Goal: Transaction & Acquisition: Book appointment/travel/reservation

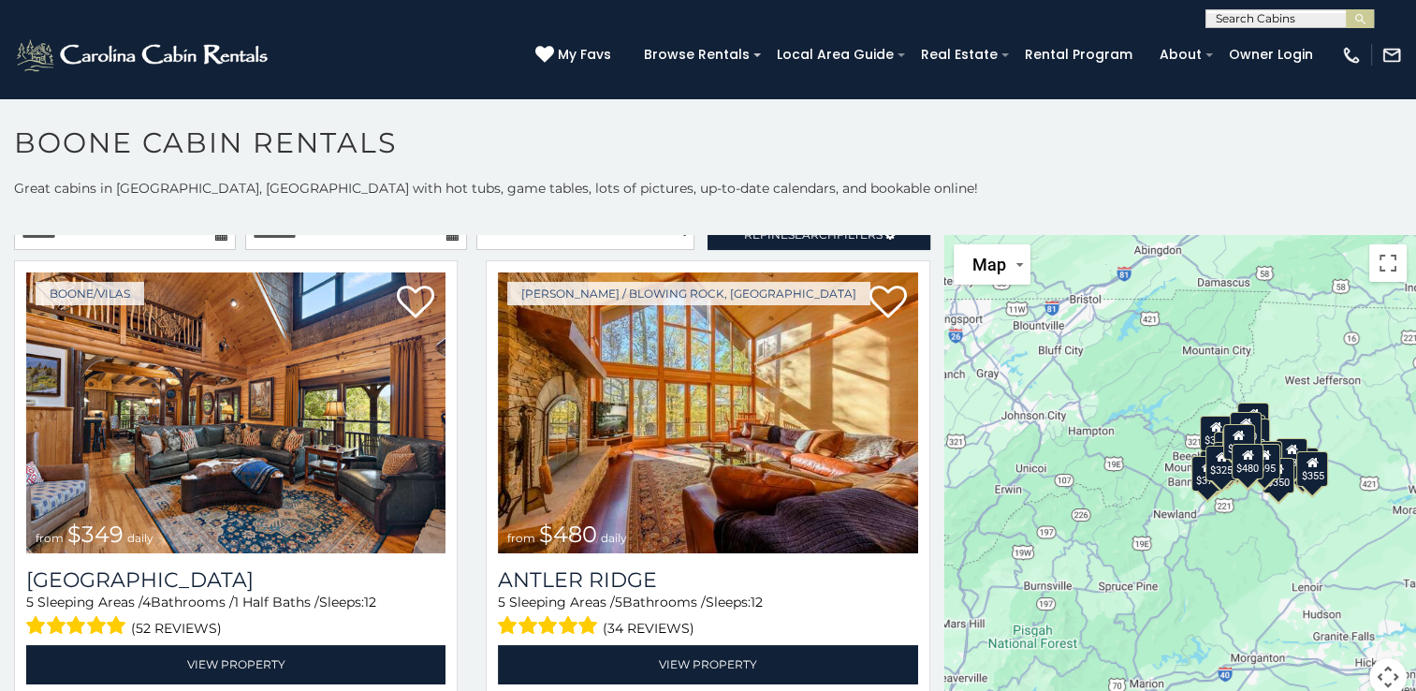
scroll to position [11, 0]
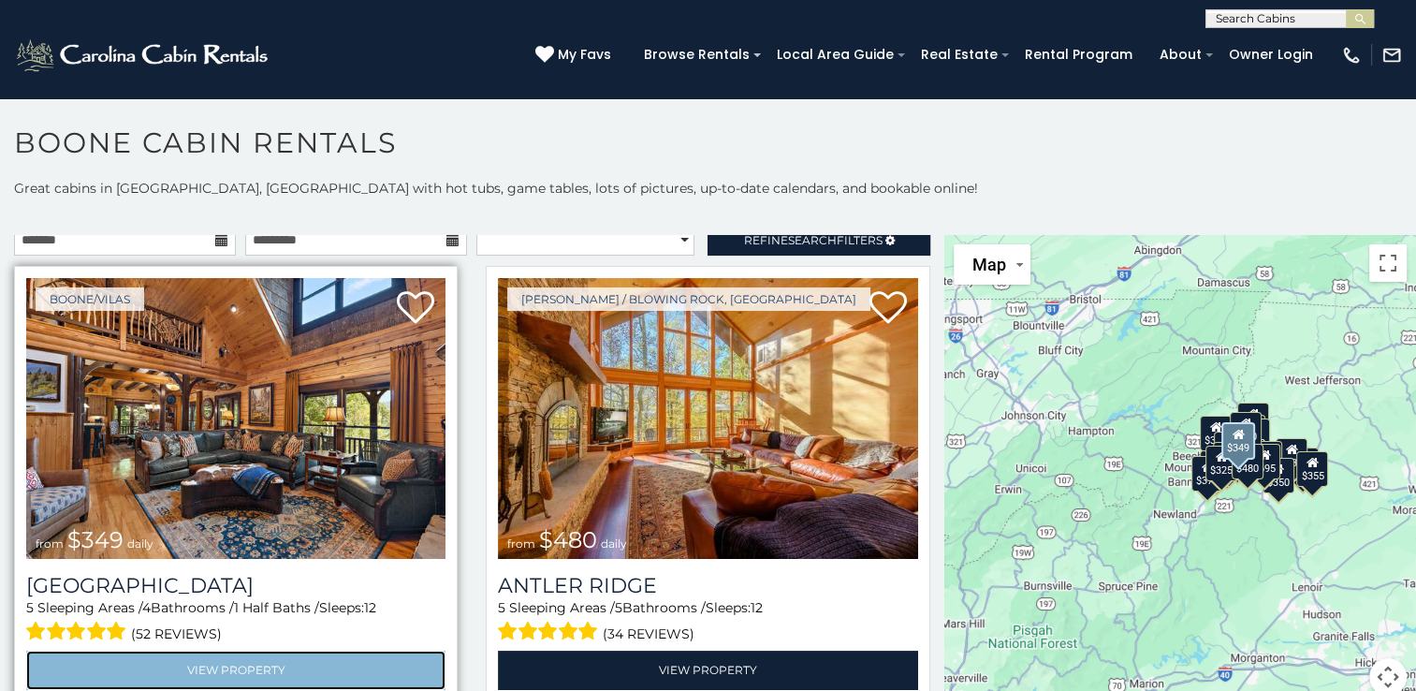
click at [244, 661] on link "View Property" at bounding box center [235, 669] width 419 height 38
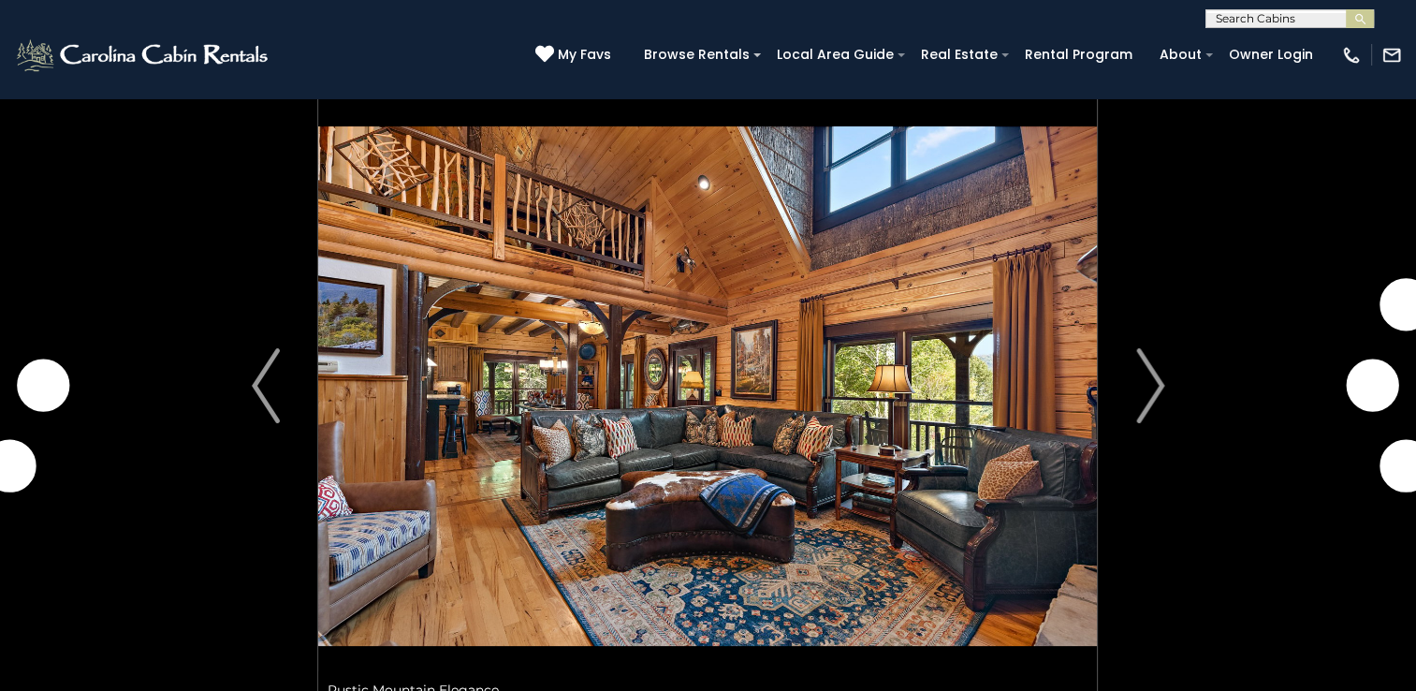
scroll to position [37, 0]
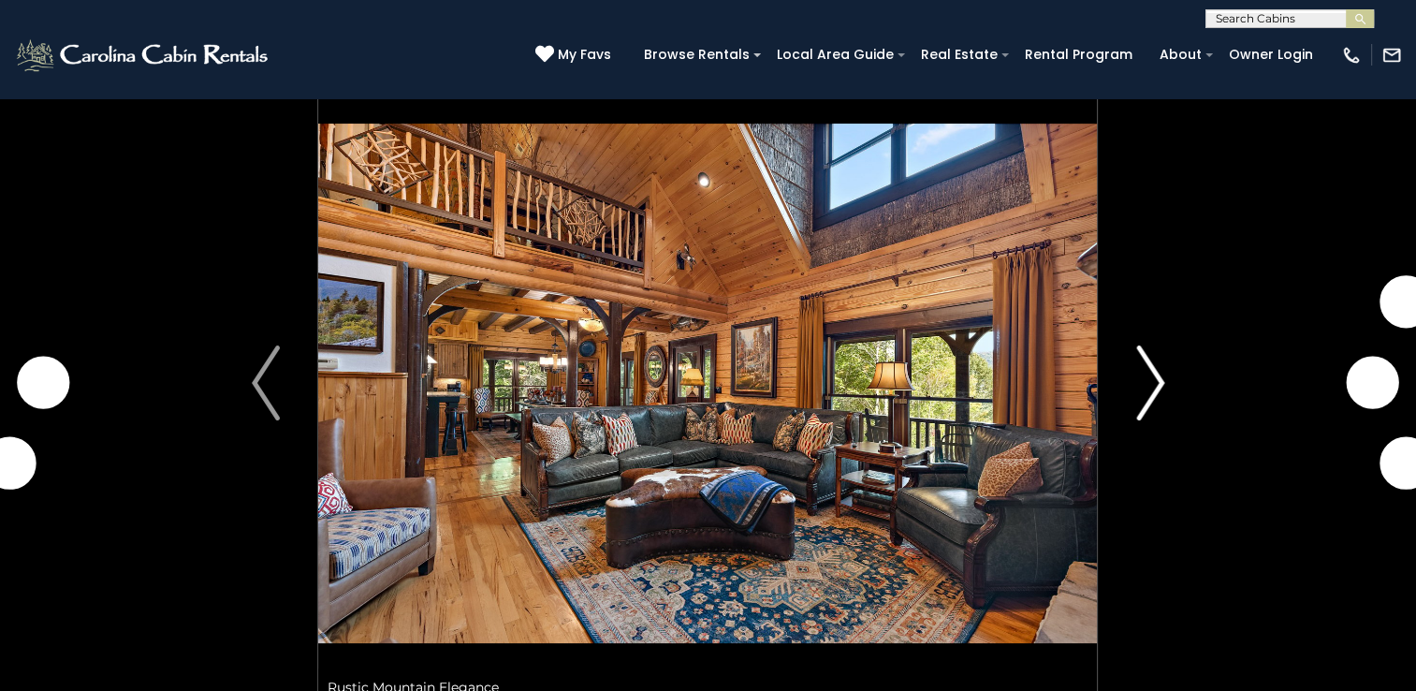
click at [1156, 383] on img "Next" at bounding box center [1150, 382] width 28 height 75
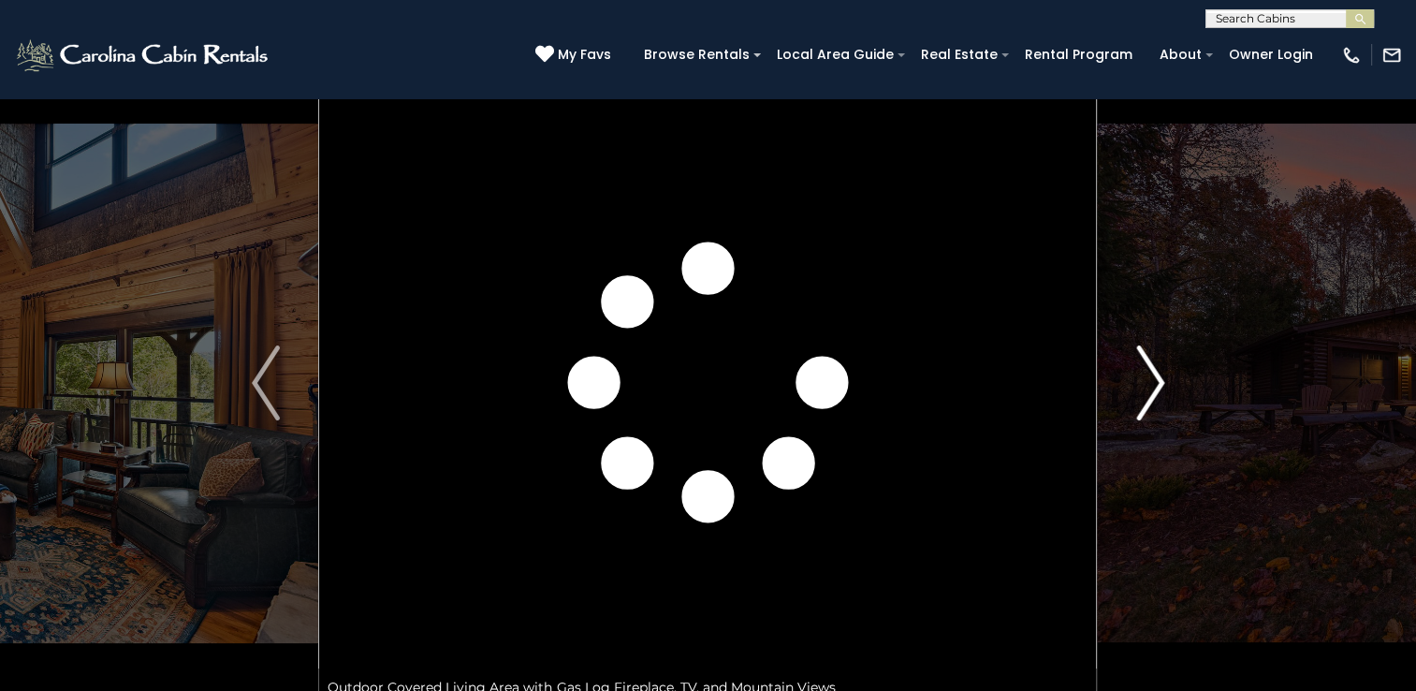
click at [1156, 383] on img "Next" at bounding box center [1150, 382] width 28 height 75
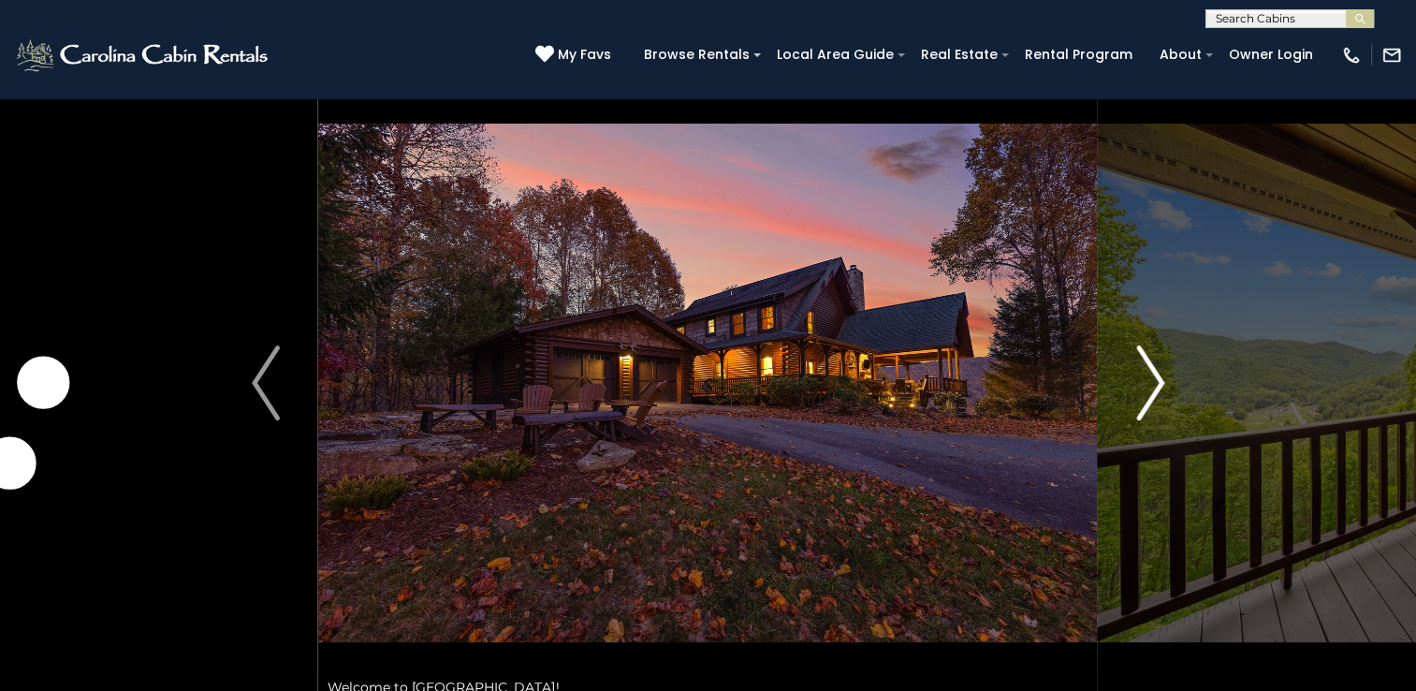
click at [1156, 383] on img "Next" at bounding box center [1150, 382] width 28 height 75
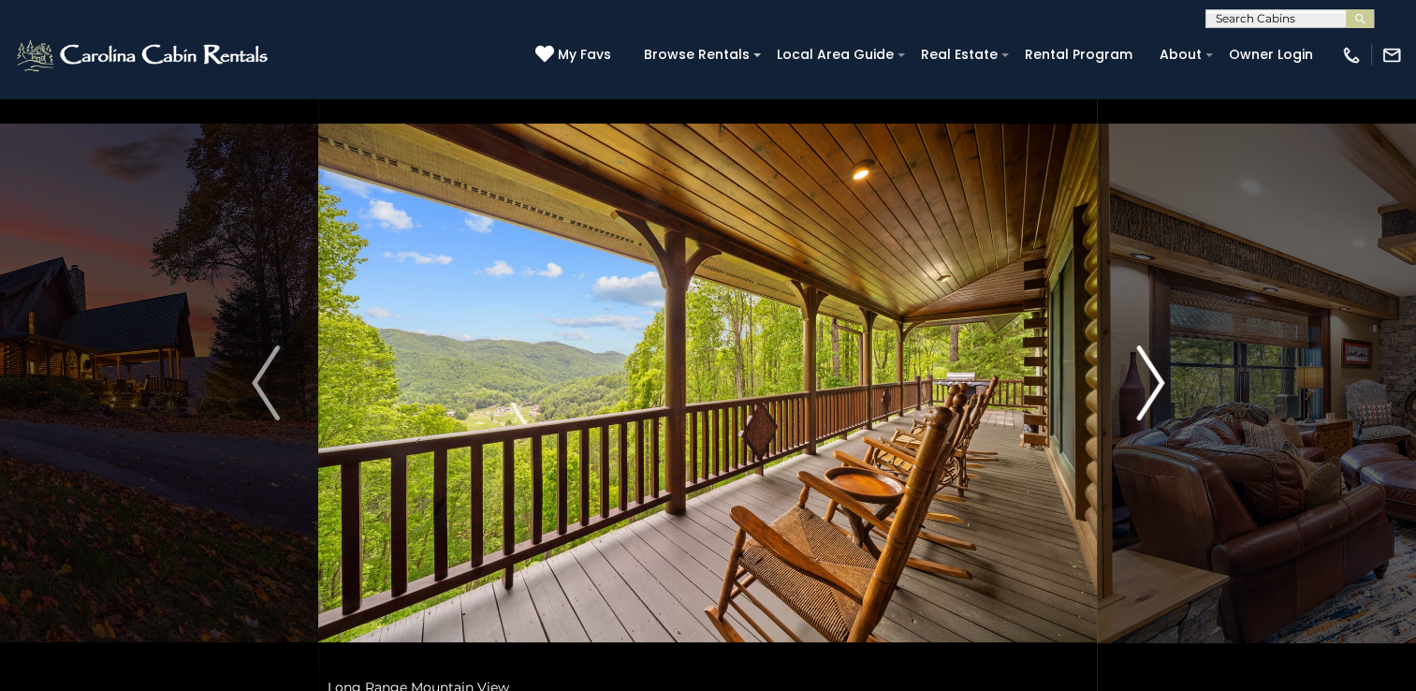
click at [1156, 383] on img "Next" at bounding box center [1150, 382] width 28 height 75
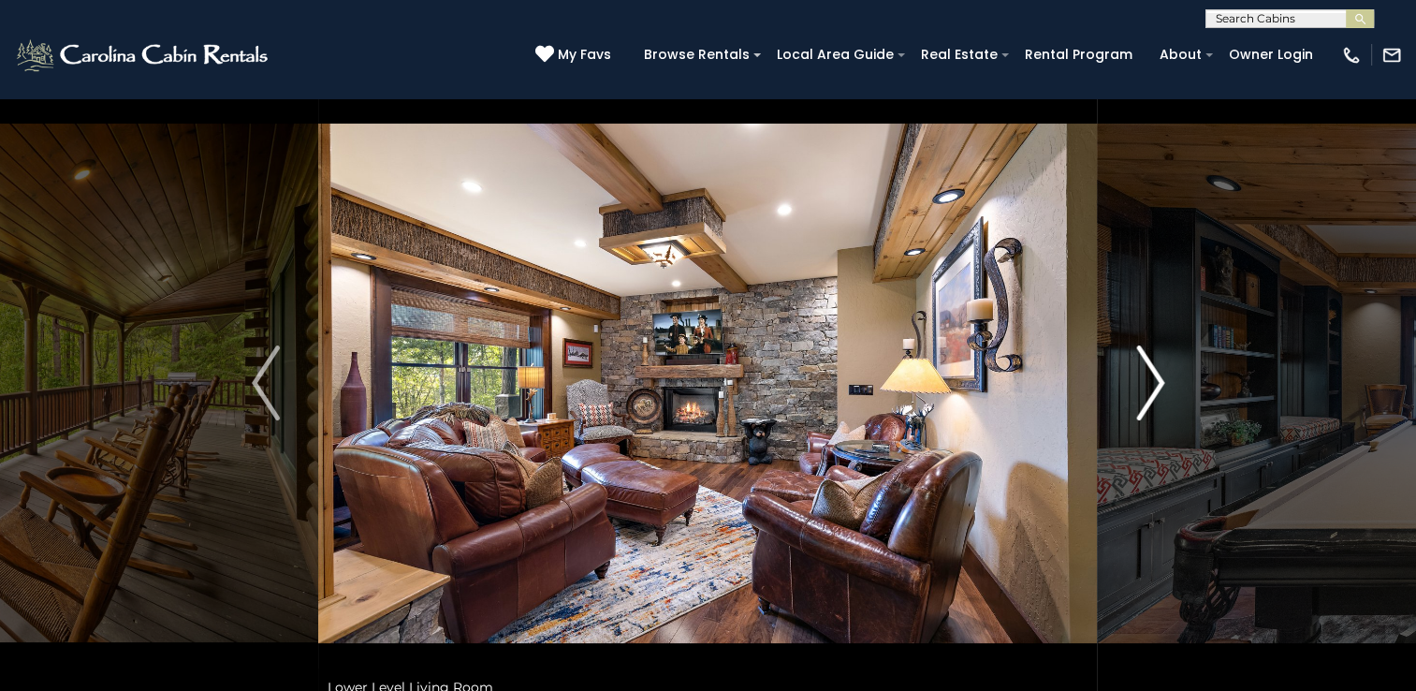
click at [1156, 383] on img "Next" at bounding box center [1150, 382] width 28 height 75
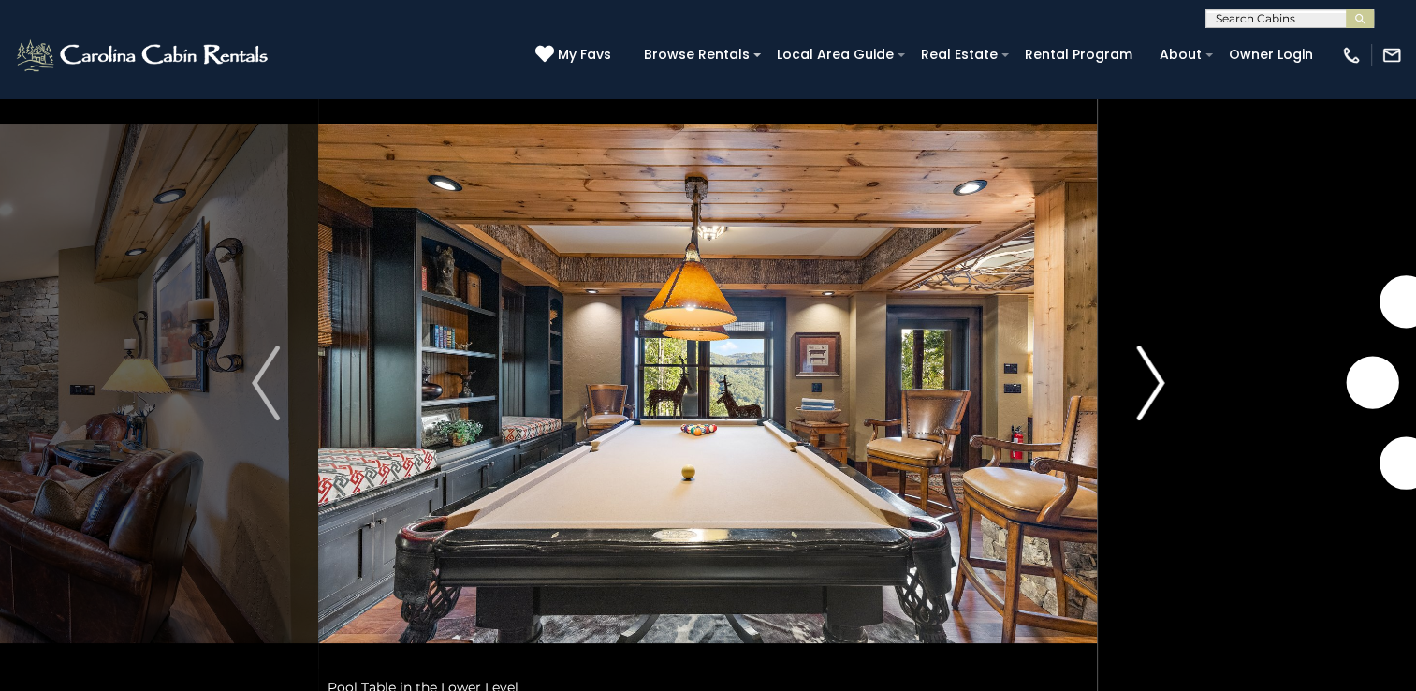
click at [1156, 383] on img "Next" at bounding box center [1150, 382] width 28 height 75
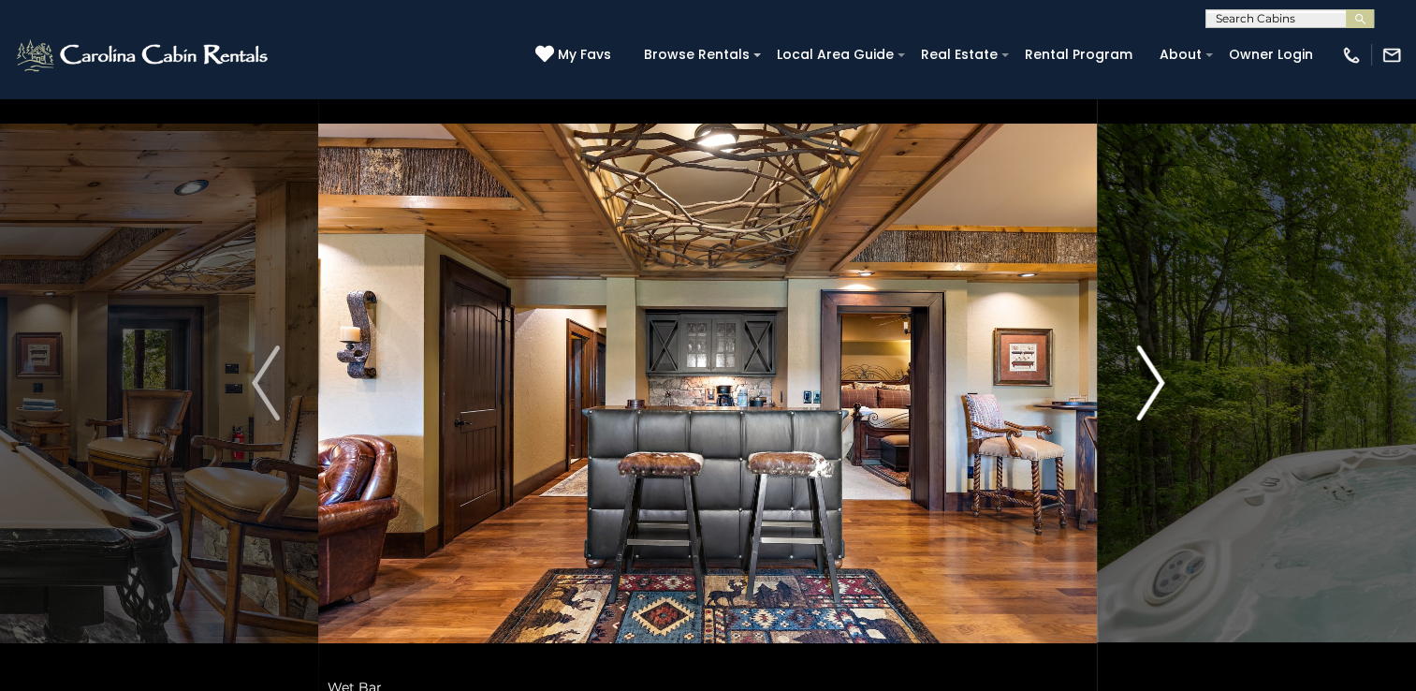
click at [1156, 383] on img "Next" at bounding box center [1150, 382] width 28 height 75
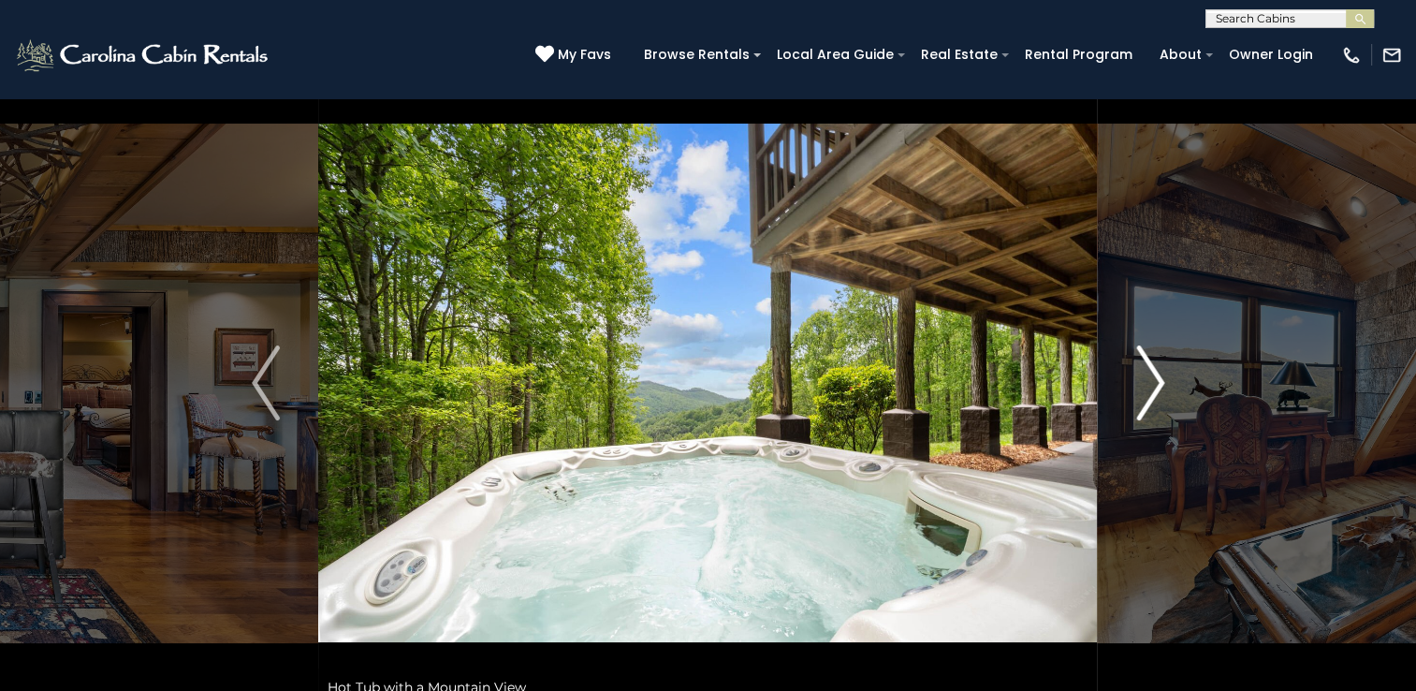
click at [1156, 383] on img "Next" at bounding box center [1150, 382] width 28 height 75
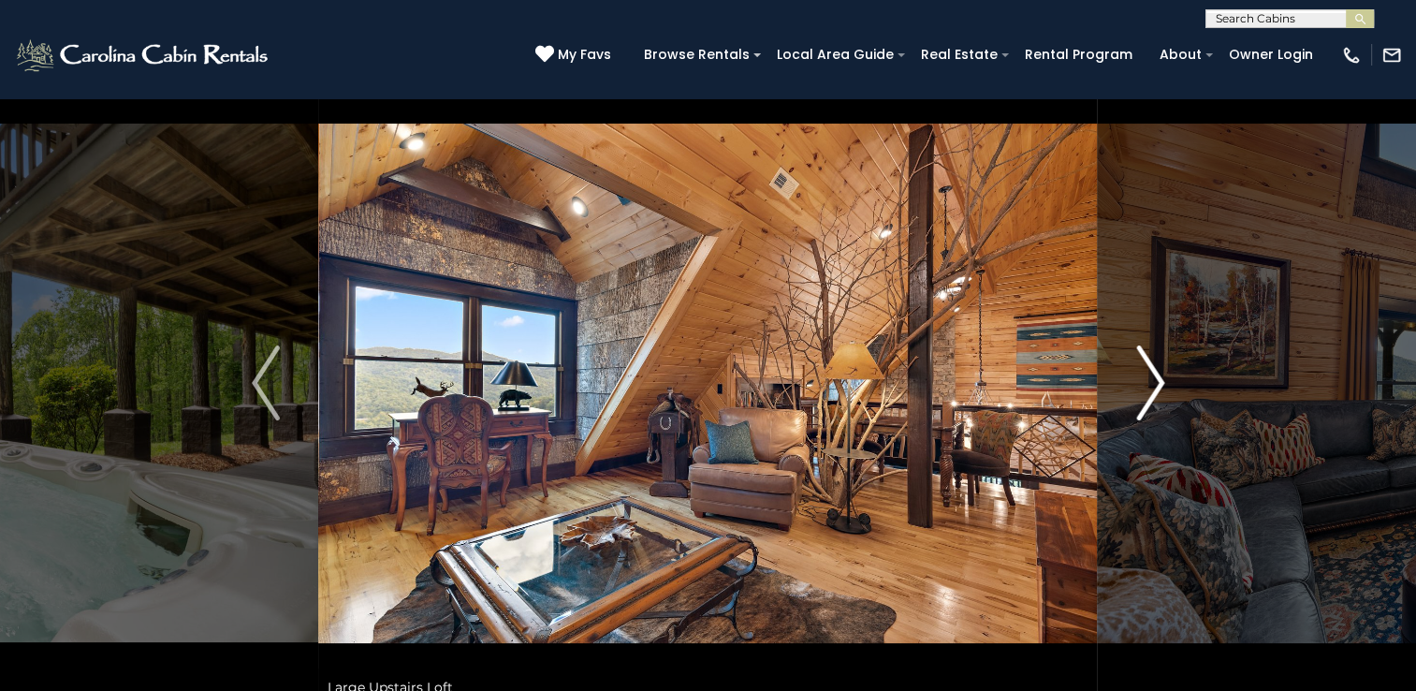
click at [1156, 383] on img "Next" at bounding box center [1150, 382] width 28 height 75
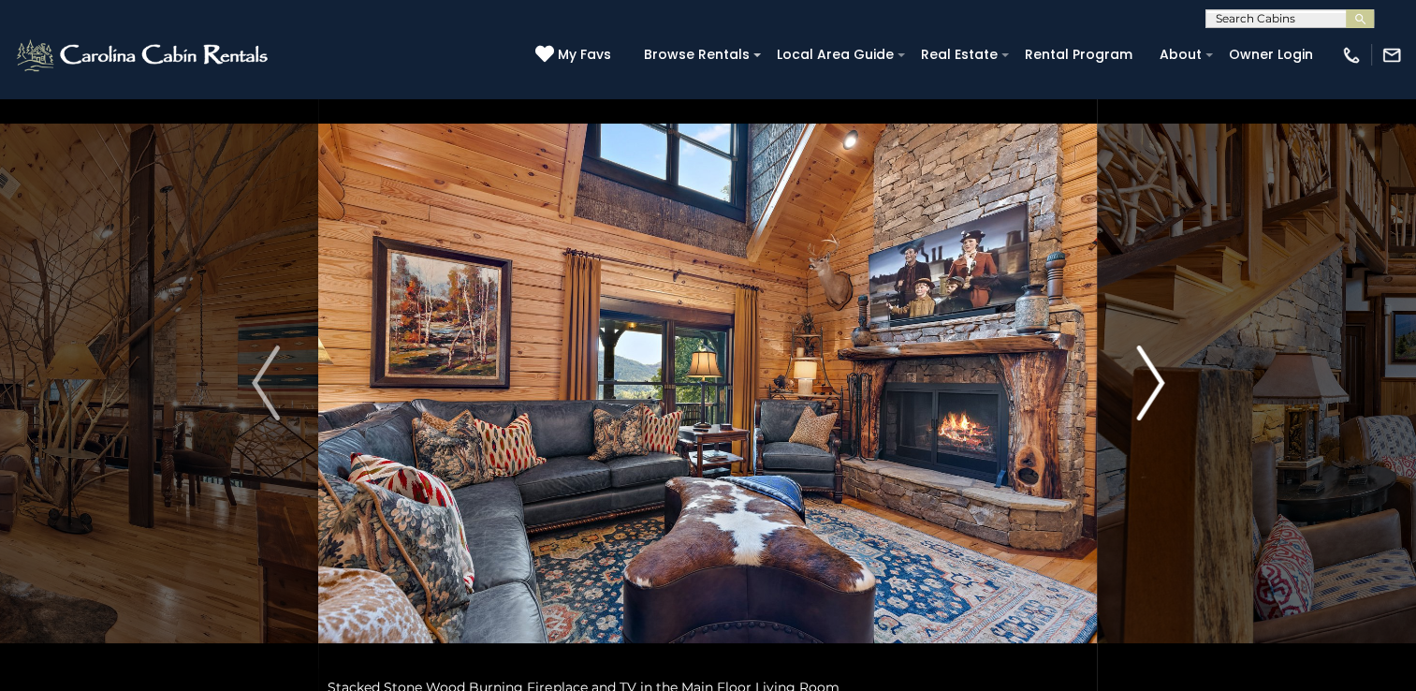
click at [1156, 383] on img "Next" at bounding box center [1150, 382] width 28 height 75
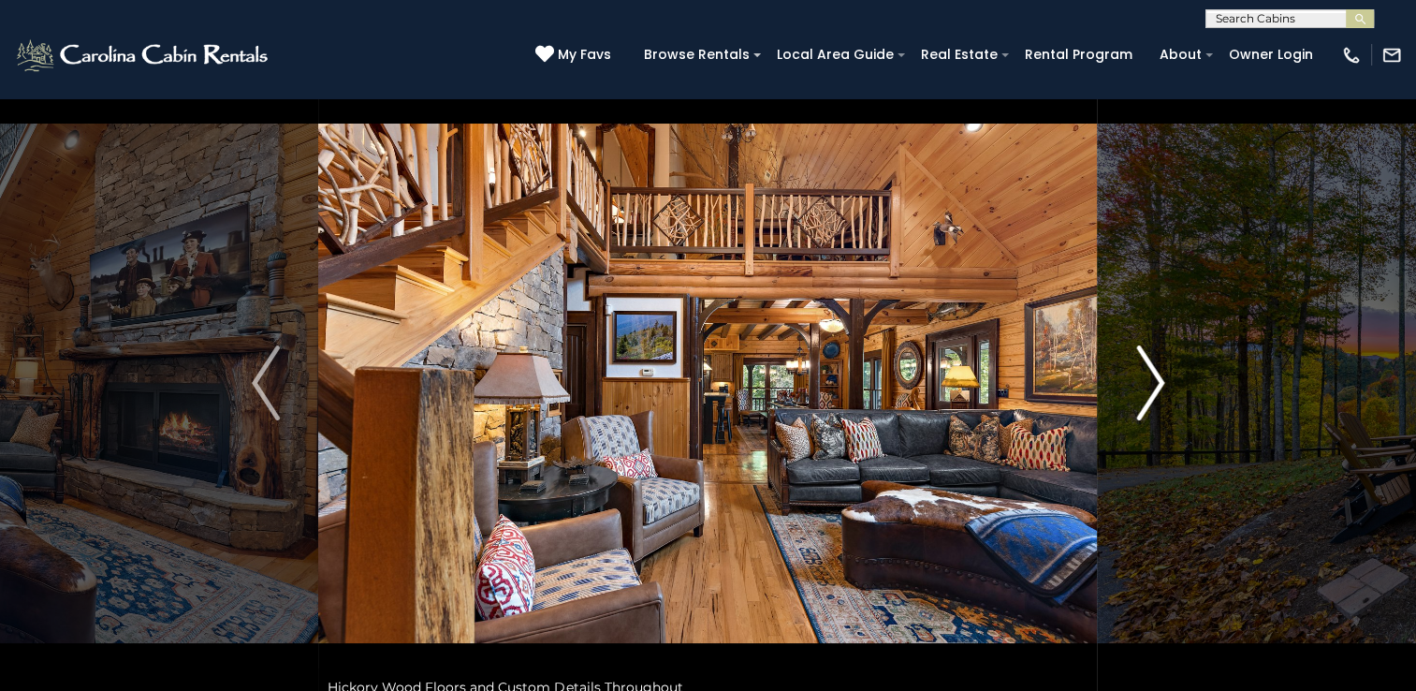
click at [1156, 383] on img "Next" at bounding box center [1150, 382] width 28 height 75
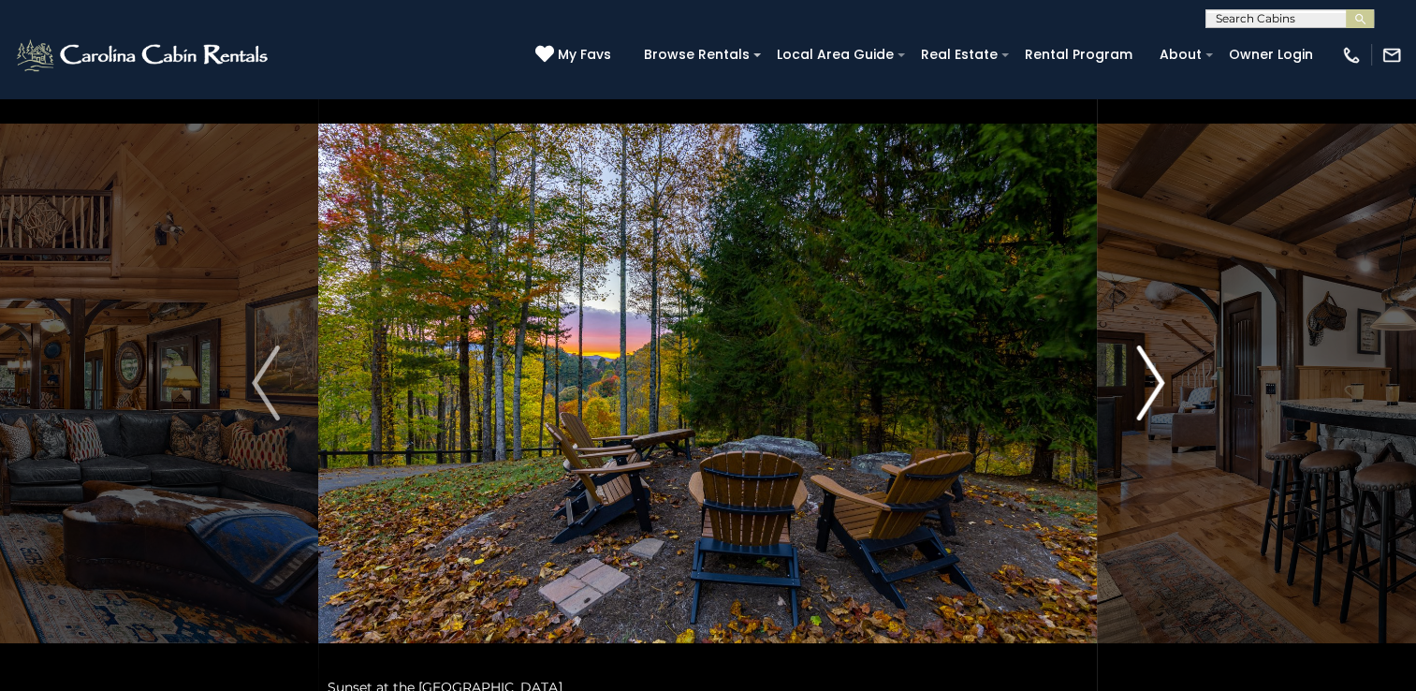
click at [1156, 383] on img "Next" at bounding box center [1150, 382] width 28 height 75
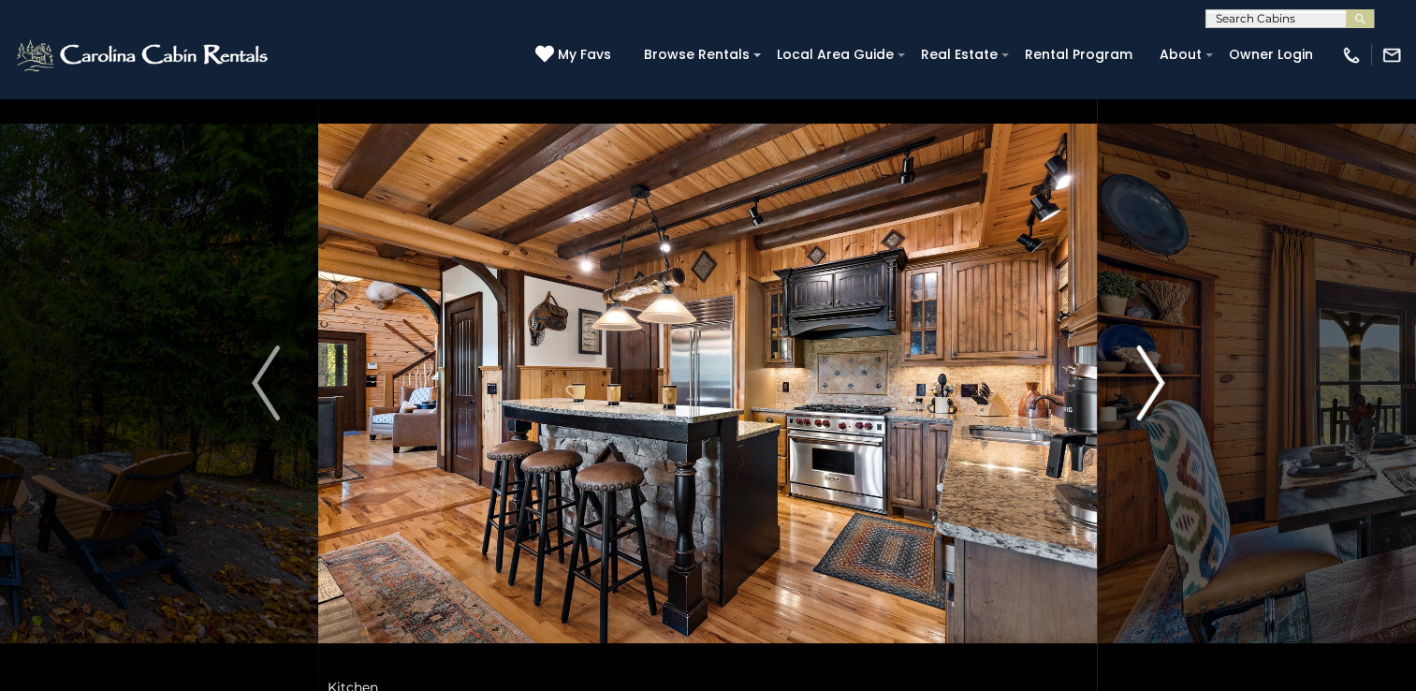
click at [1156, 383] on img "Next" at bounding box center [1150, 382] width 28 height 75
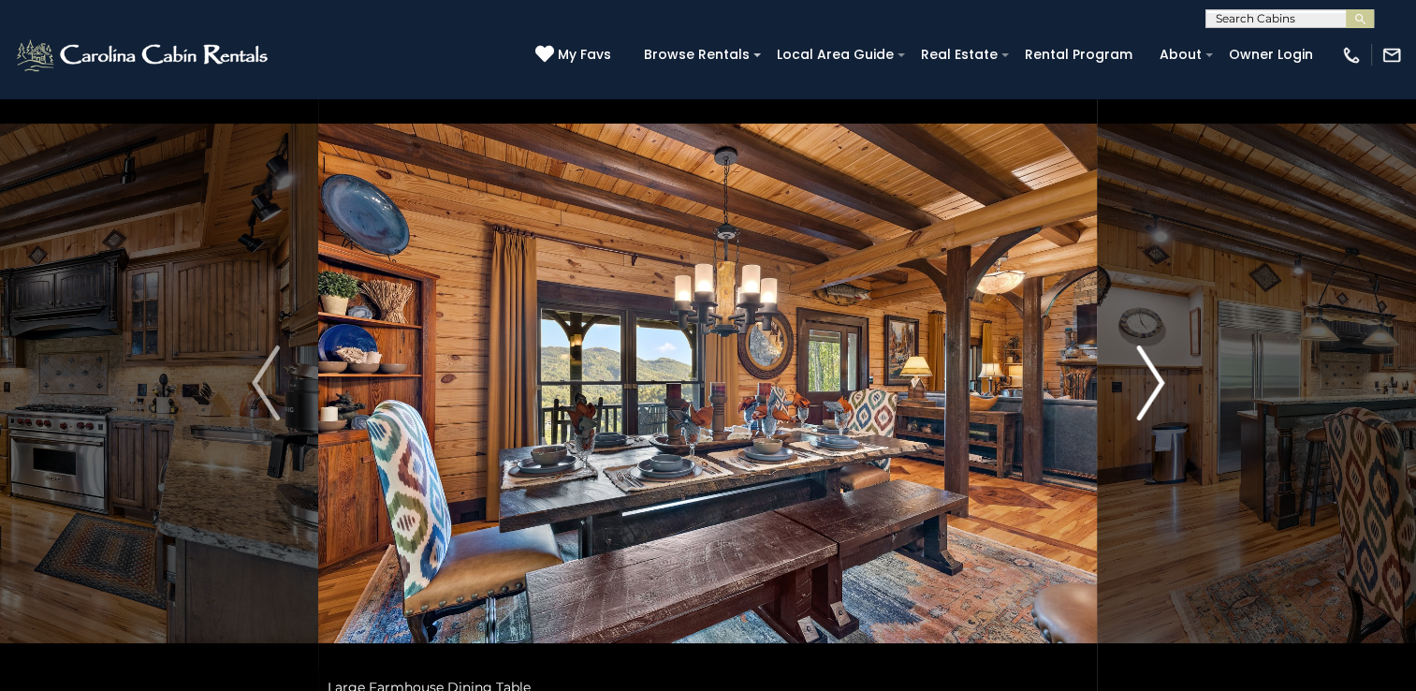
click at [1156, 383] on img "Next" at bounding box center [1150, 382] width 28 height 75
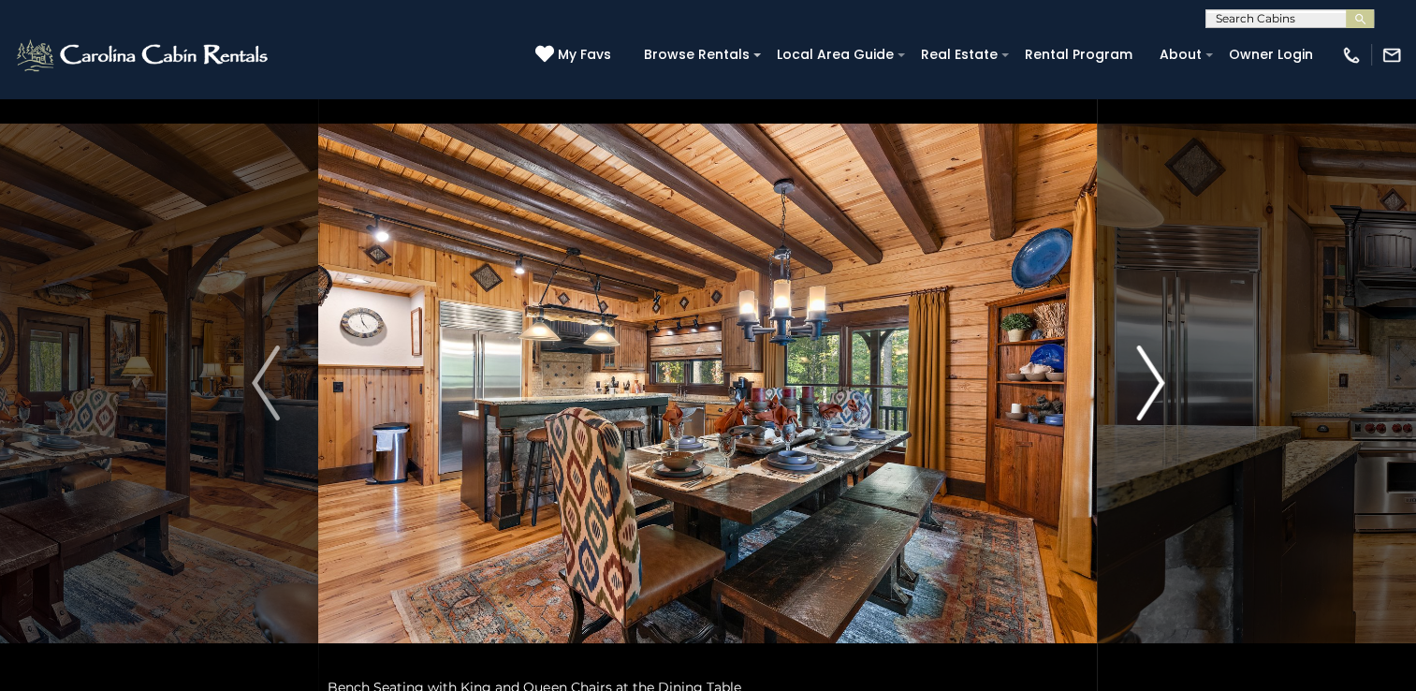
click at [1156, 383] on img "Next" at bounding box center [1150, 382] width 28 height 75
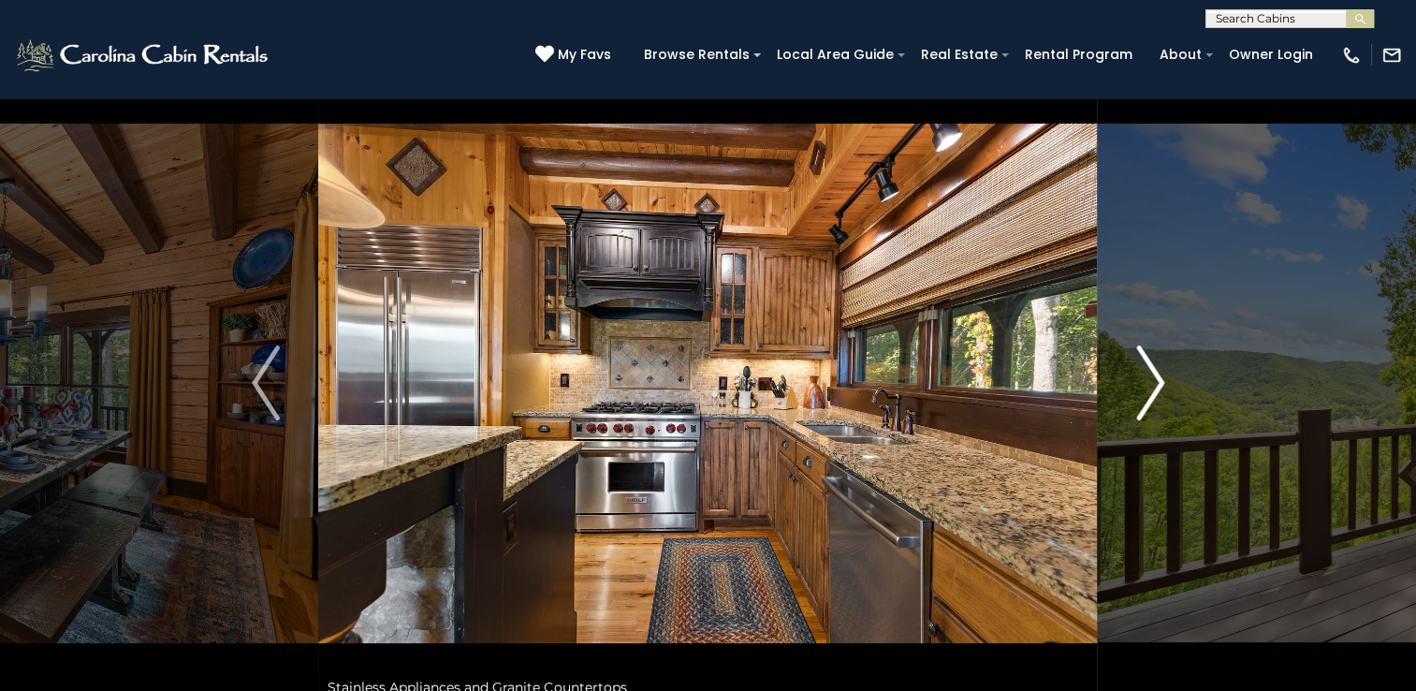
click at [1156, 383] on img "Next" at bounding box center [1150, 382] width 28 height 75
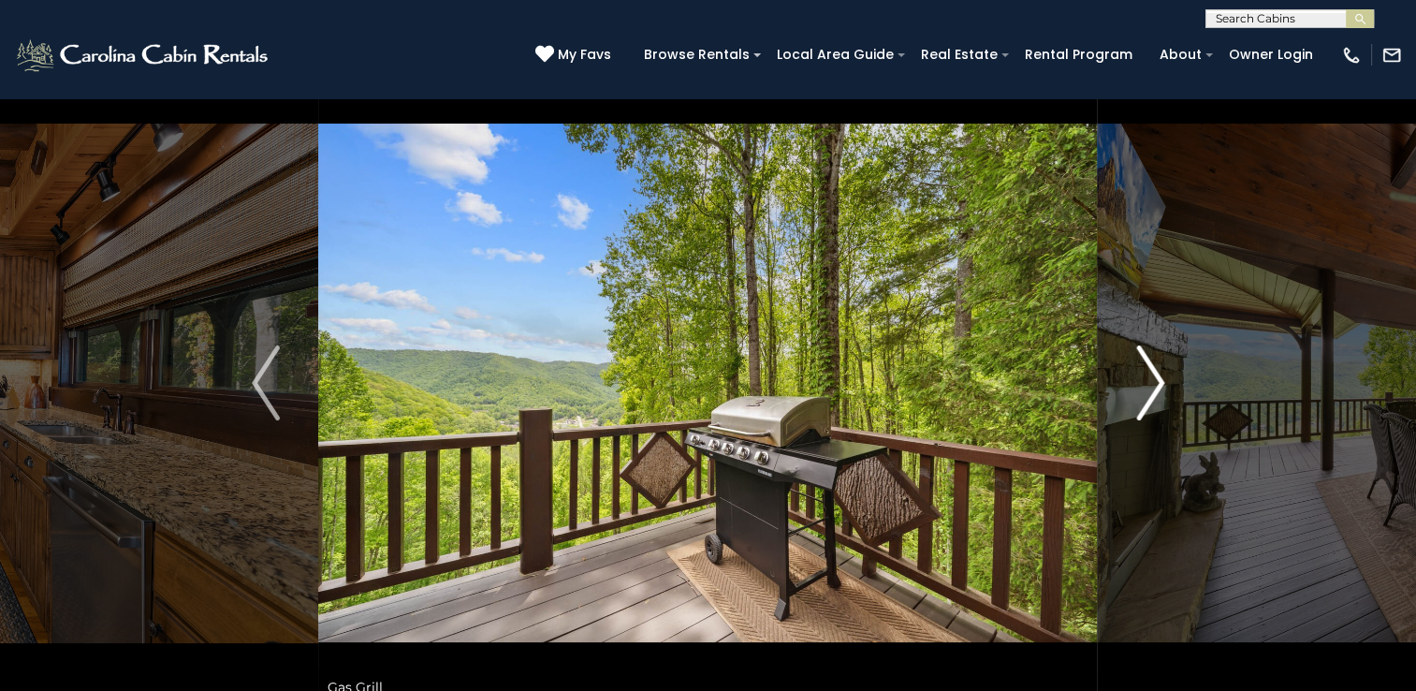
click at [1156, 383] on img "Next" at bounding box center [1150, 382] width 28 height 75
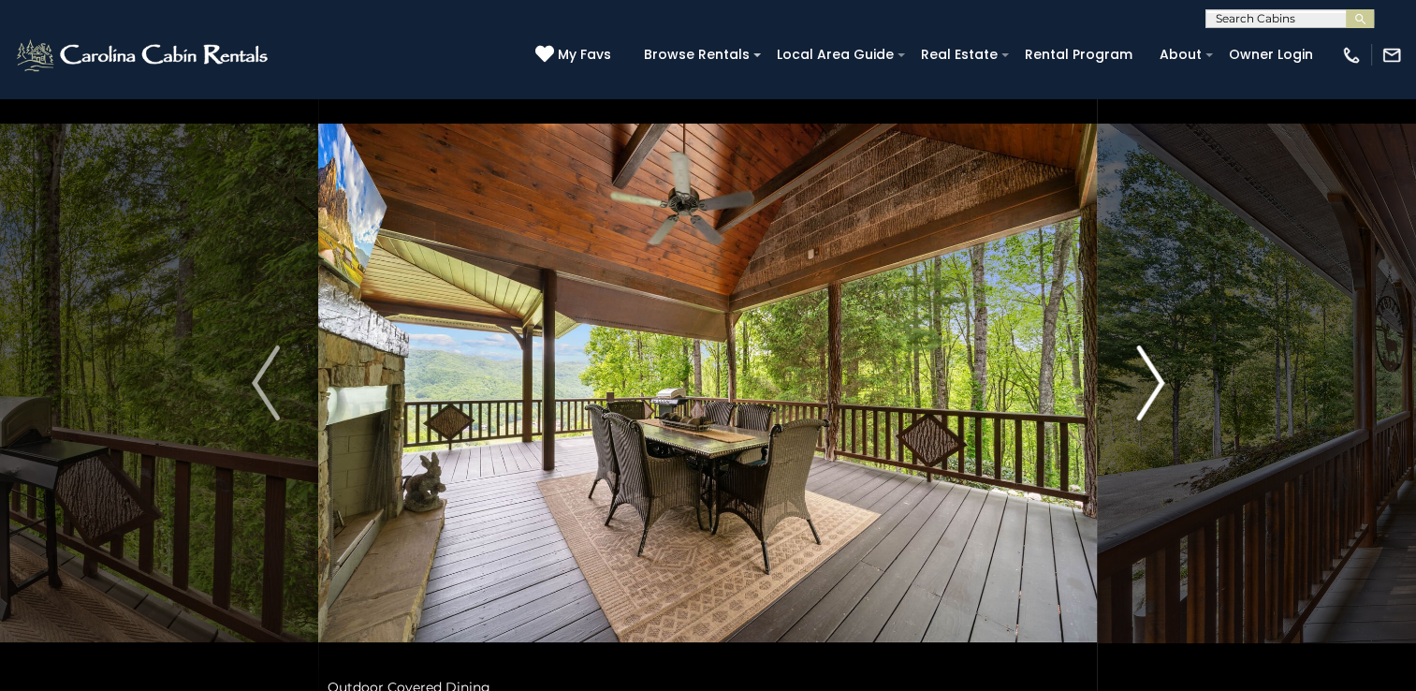
click at [1156, 383] on img "Next" at bounding box center [1150, 382] width 28 height 75
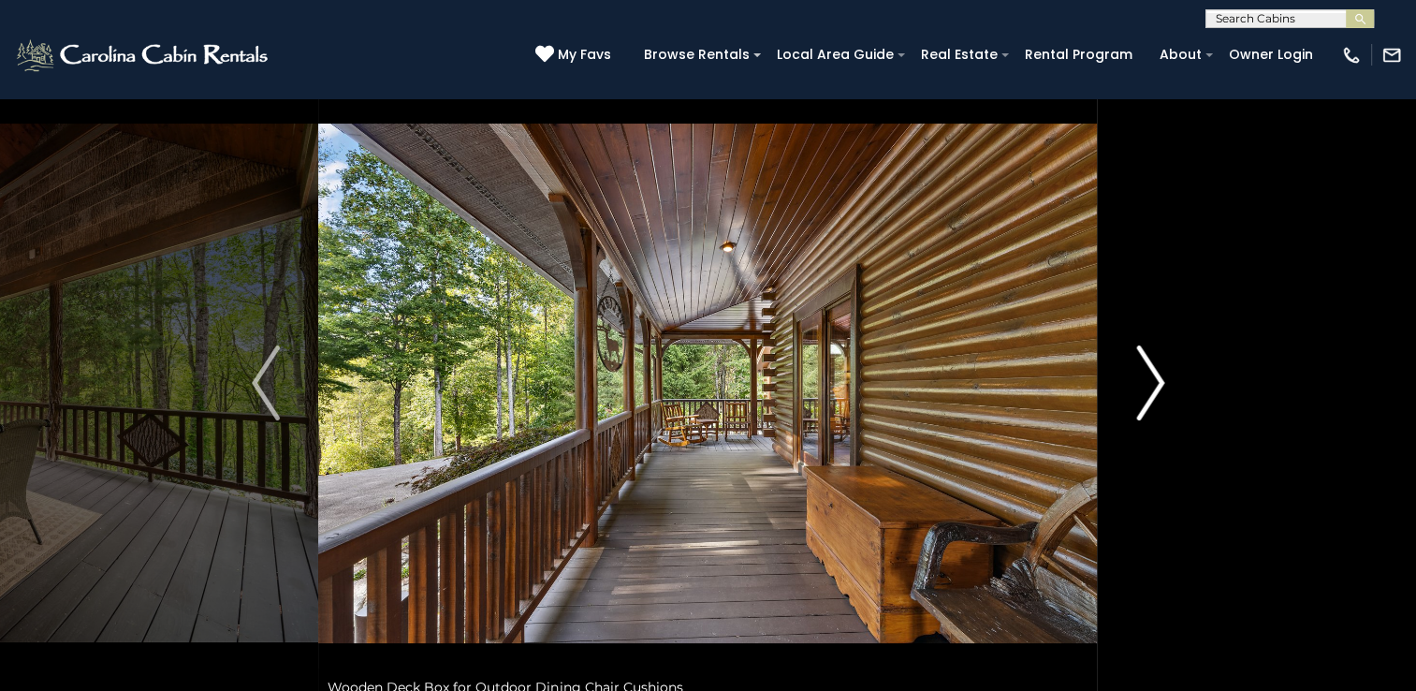
click at [1156, 383] on img "Next" at bounding box center [1150, 382] width 28 height 75
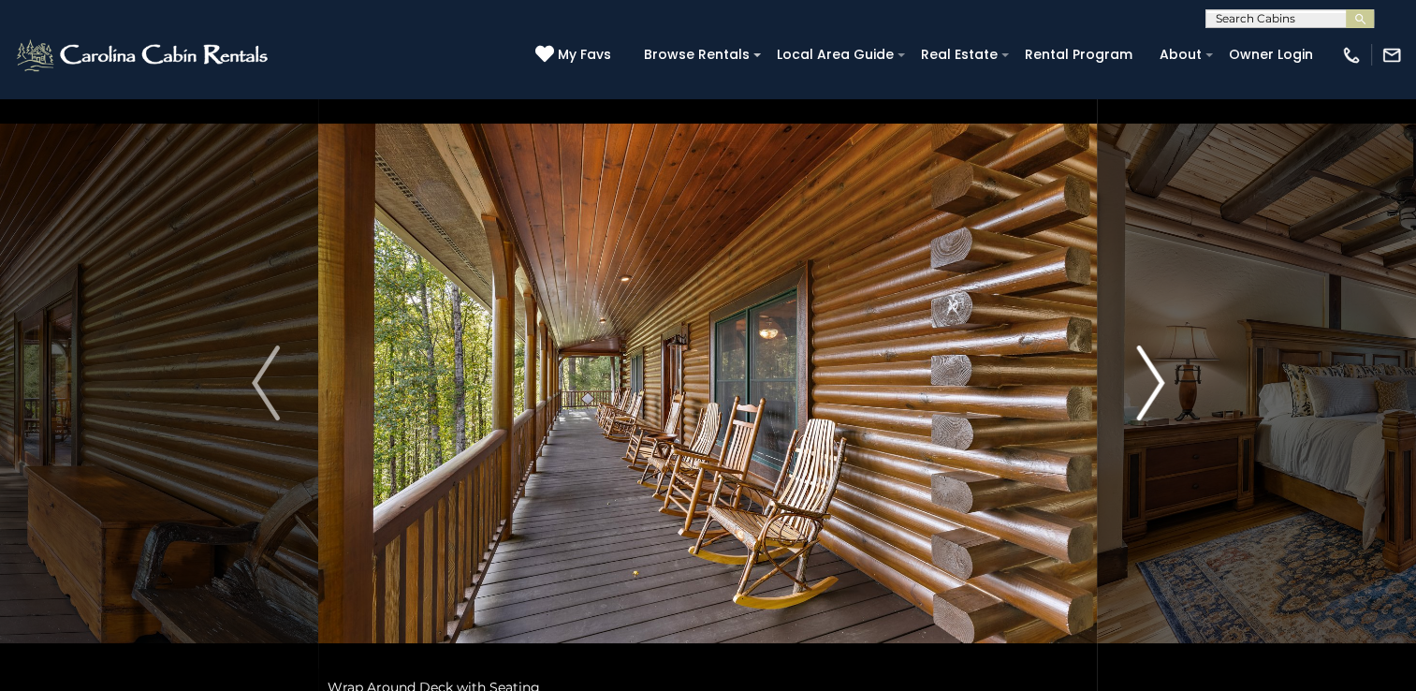
click at [1156, 383] on img "Next" at bounding box center [1150, 382] width 28 height 75
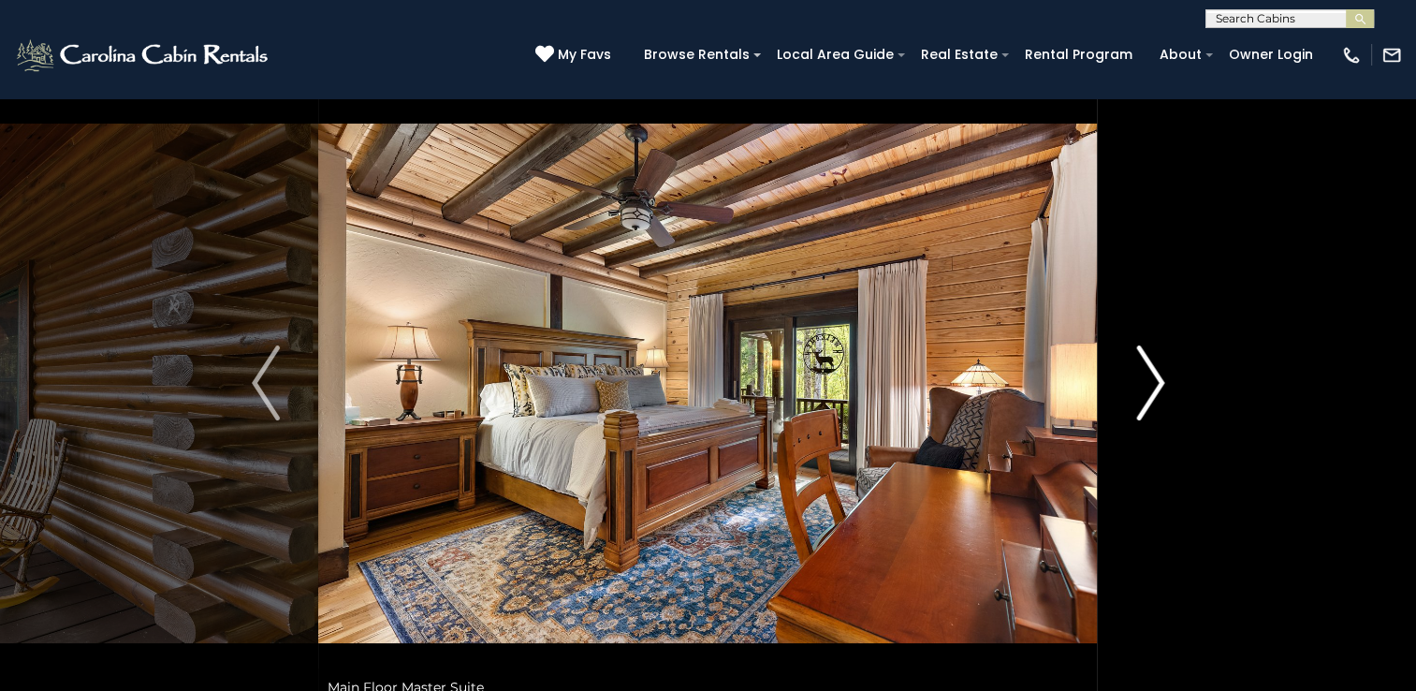
click at [1156, 383] on img "Next" at bounding box center [1150, 382] width 28 height 75
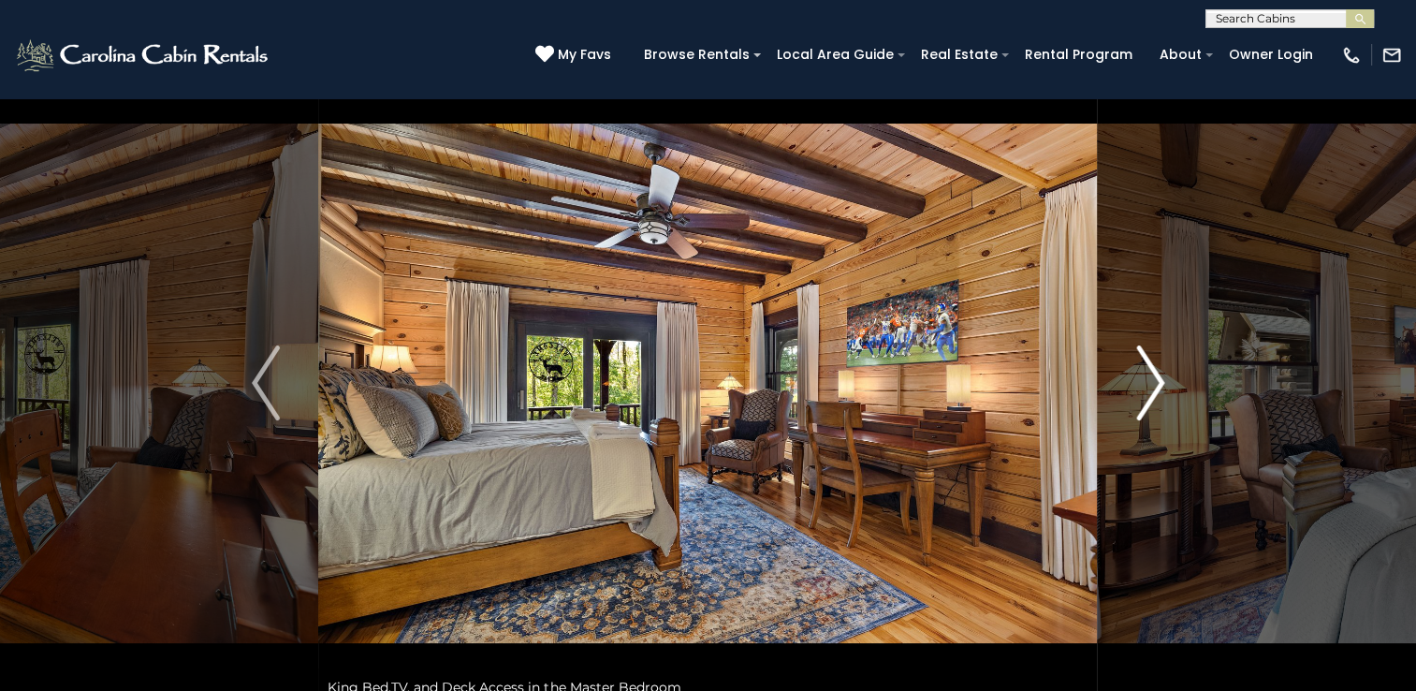
click at [1156, 383] on img "Next" at bounding box center [1150, 382] width 28 height 75
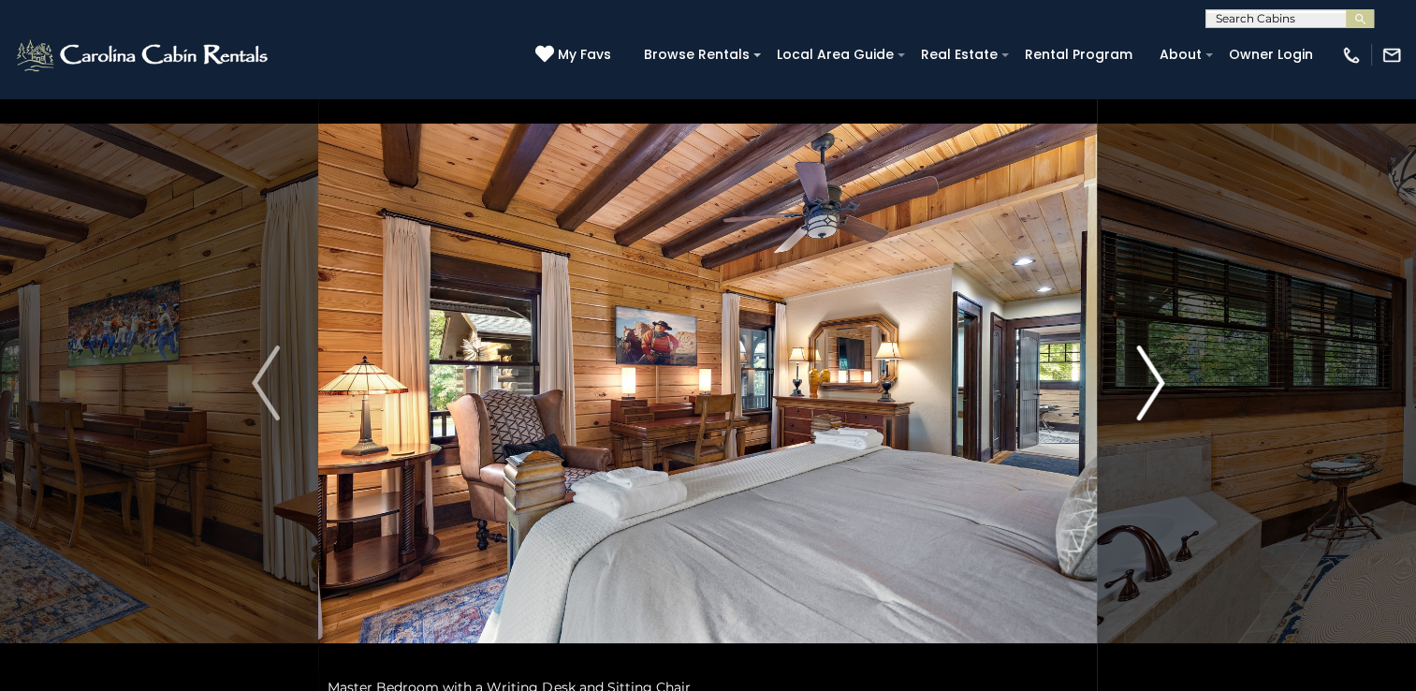
click at [1156, 383] on img "Next" at bounding box center [1150, 382] width 28 height 75
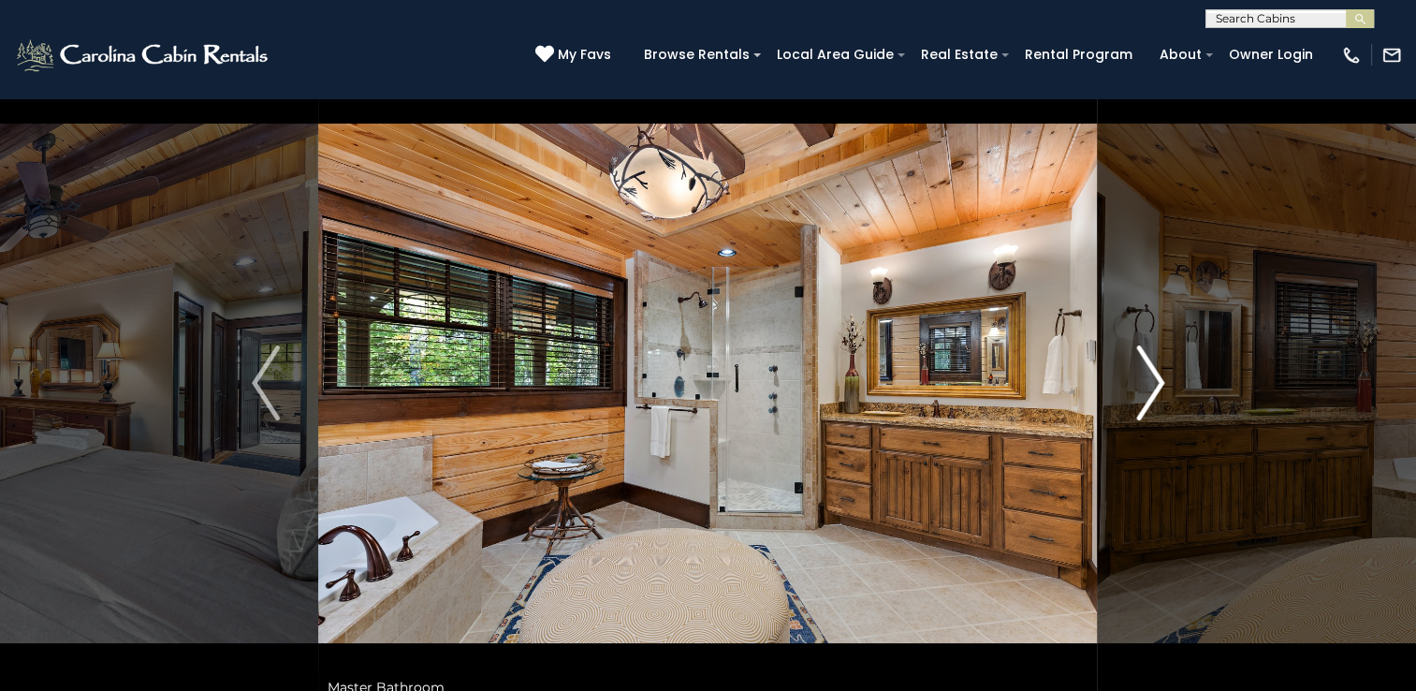
click at [1156, 383] on img "Next" at bounding box center [1150, 382] width 28 height 75
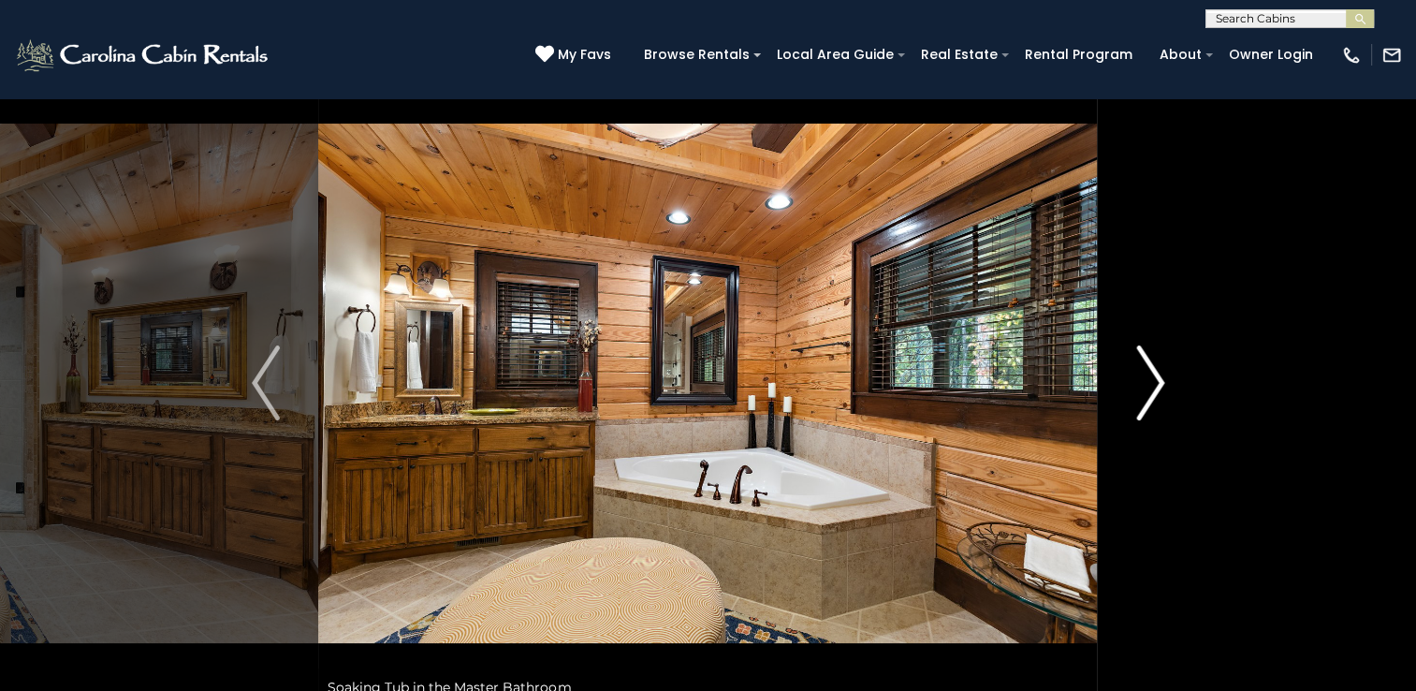
click at [1156, 383] on img "Next" at bounding box center [1150, 382] width 28 height 75
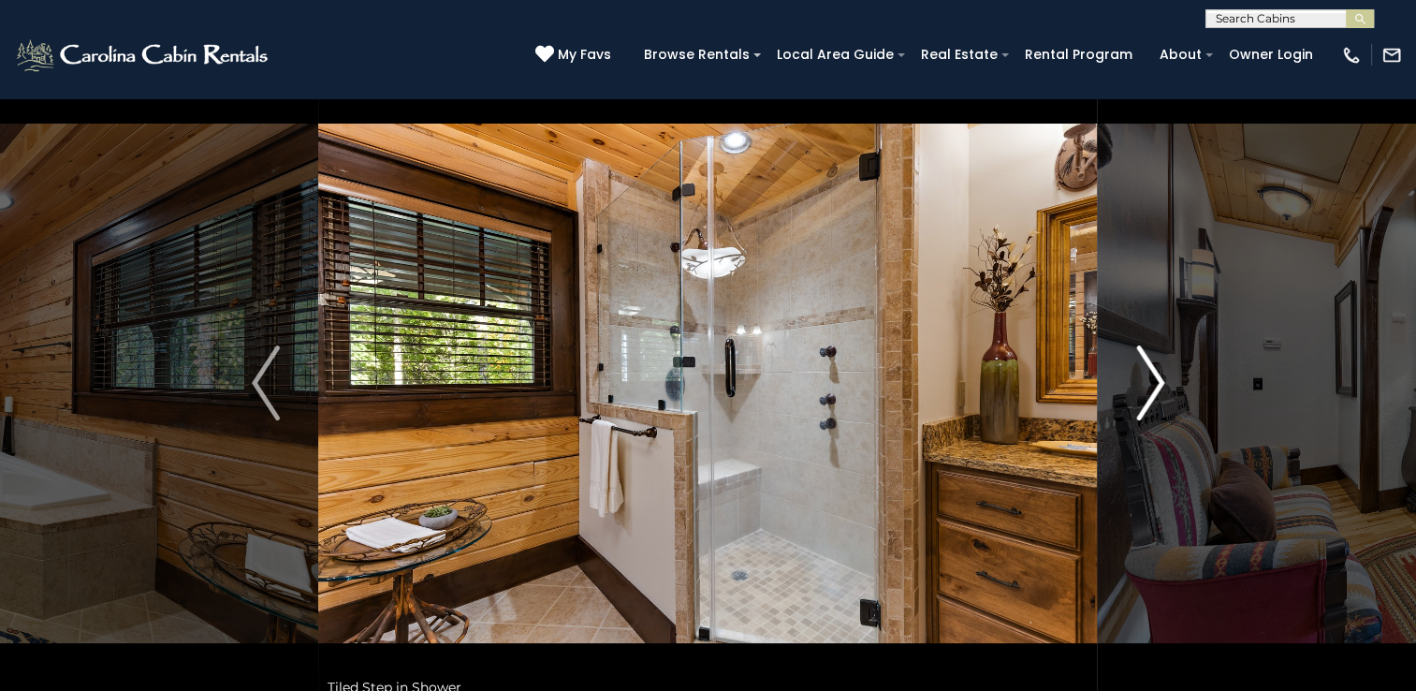
click at [1156, 383] on img "Next" at bounding box center [1150, 382] width 28 height 75
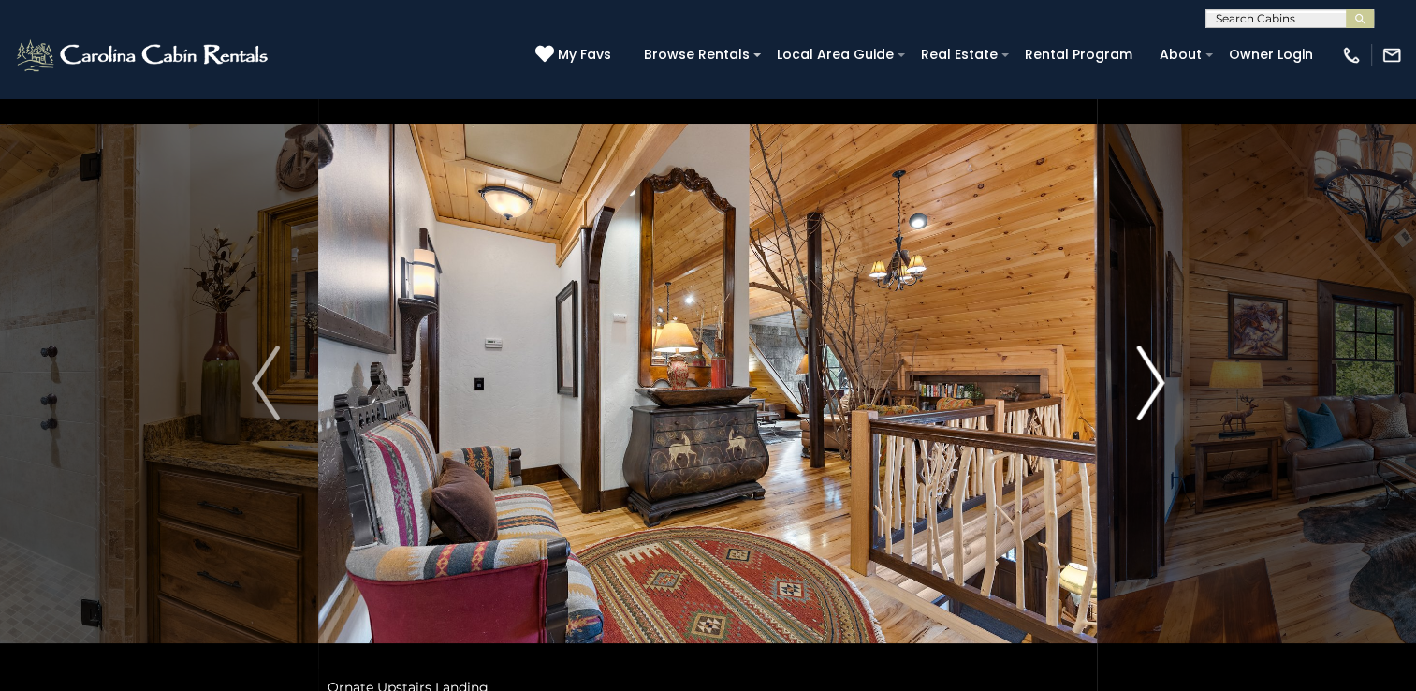
click at [1156, 383] on img "Next" at bounding box center [1150, 382] width 28 height 75
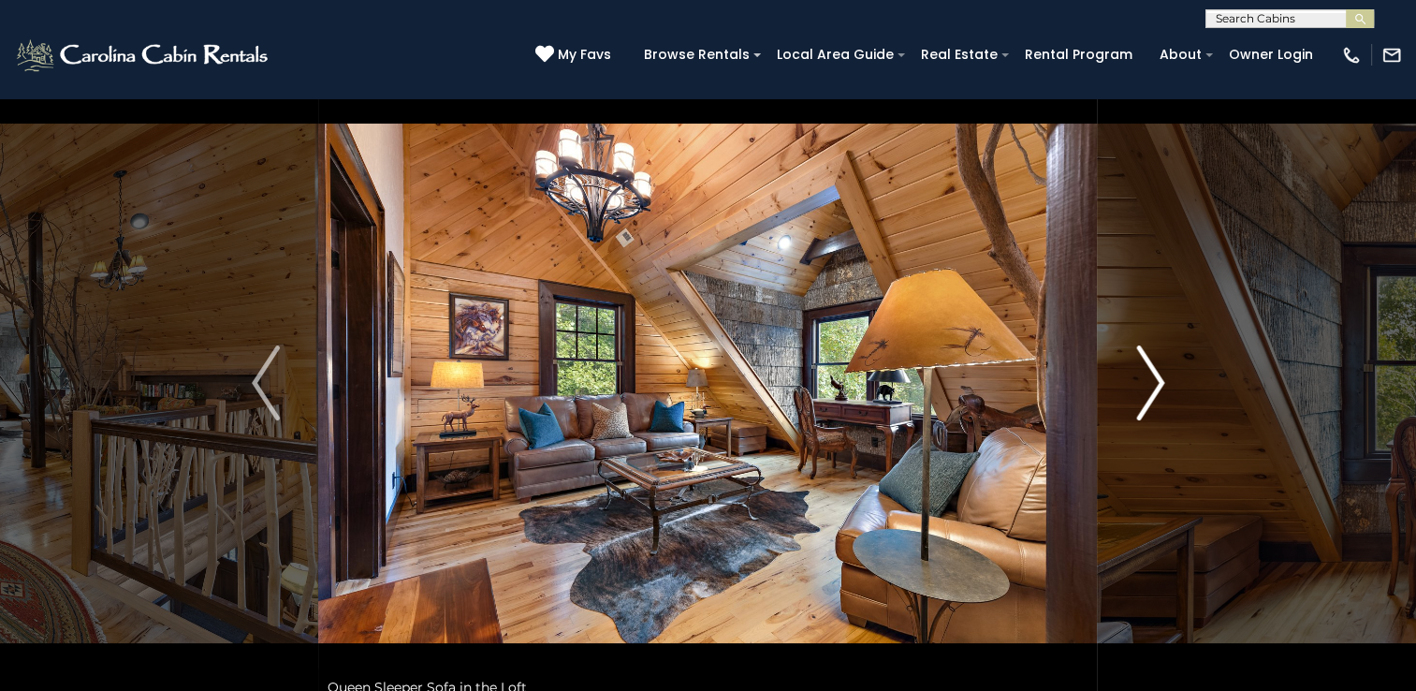
click at [1156, 383] on img "Next" at bounding box center [1150, 382] width 28 height 75
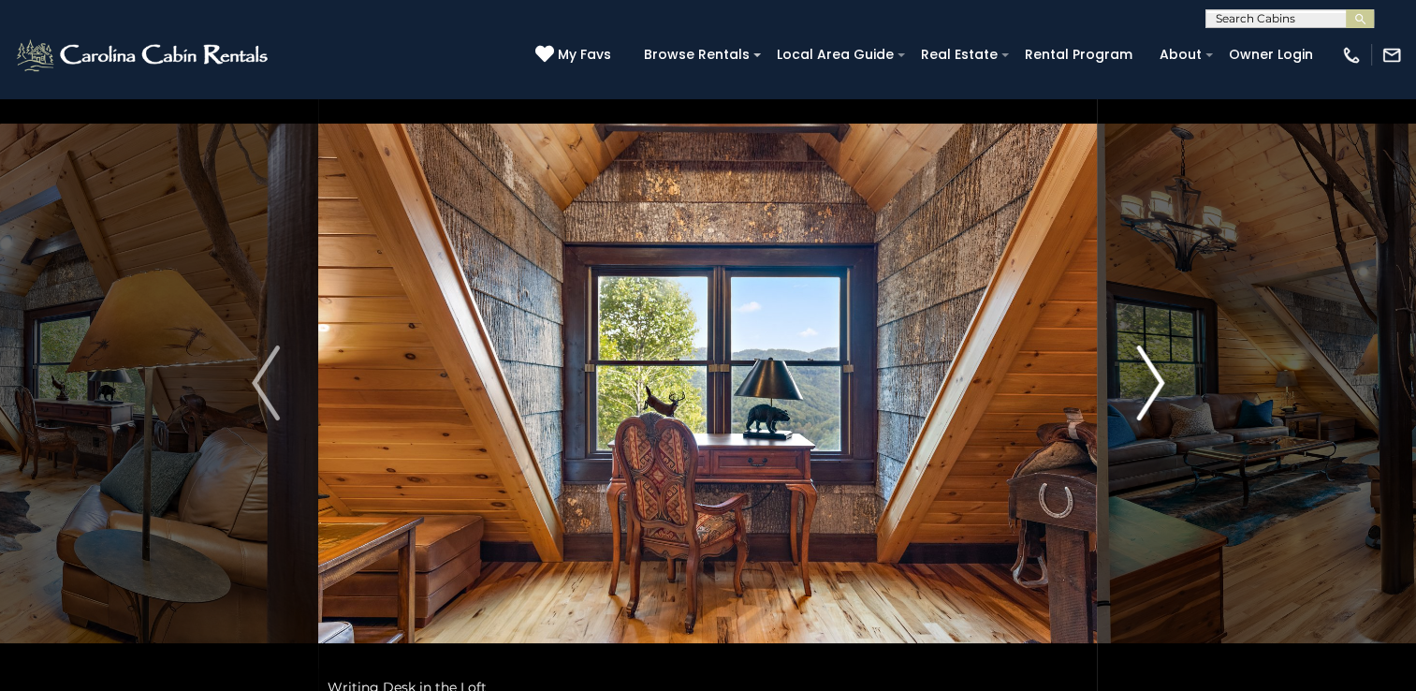
click at [1156, 383] on img "Next" at bounding box center [1150, 382] width 28 height 75
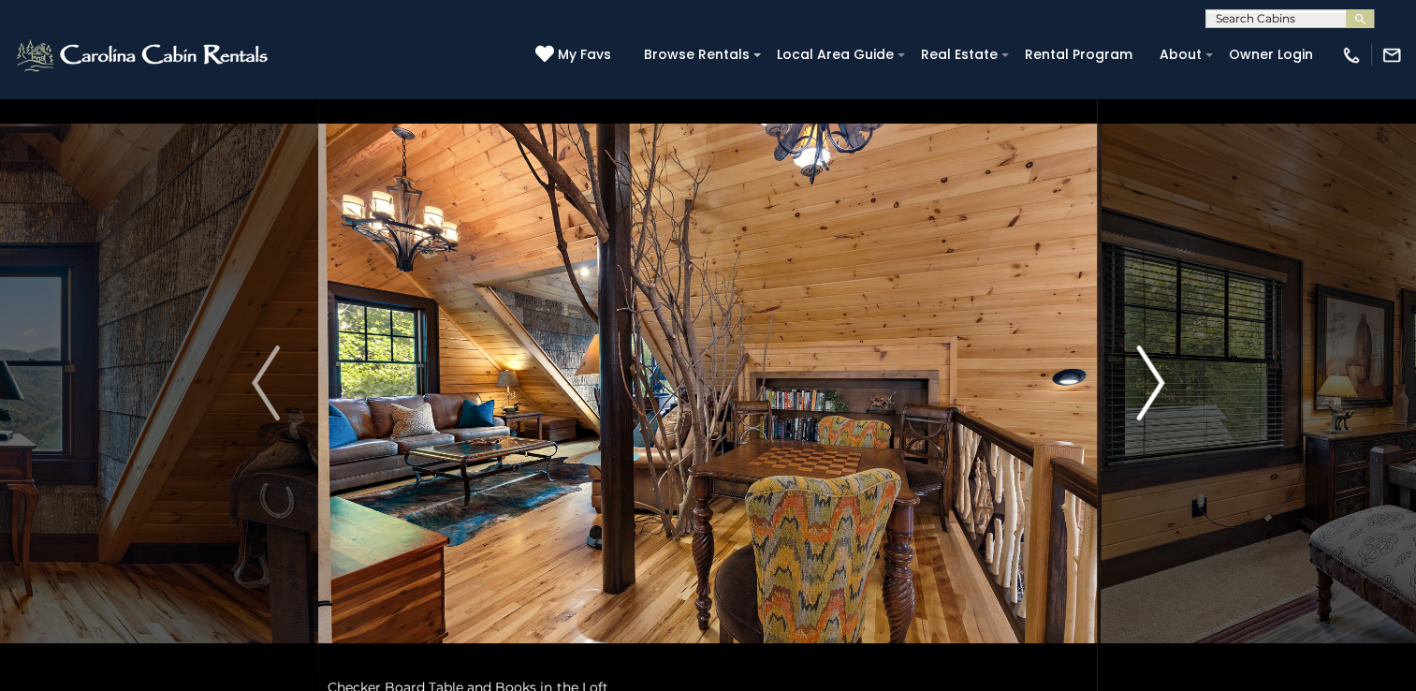
click at [1156, 383] on img "Next" at bounding box center [1150, 382] width 28 height 75
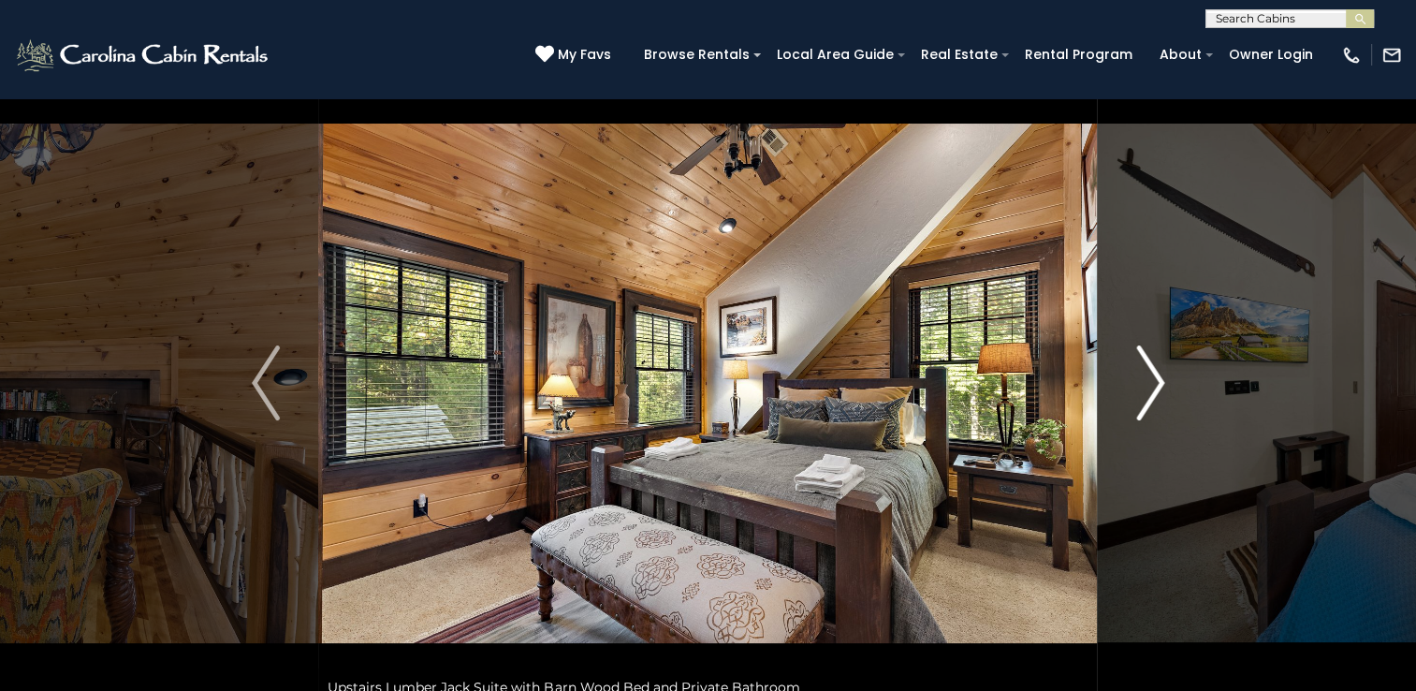
click at [1156, 383] on img "Next" at bounding box center [1150, 382] width 28 height 75
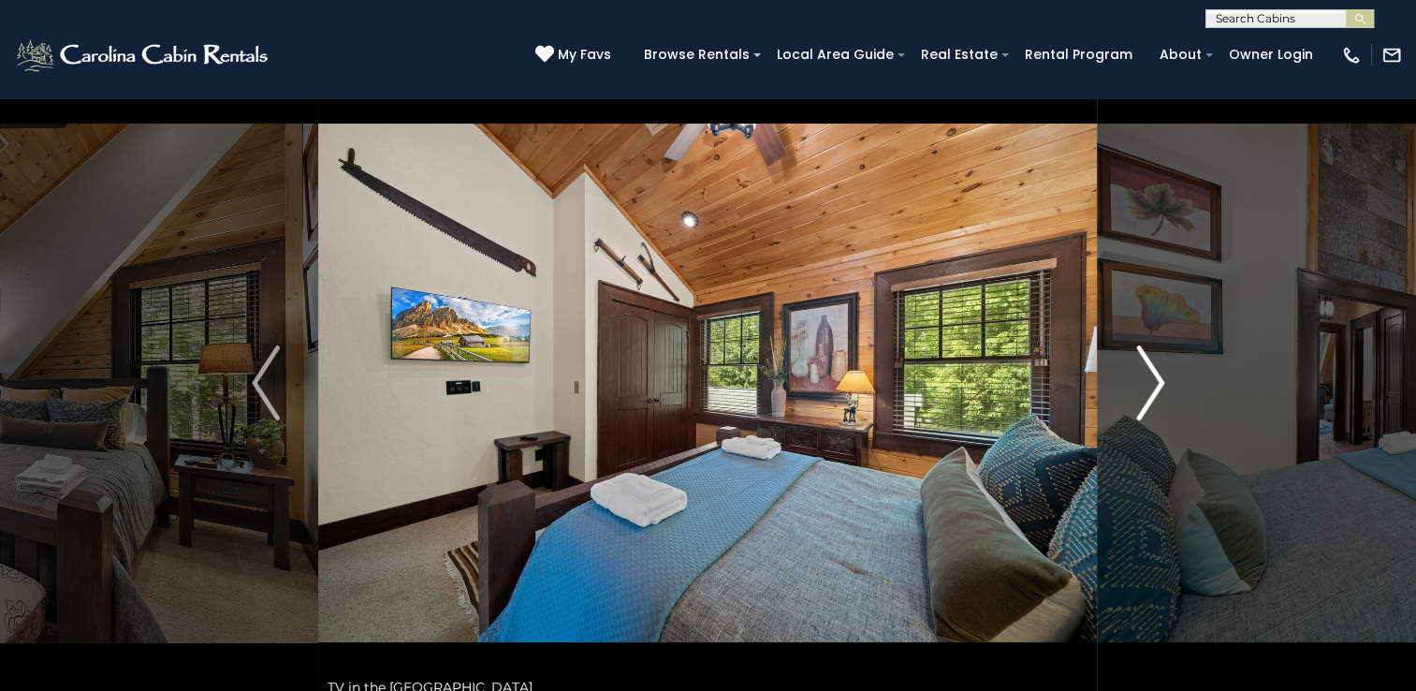
click at [1156, 383] on img "Next" at bounding box center [1150, 382] width 28 height 75
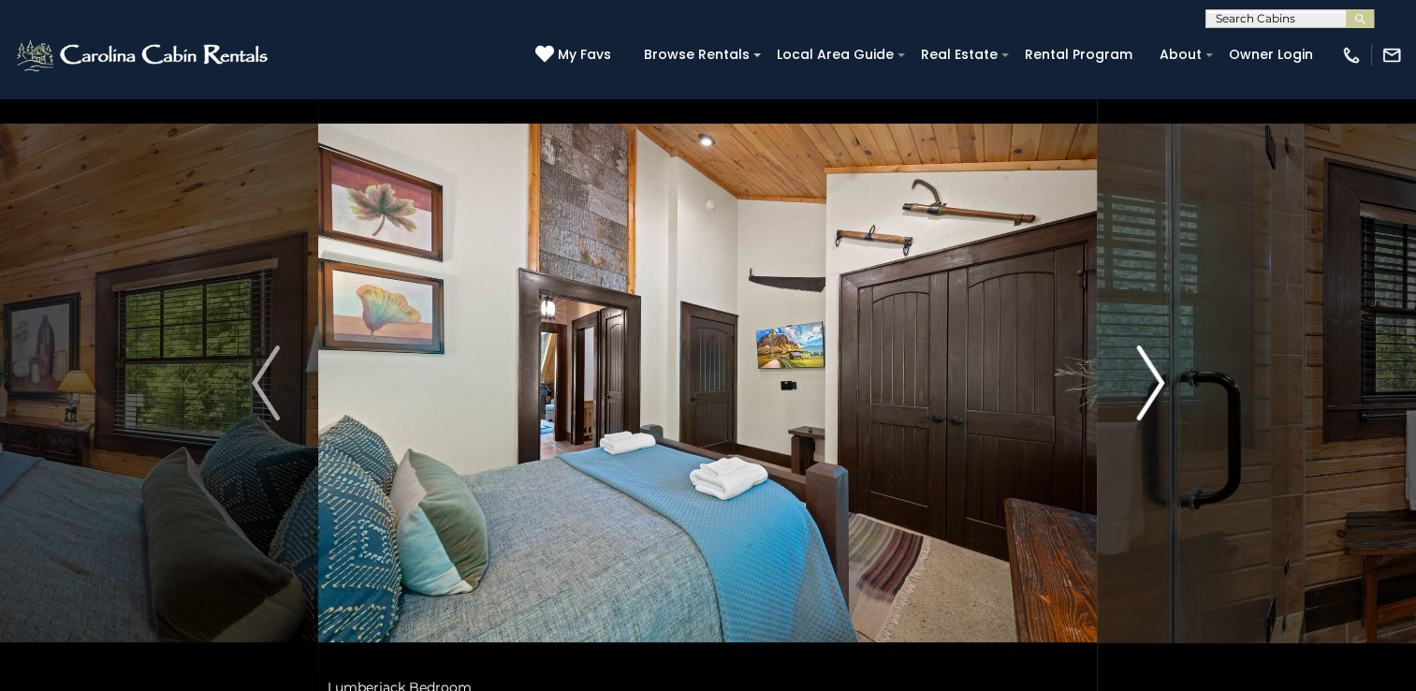
click at [1156, 383] on img "Next" at bounding box center [1150, 382] width 28 height 75
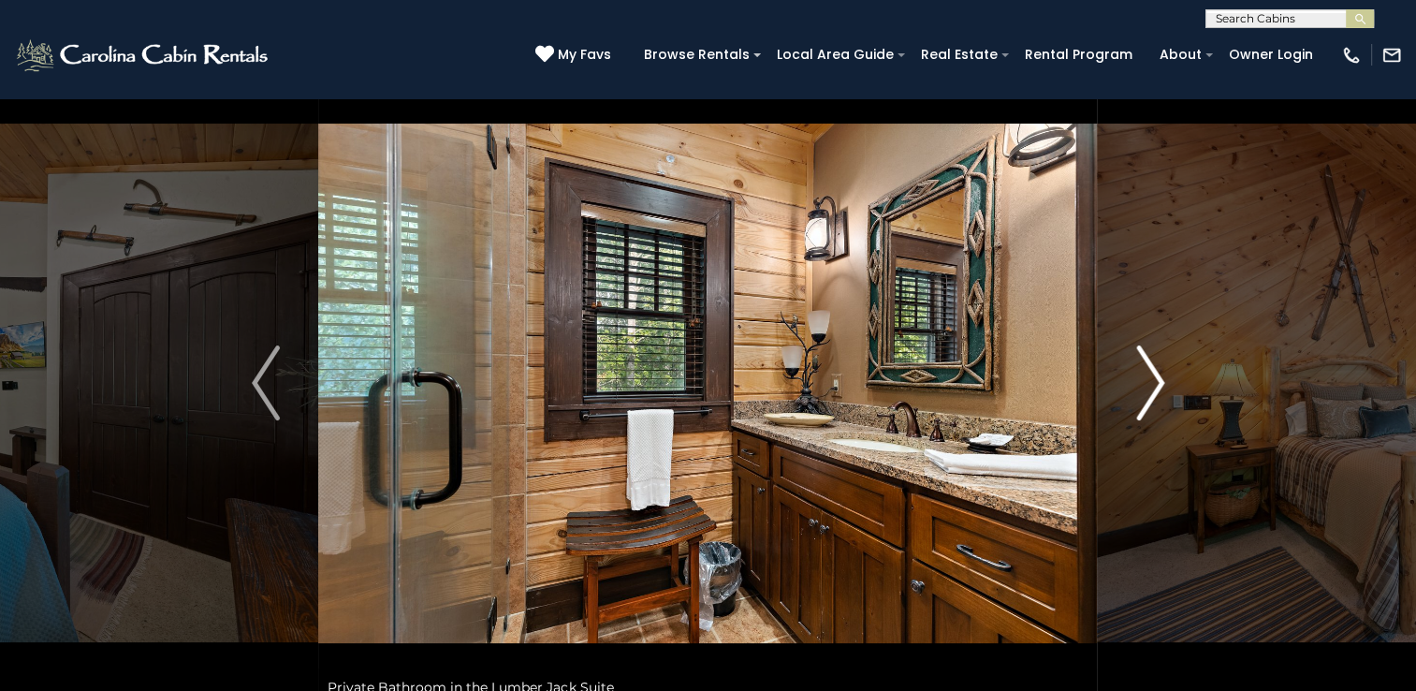
click at [1156, 383] on img "Next" at bounding box center [1150, 382] width 28 height 75
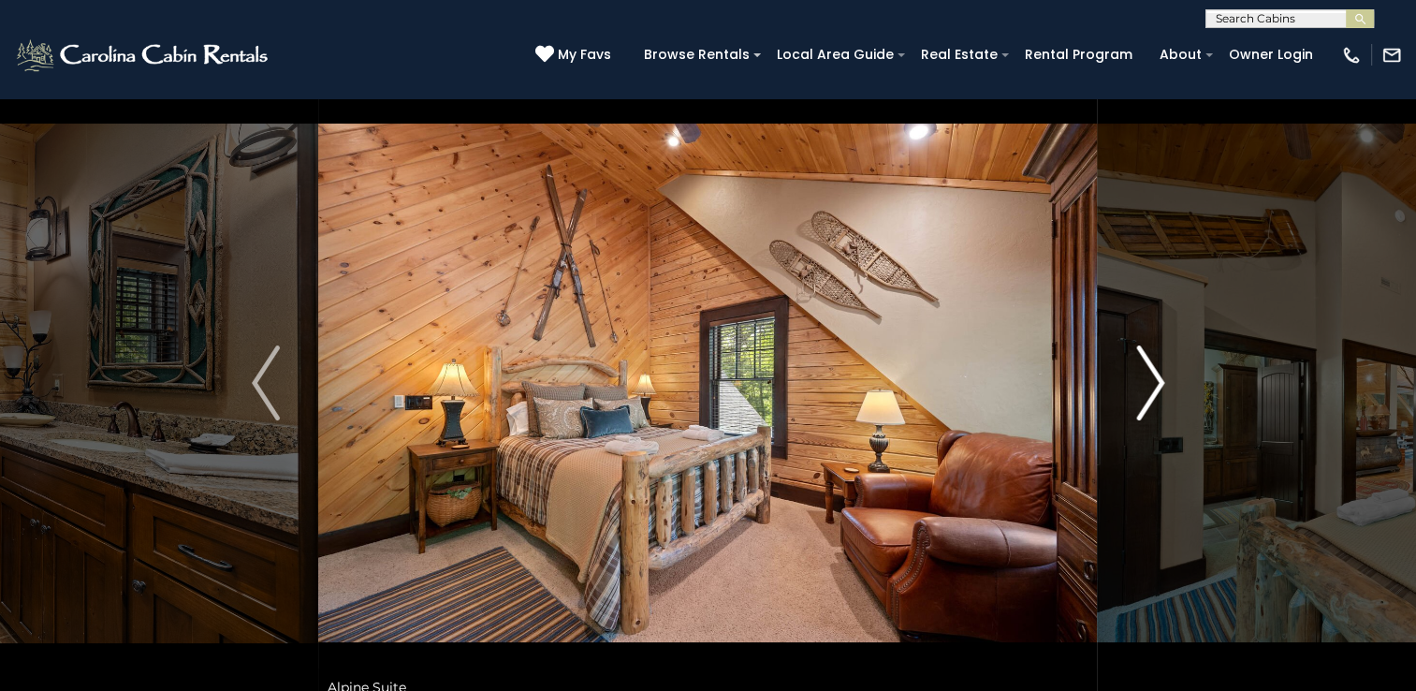
click at [1156, 383] on img "Next" at bounding box center [1150, 382] width 28 height 75
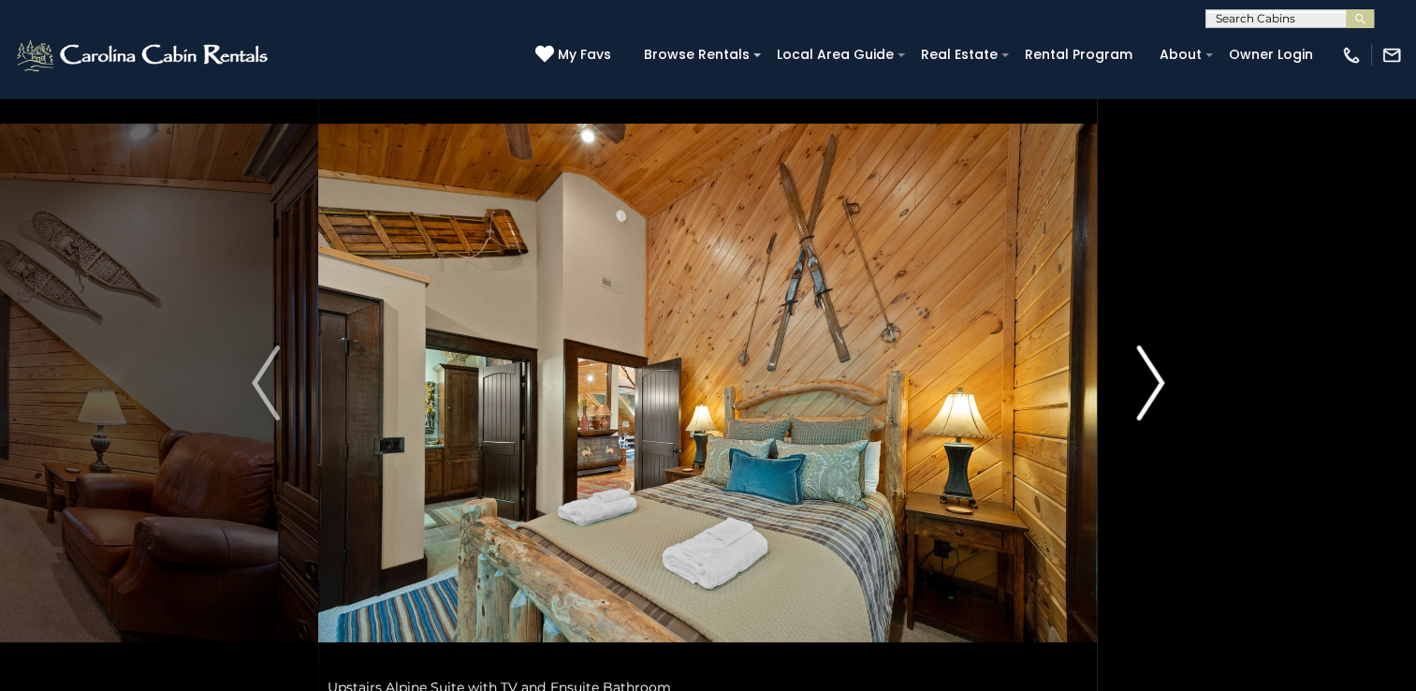
click at [1156, 383] on img "Next" at bounding box center [1150, 382] width 28 height 75
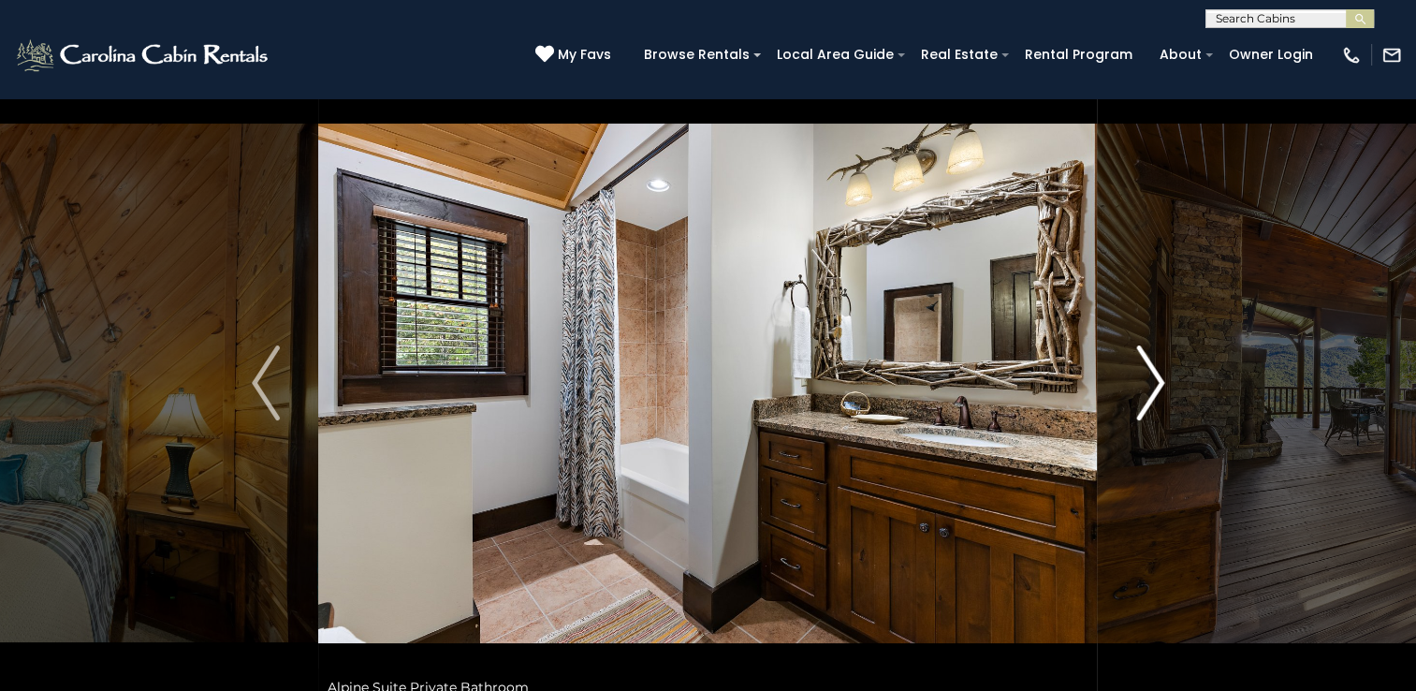
click at [1156, 383] on img "Next" at bounding box center [1150, 382] width 28 height 75
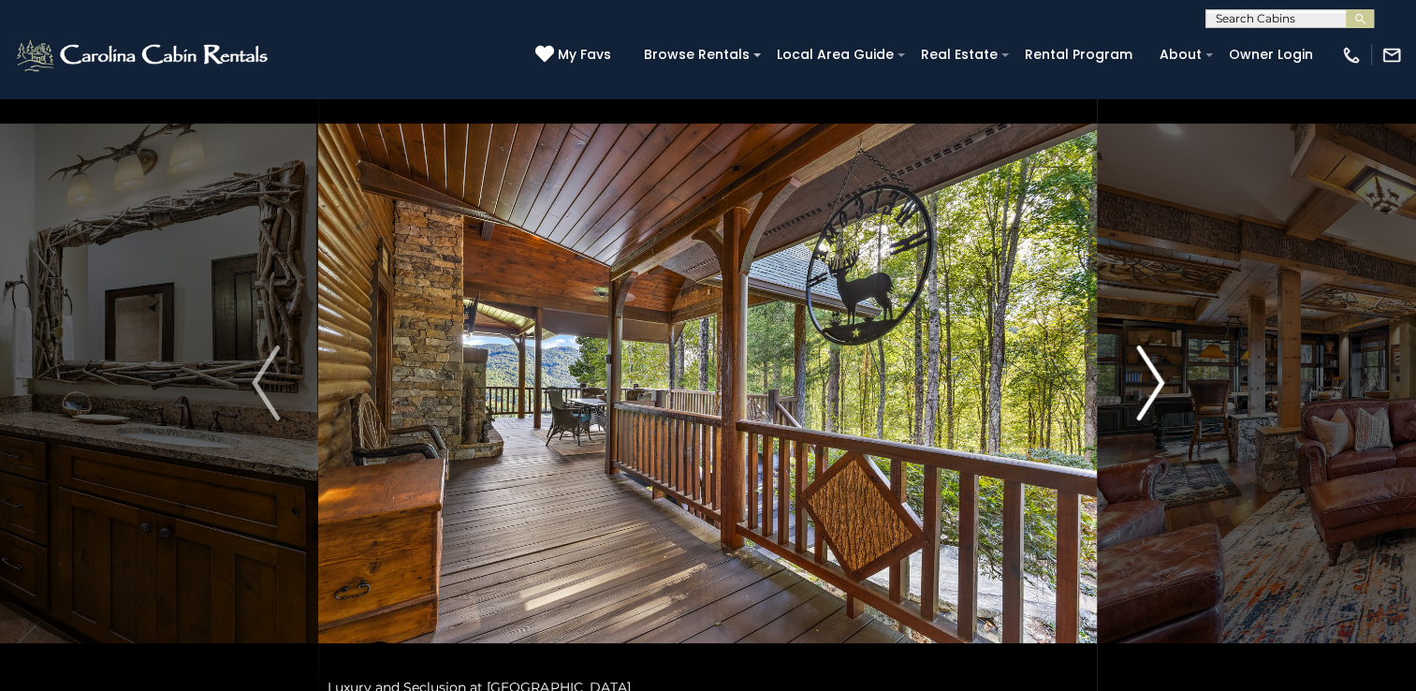
click at [1156, 383] on img "Next" at bounding box center [1150, 382] width 28 height 75
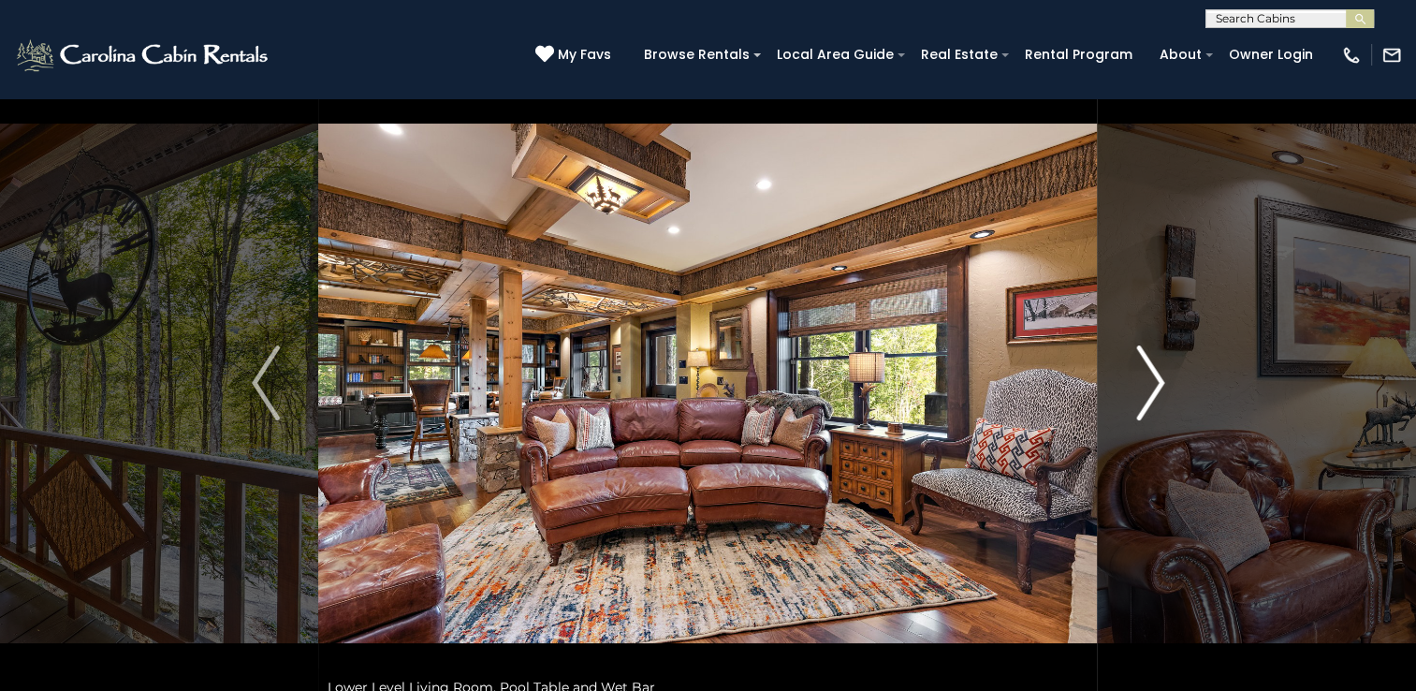
click at [1156, 383] on img "Next" at bounding box center [1150, 382] width 28 height 75
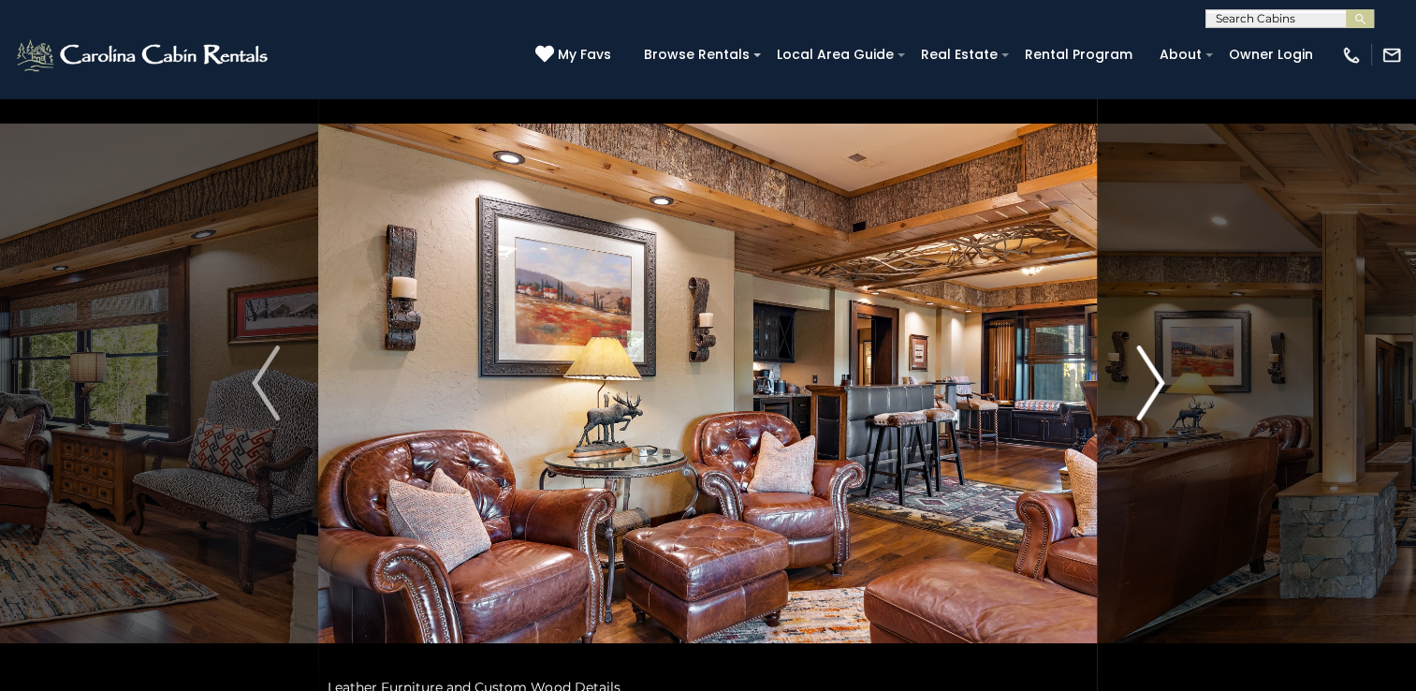
click at [1156, 383] on img "Next" at bounding box center [1150, 382] width 28 height 75
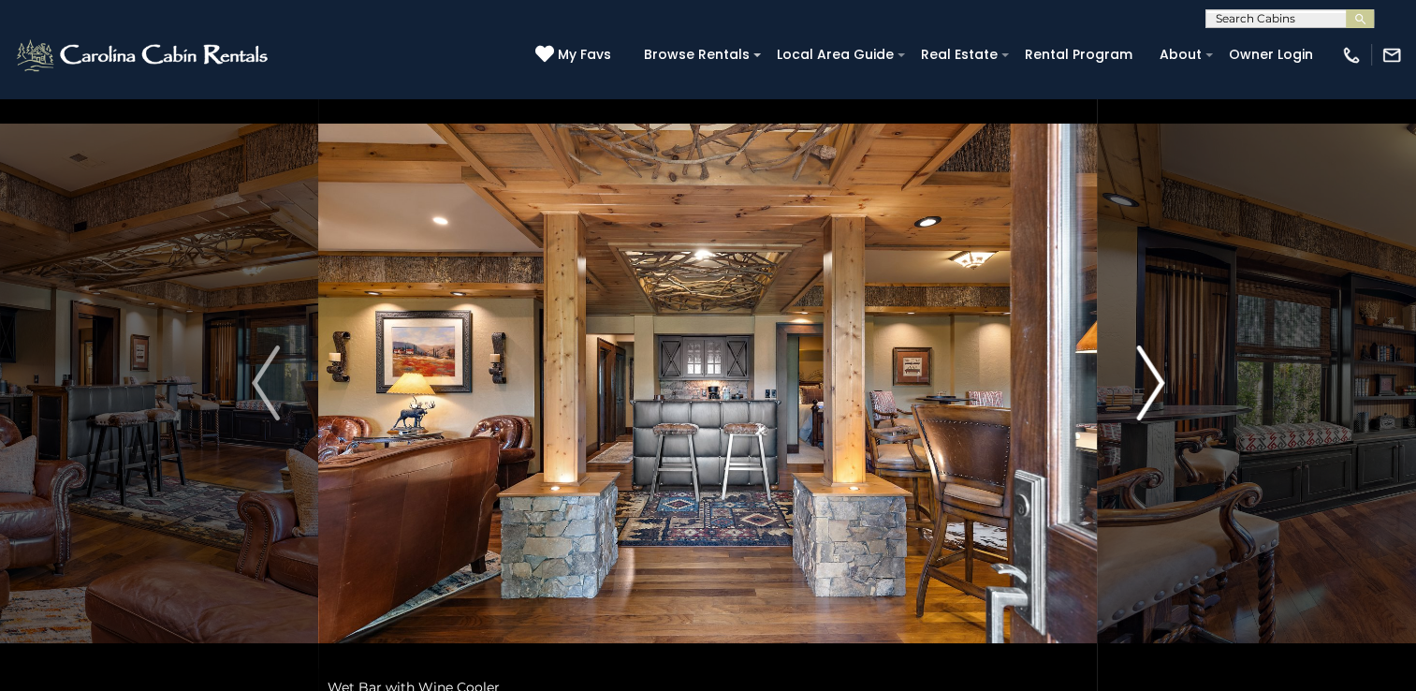
click at [1156, 383] on img "Next" at bounding box center [1150, 382] width 28 height 75
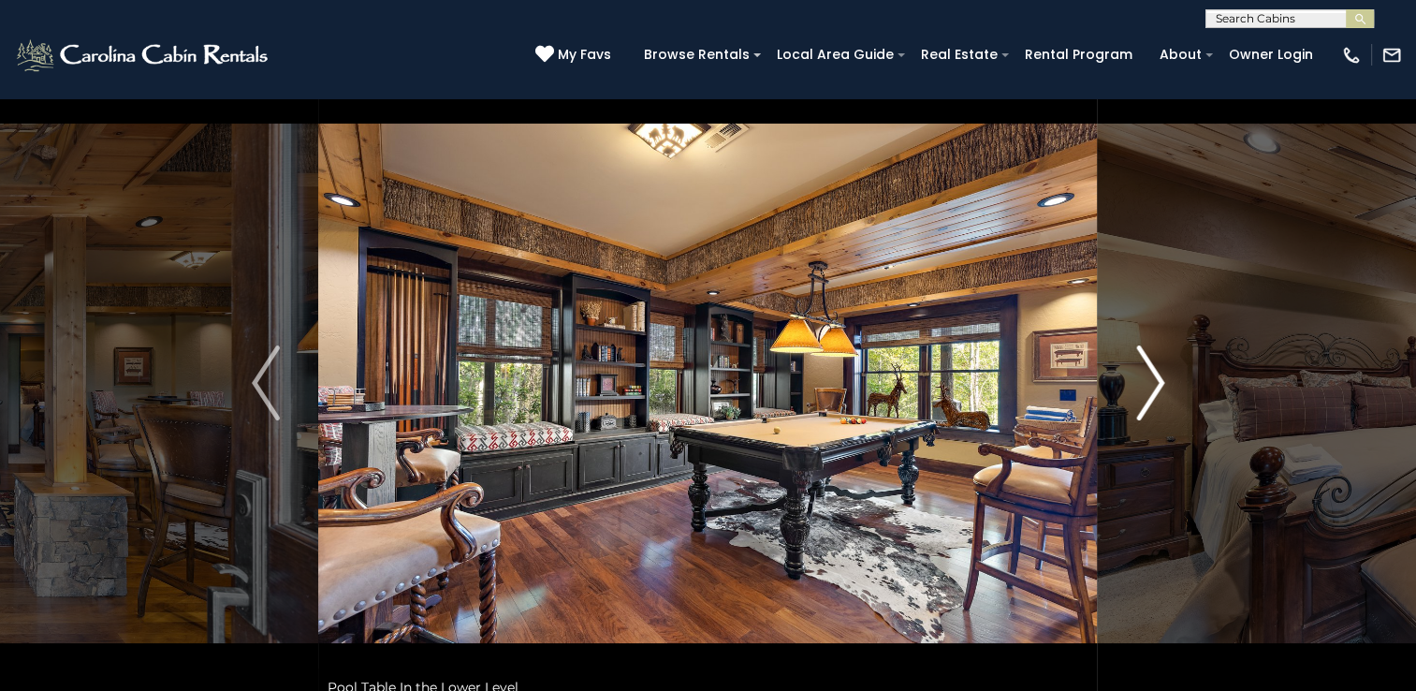
click at [1156, 383] on img "Next" at bounding box center [1150, 382] width 28 height 75
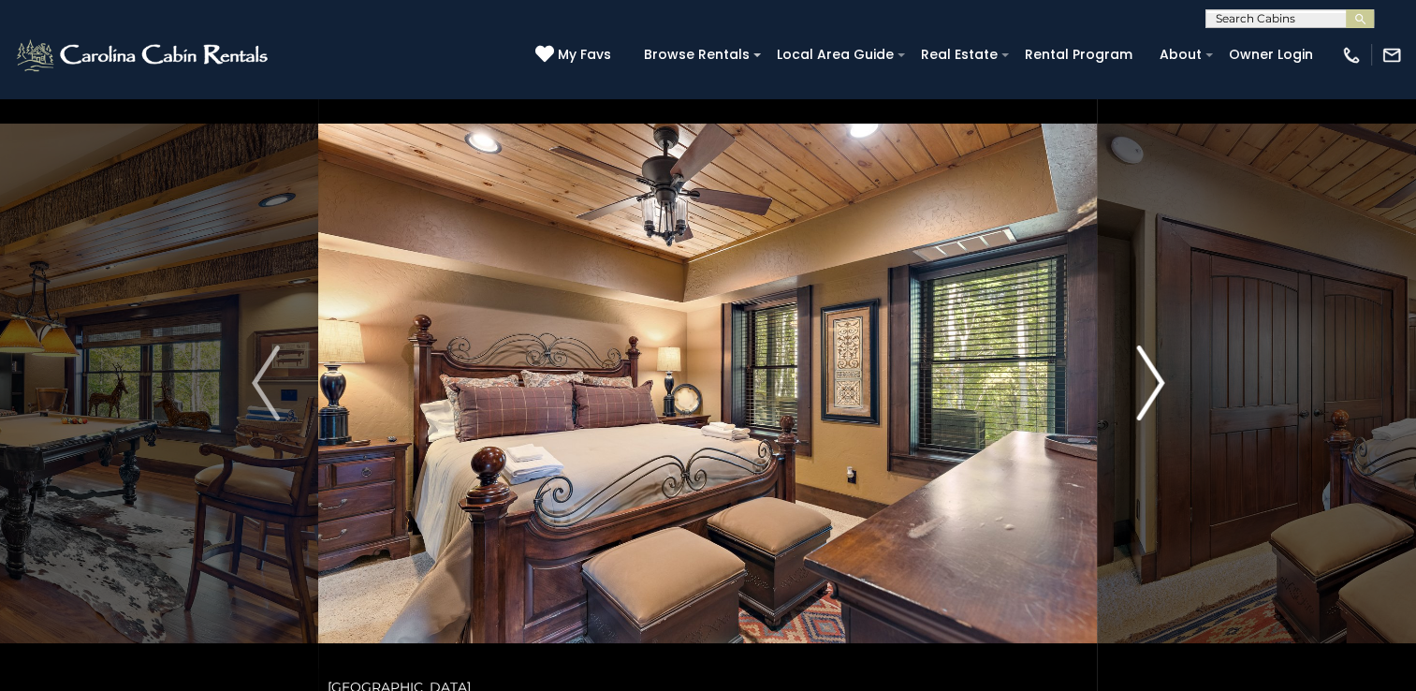
click at [1156, 383] on img "Next" at bounding box center [1150, 382] width 28 height 75
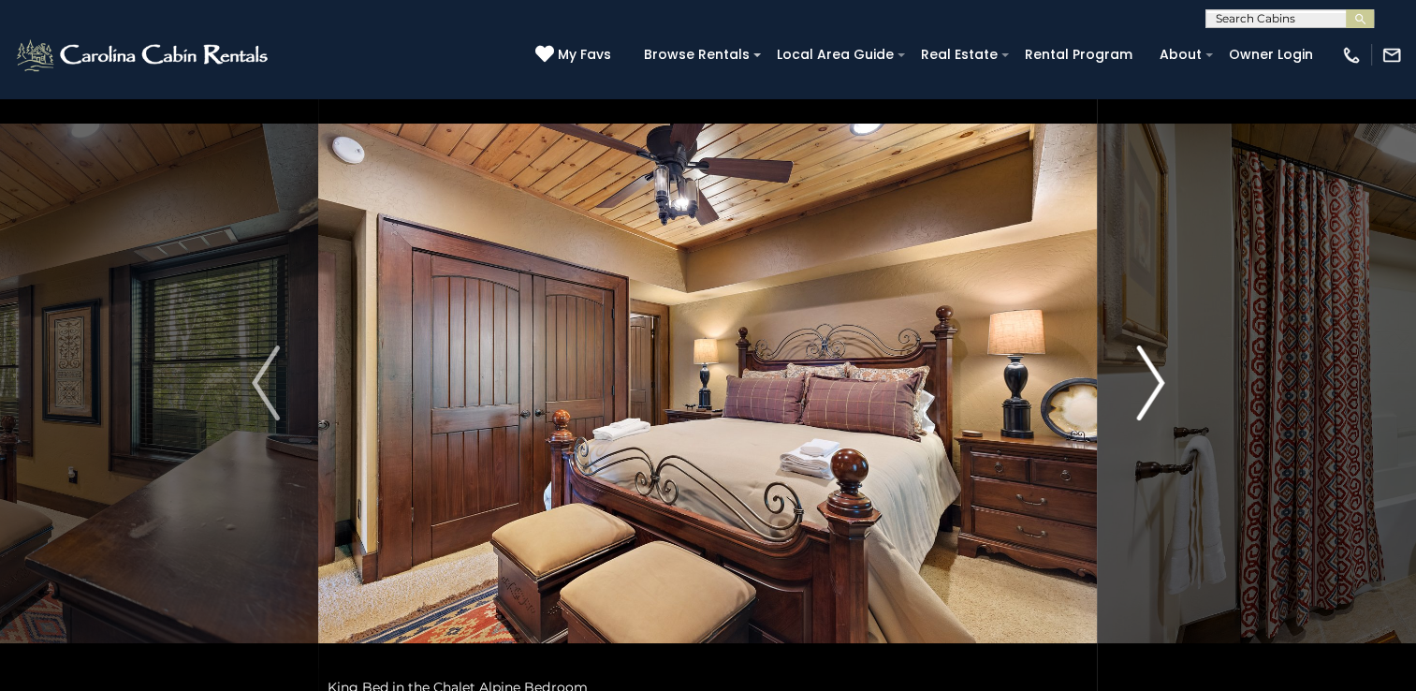
click at [1156, 383] on img "Next" at bounding box center [1150, 382] width 28 height 75
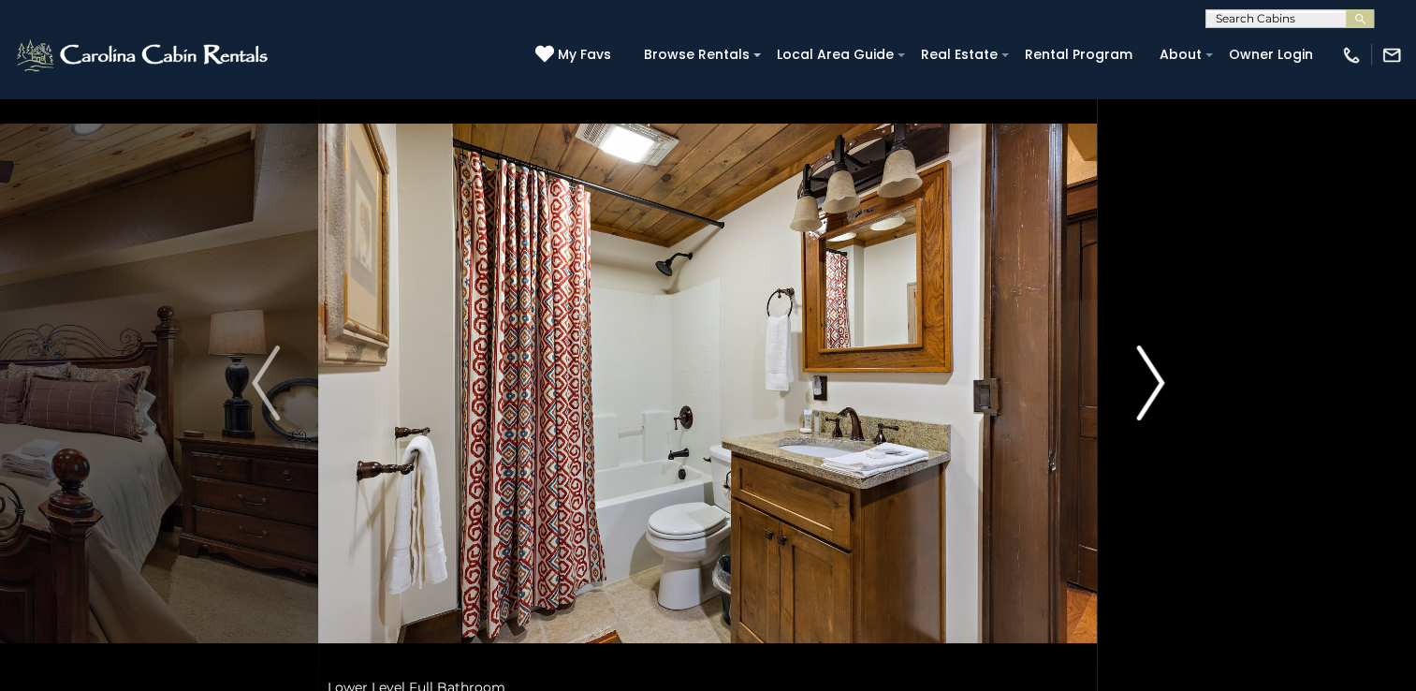
click at [1156, 383] on img "Next" at bounding box center [1150, 382] width 28 height 75
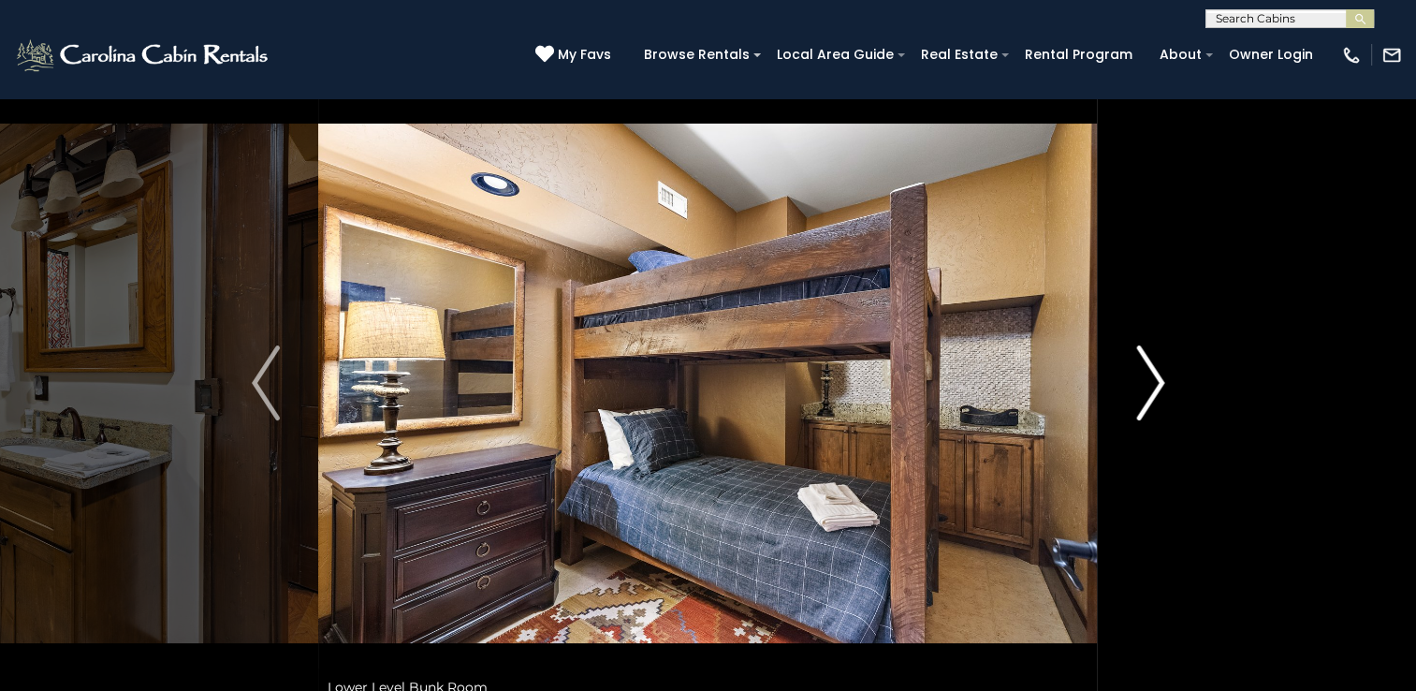
click at [1156, 383] on img "Next" at bounding box center [1150, 382] width 28 height 75
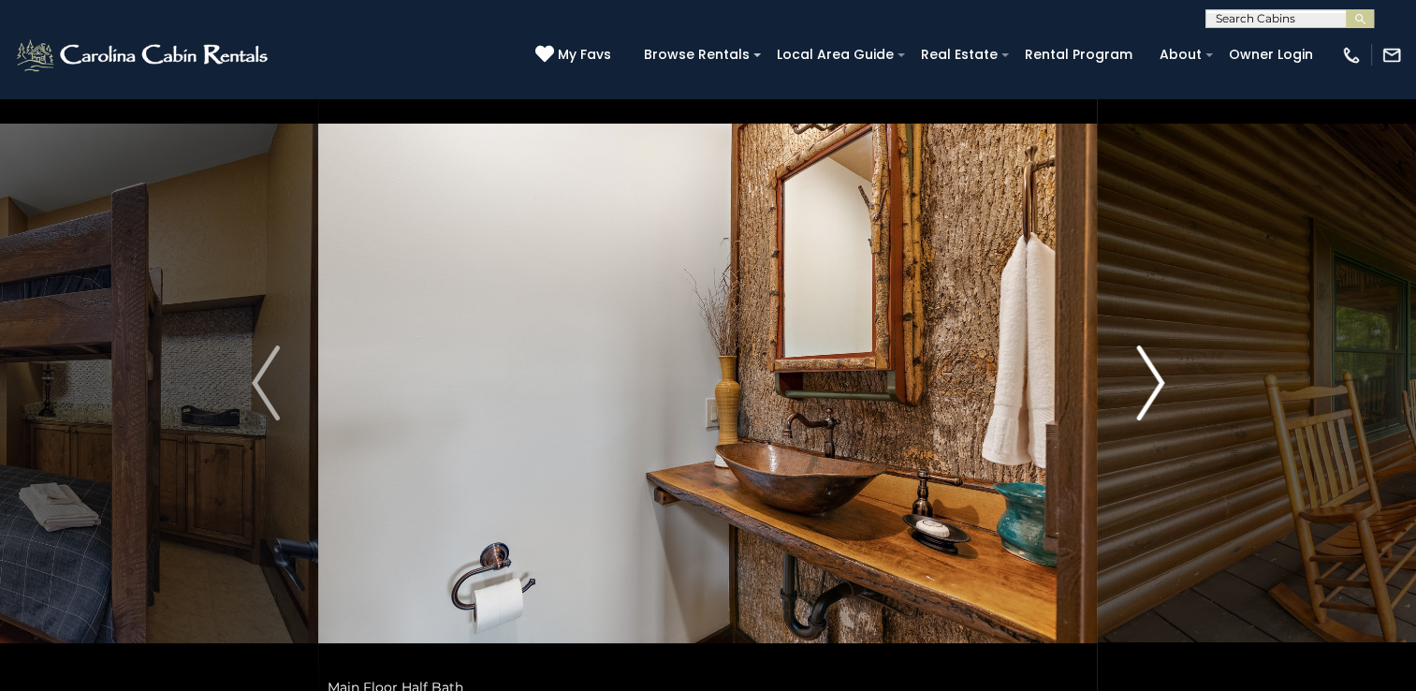
click at [1156, 383] on img "Next" at bounding box center [1150, 382] width 28 height 75
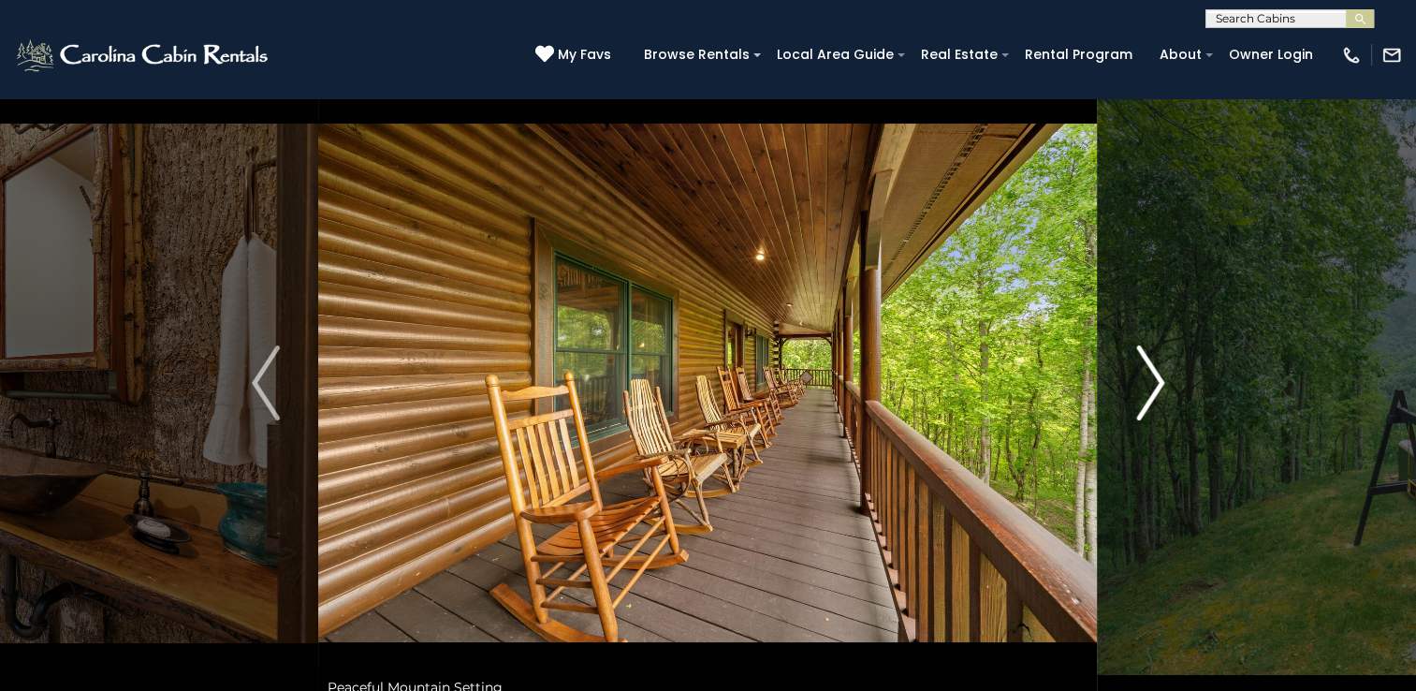
click at [1156, 383] on img "Next" at bounding box center [1150, 382] width 28 height 75
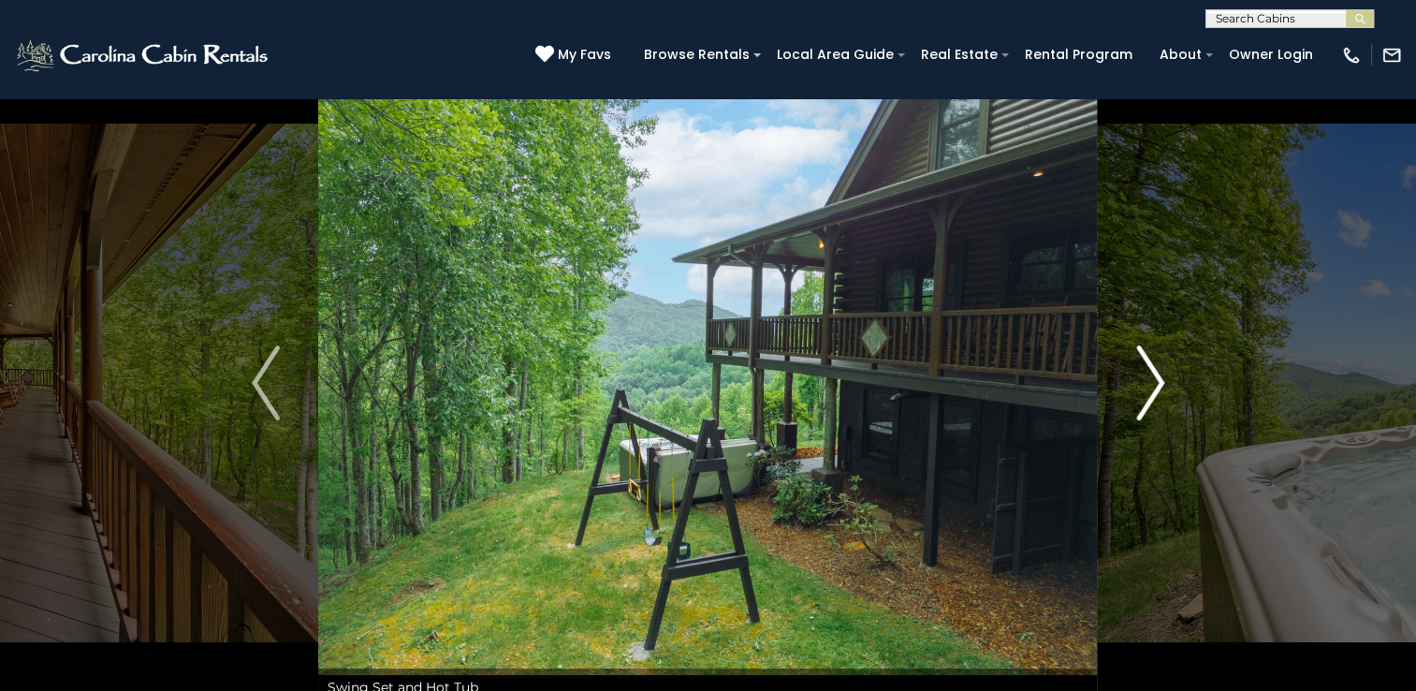
click at [1156, 383] on img "Next" at bounding box center [1150, 382] width 28 height 75
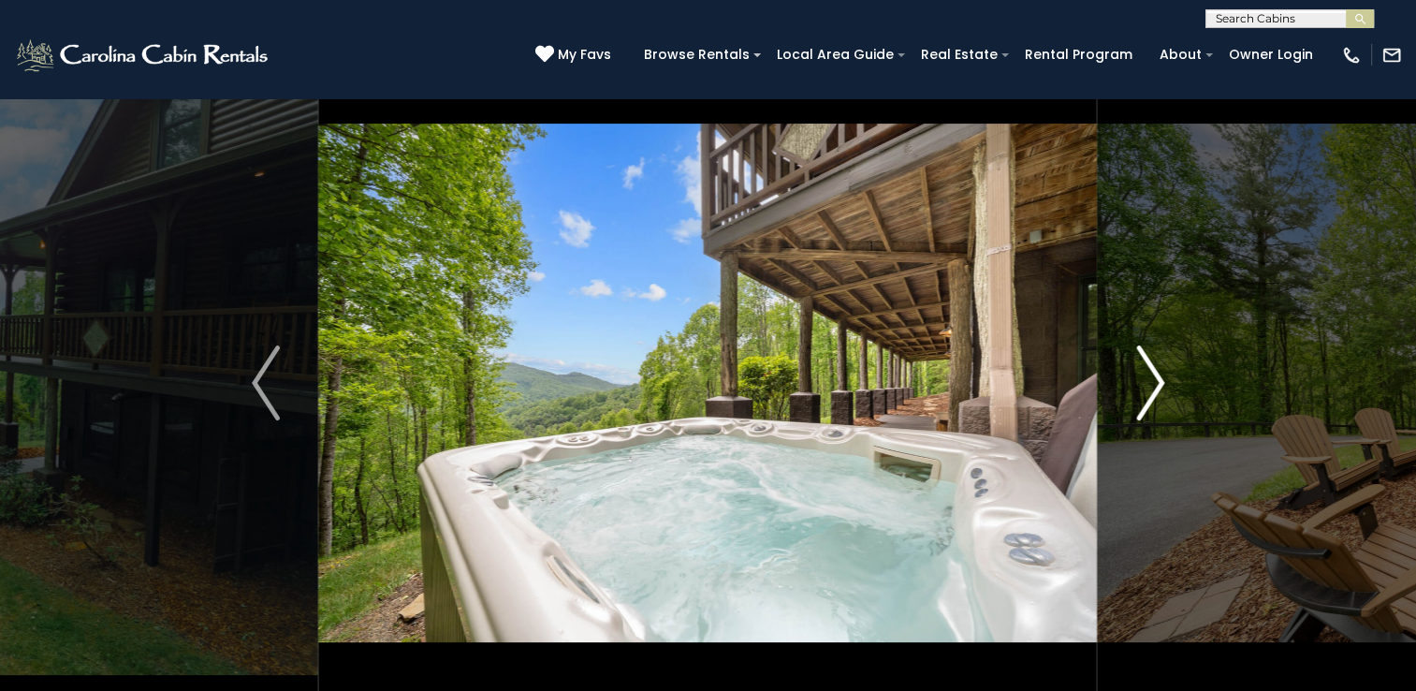
click at [1156, 383] on img "Next" at bounding box center [1150, 382] width 28 height 75
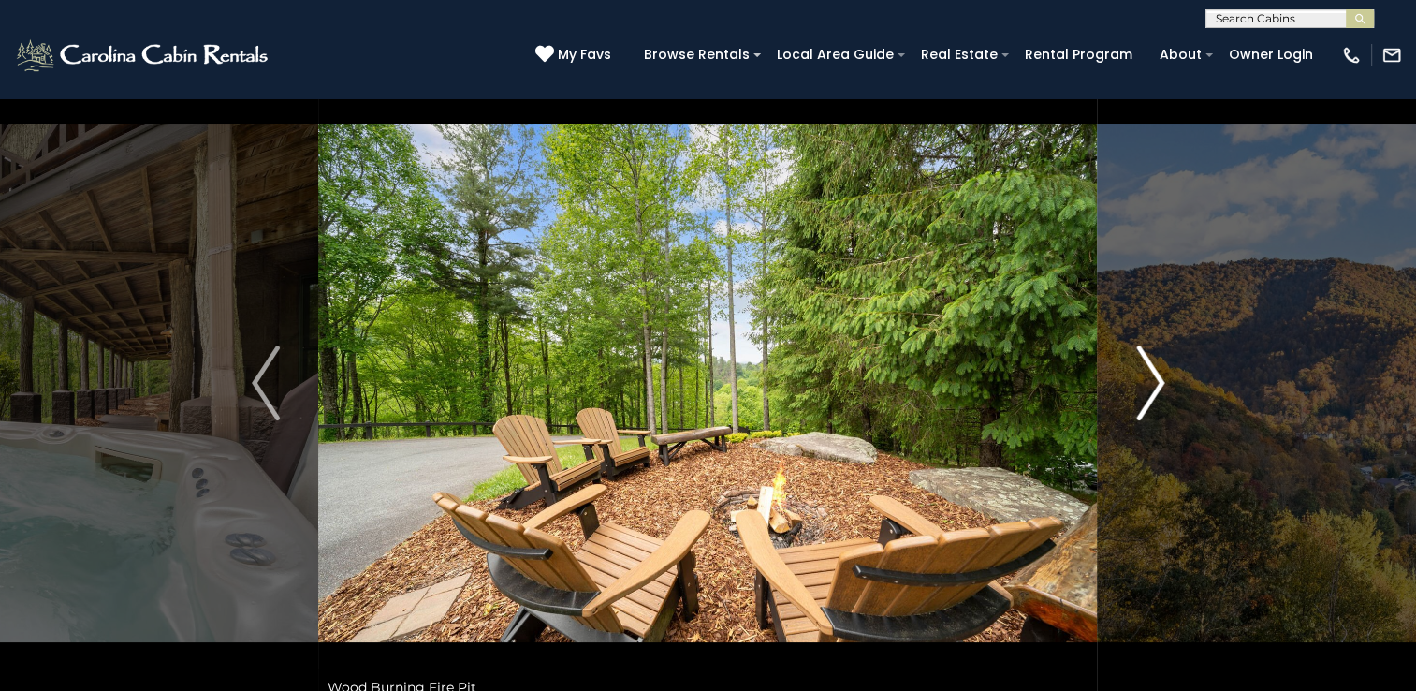
click at [1156, 383] on img "Next" at bounding box center [1150, 382] width 28 height 75
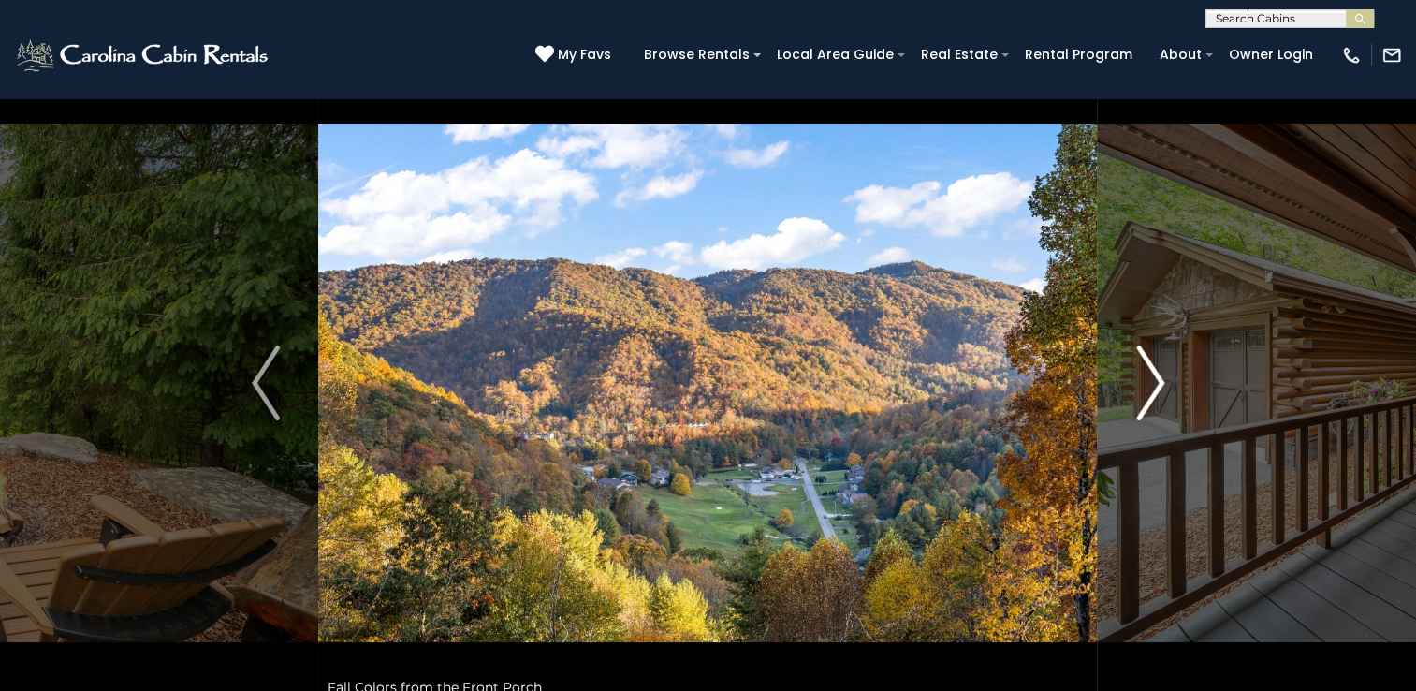
click at [1156, 383] on img "Next" at bounding box center [1150, 382] width 28 height 75
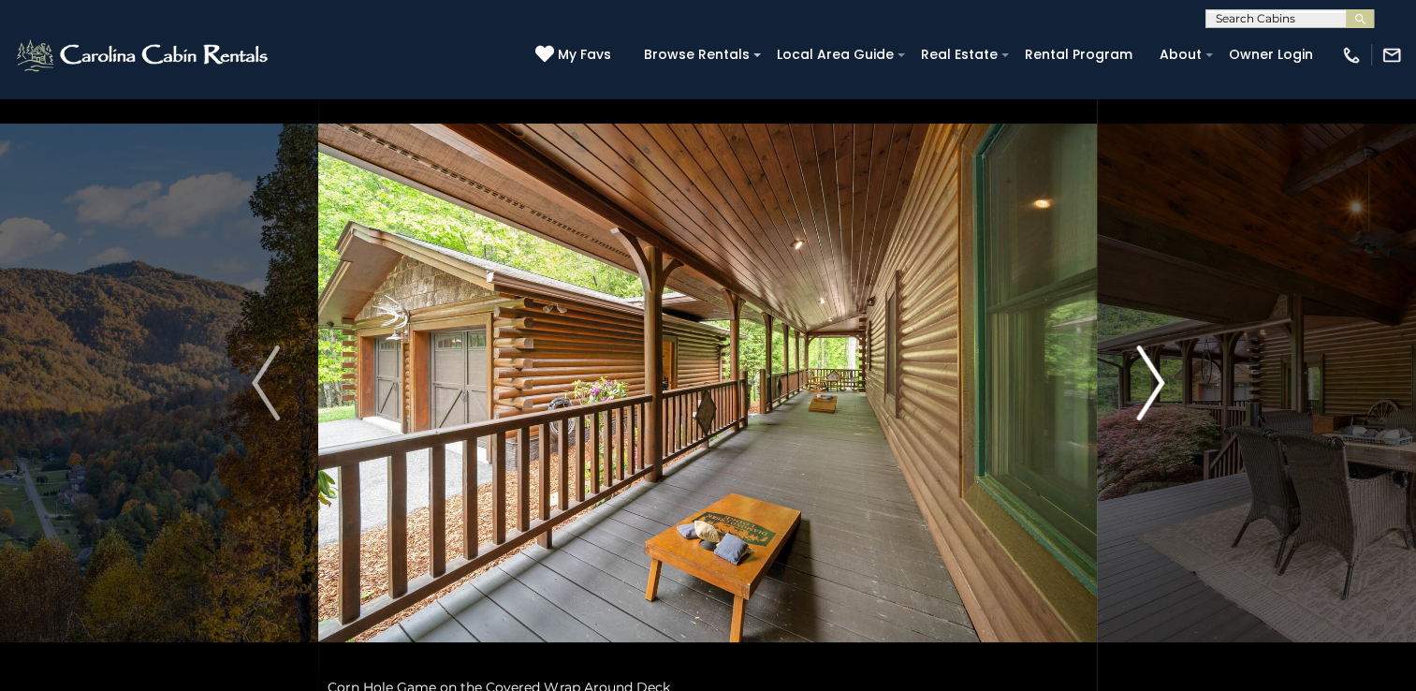
click at [1156, 383] on img "Next" at bounding box center [1150, 382] width 28 height 75
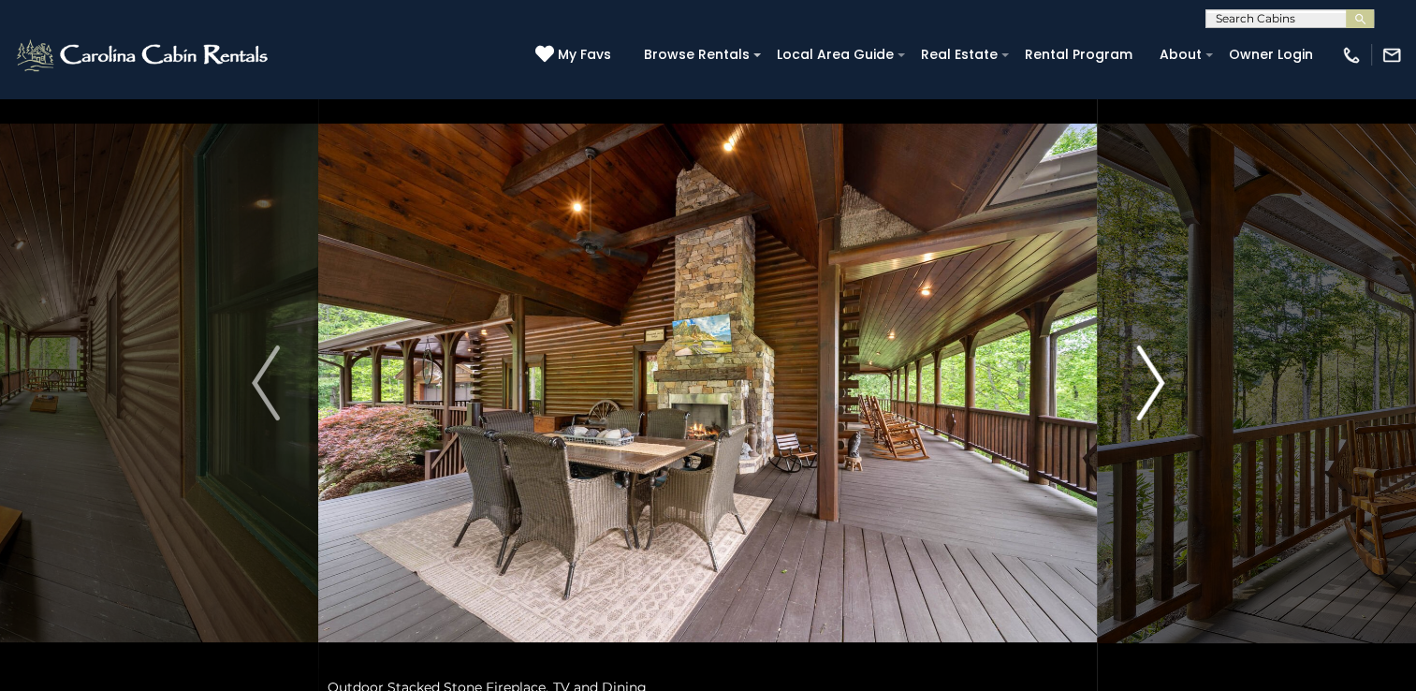
click at [1156, 383] on img "Next" at bounding box center [1150, 382] width 28 height 75
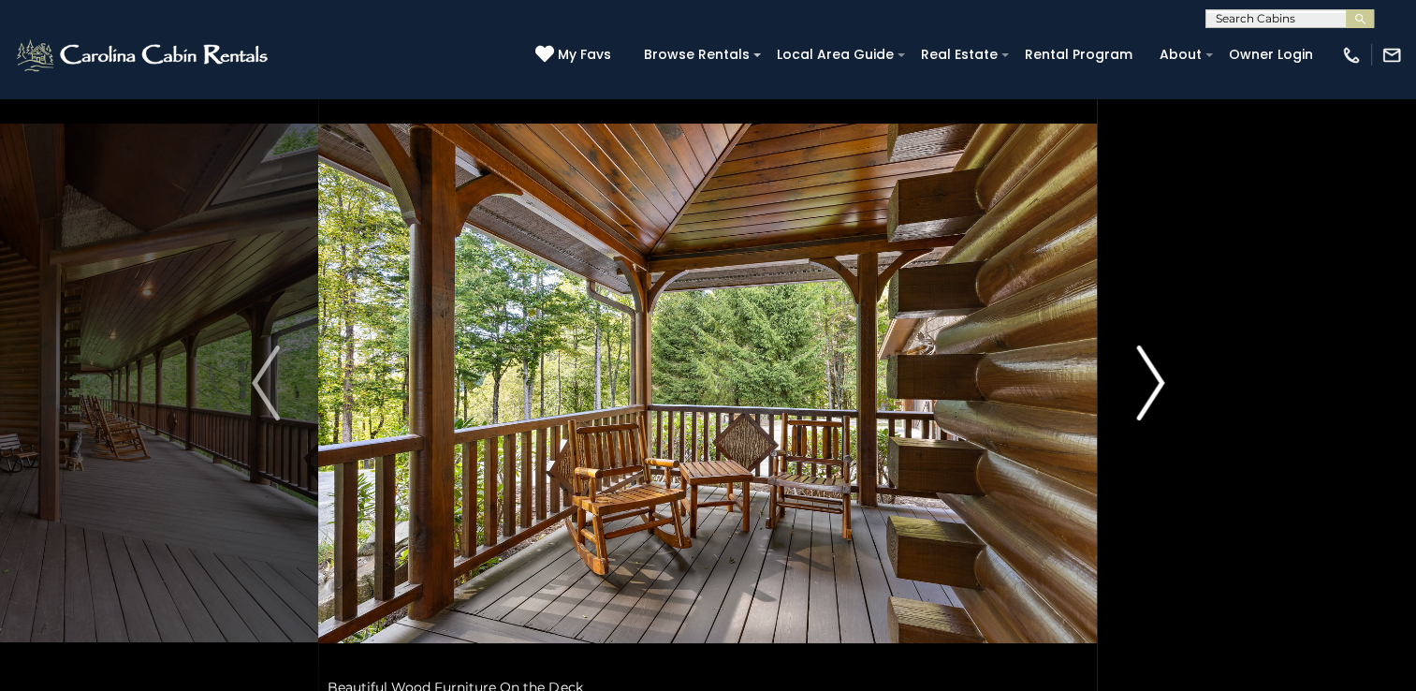
click at [1156, 383] on img "Next" at bounding box center [1150, 382] width 28 height 75
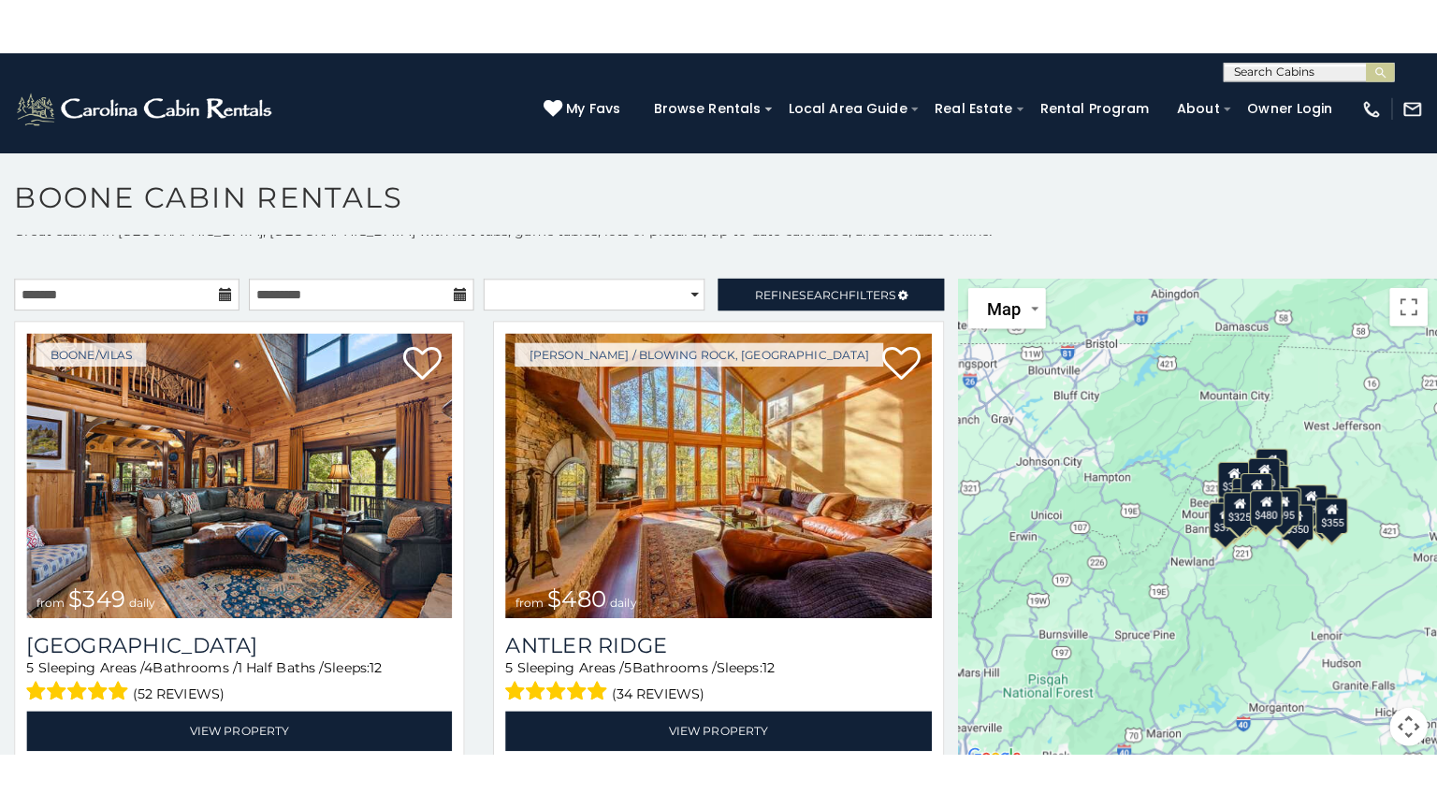
scroll to position [17, 0]
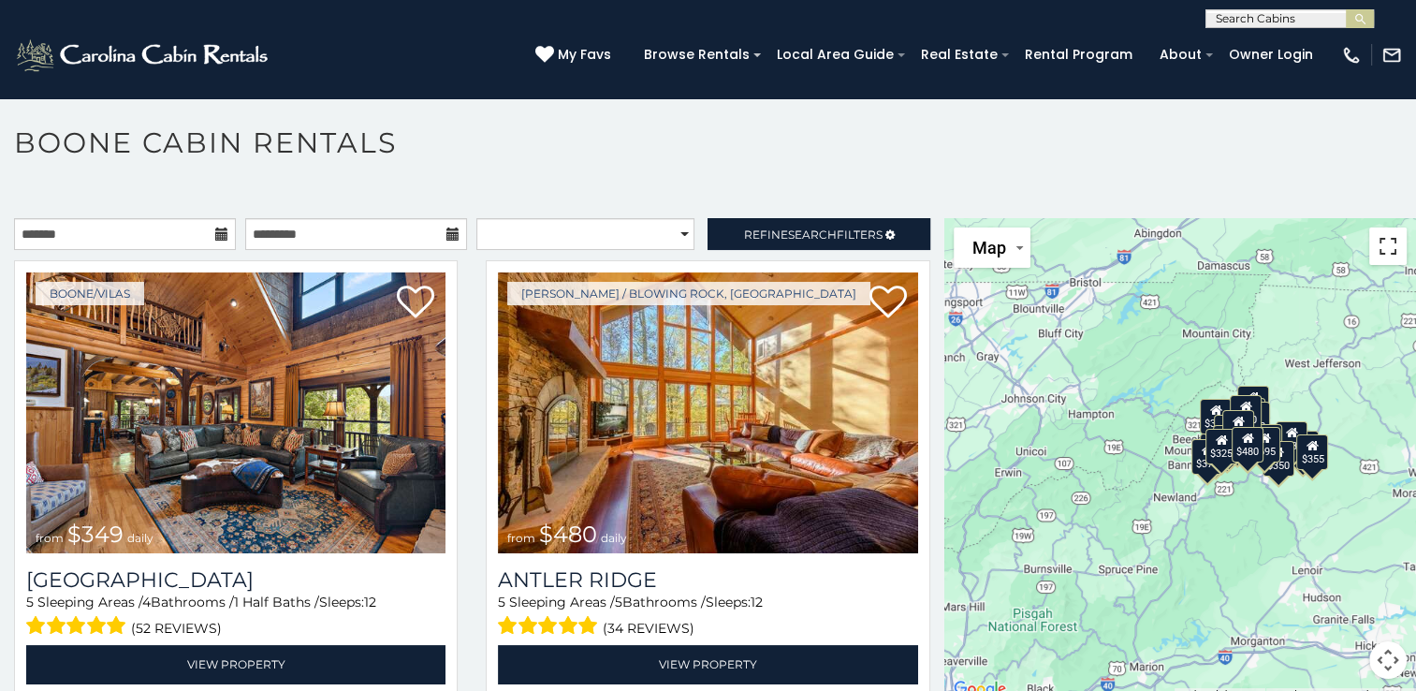
click at [1379, 255] on button "Toggle fullscreen view" at bounding box center [1387, 245] width 37 height 37
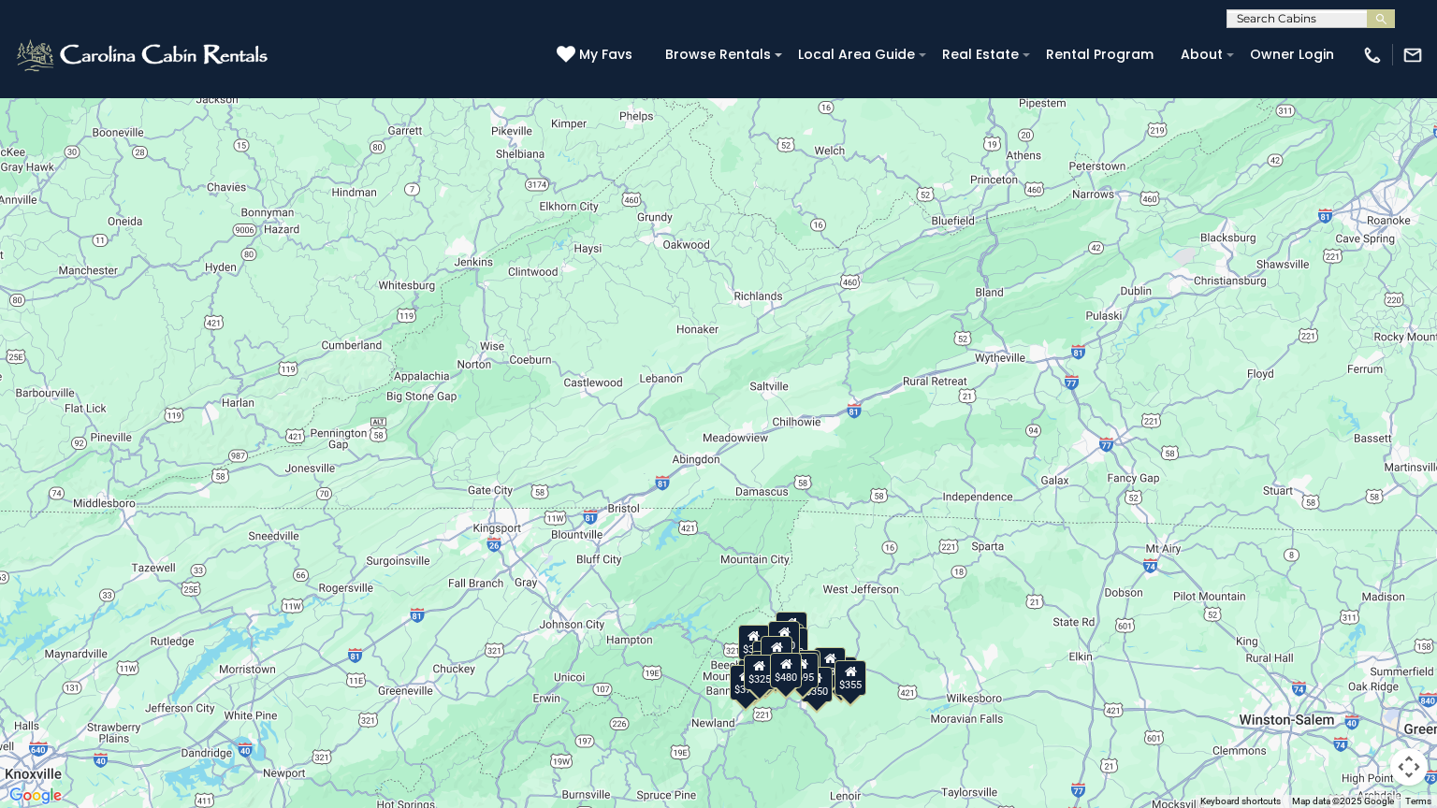
drag, startPoint x: 1125, startPoint y: 158, endPoint x: 1125, endPoint y: 442, distance: 283.5
click at [1125, 442] on div "$349 $480 $525 $315 $355 $675 $635 $930 $400 $451 $330 $400 $485 $460 $395 $255…" at bounding box center [718, 404] width 1437 height 808
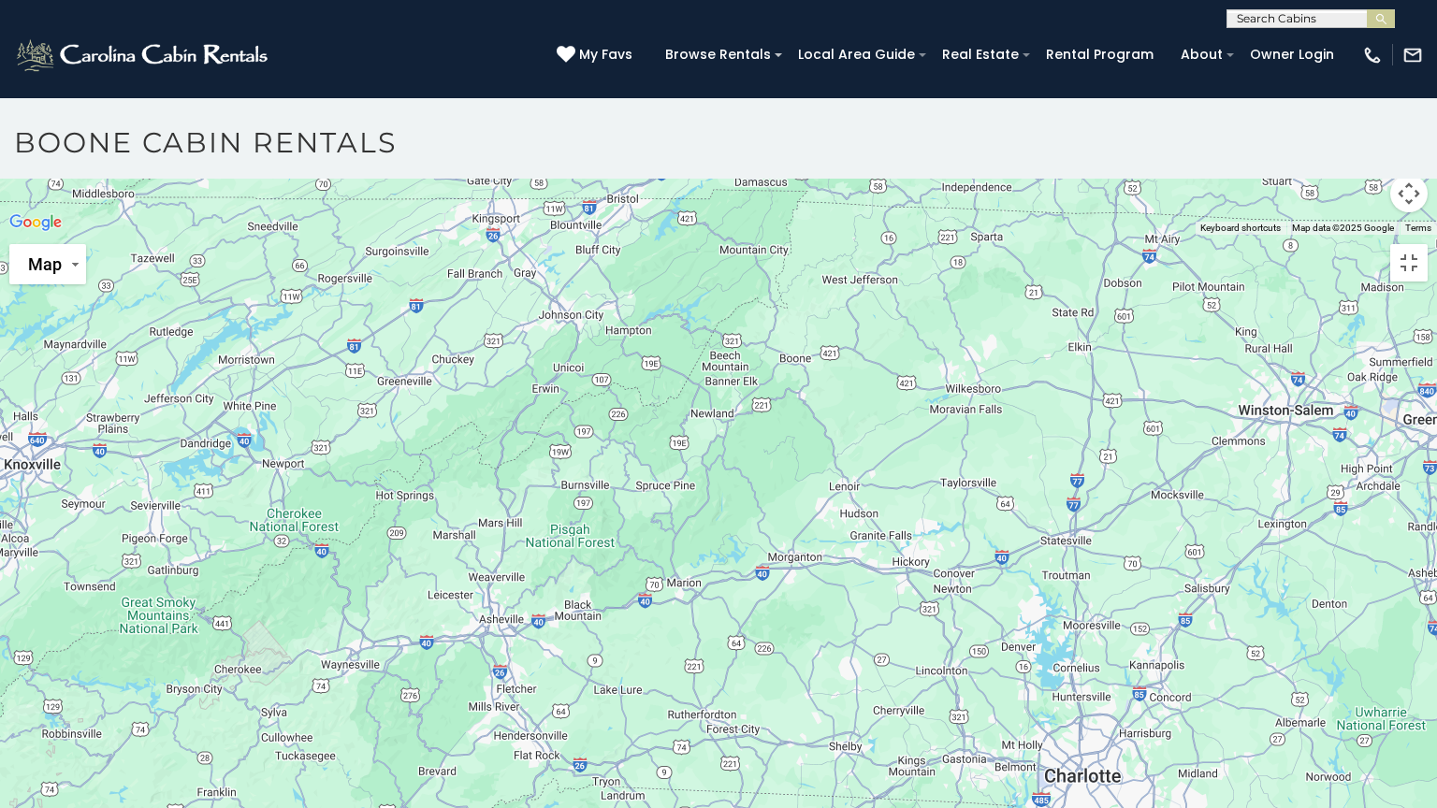
drag, startPoint x: 1125, startPoint y: 443, endPoint x: 1124, endPoint y: 294, distance: 148.8
click at [1124, 235] on div at bounding box center [718, 235] width 1437 height 0
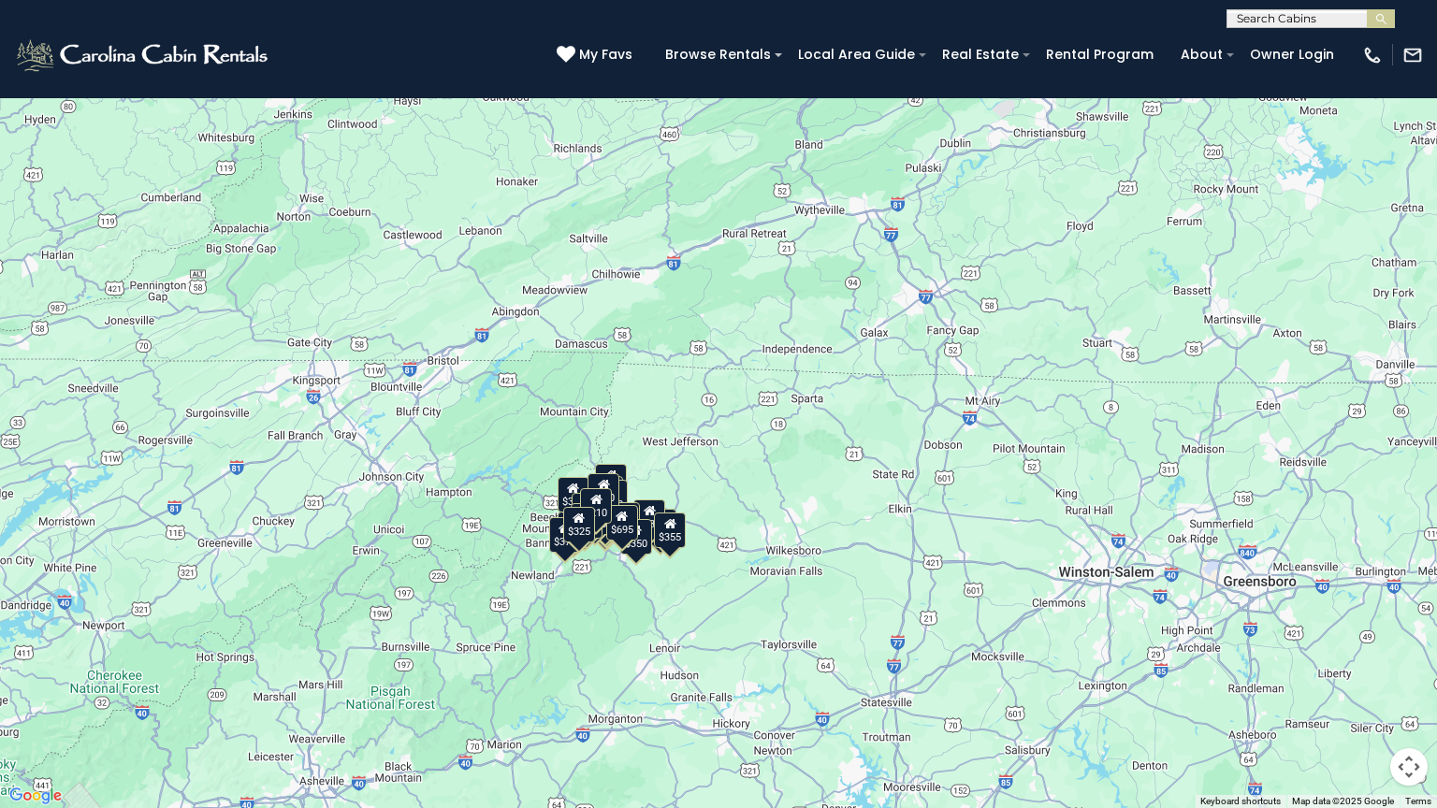
drag, startPoint x: 1365, startPoint y: 664, endPoint x: 1184, endPoint y: 663, distance: 181.5
click at [1184, 663] on div "$349 $480 $525 $315 $355 $675 $635 $930 $400 $451 $330 $400 $485 $460 $395 $255…" at bounding box center [718, 404] width 1437 height 808
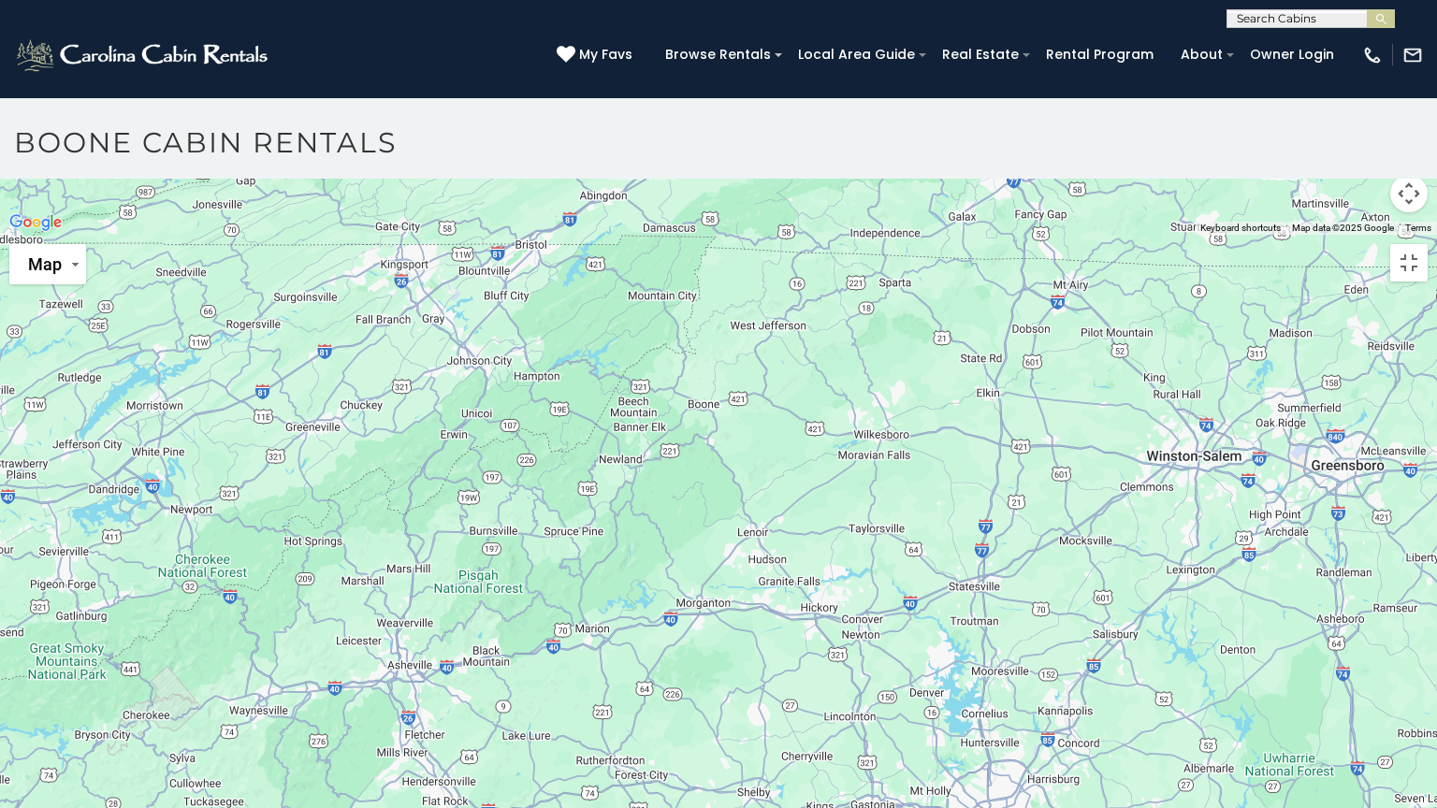
drag, startPoint x: 1184, startPoint y: 663, endPoint x: 1274, endPoint y: 717, distance: 105.3
click at [1274, 235] on div at bounding box center [718, 235] width 1437 height 0
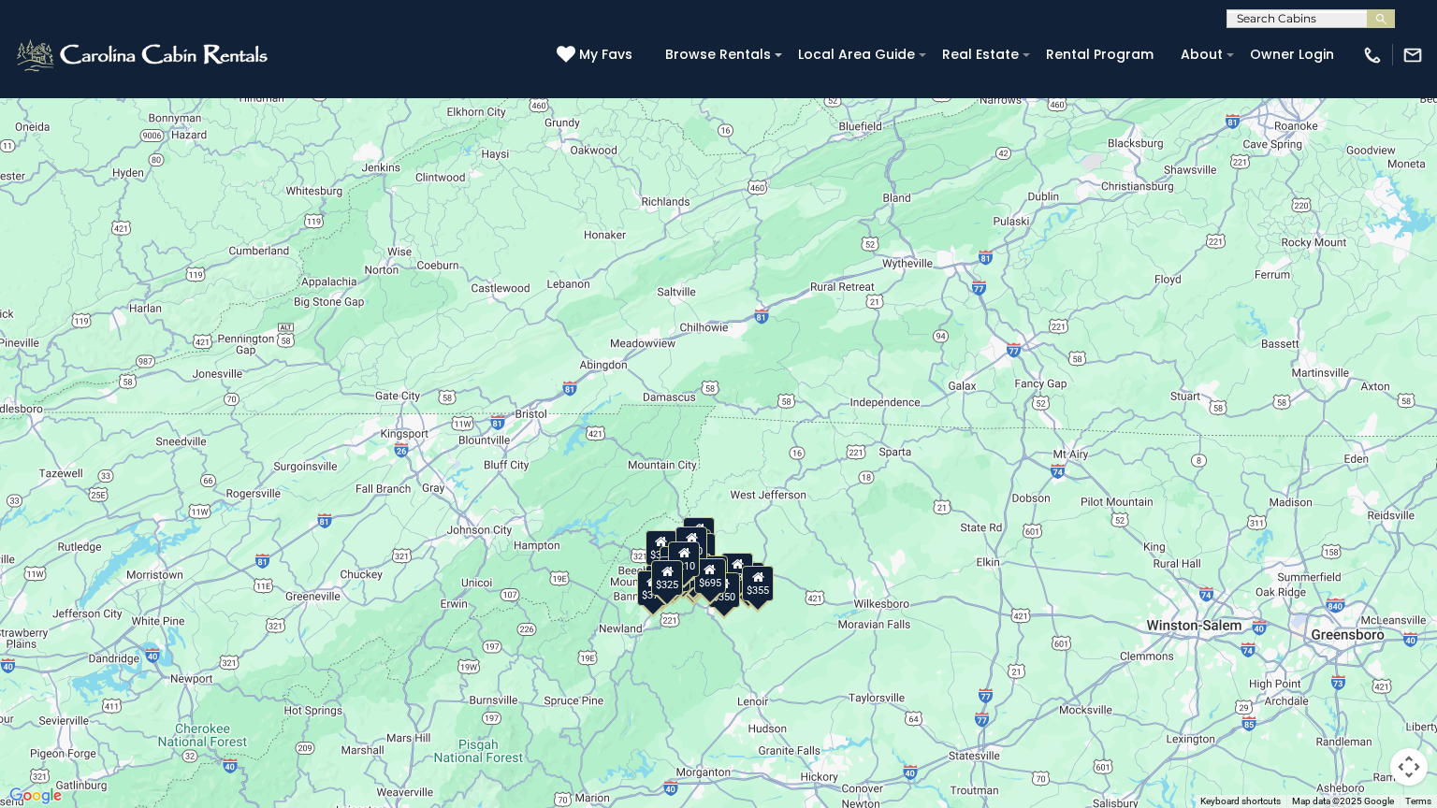
click at [896, 385] on div "$349 $480 $525 $315 $355 $675 $635 $930 $400 $451 $330 $400 $485 $460 $395 $255…" at bounding box center [718, 404] width 1437 height 808
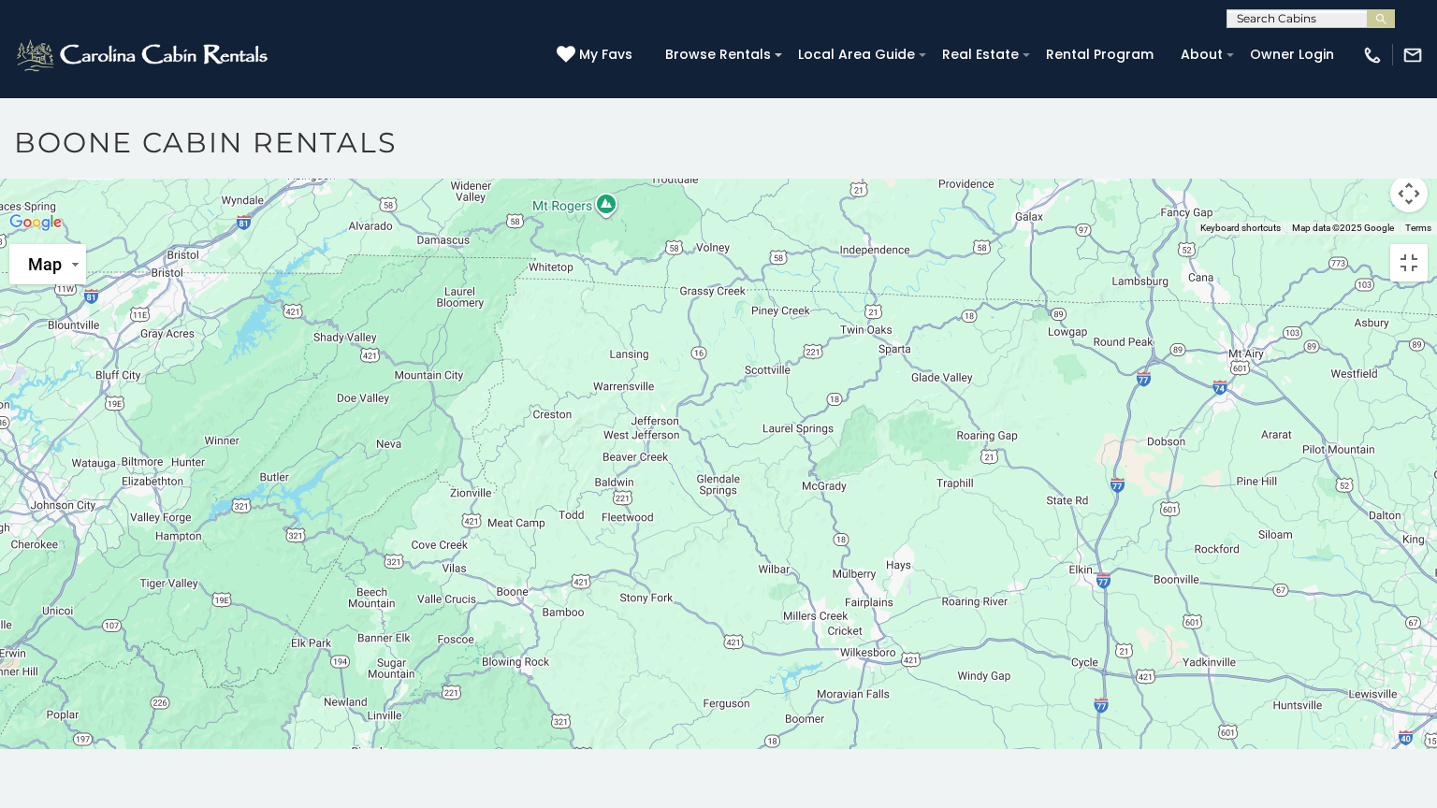
click at [896, 235] on div at bounding box center [718, 235] width 1437 height 0
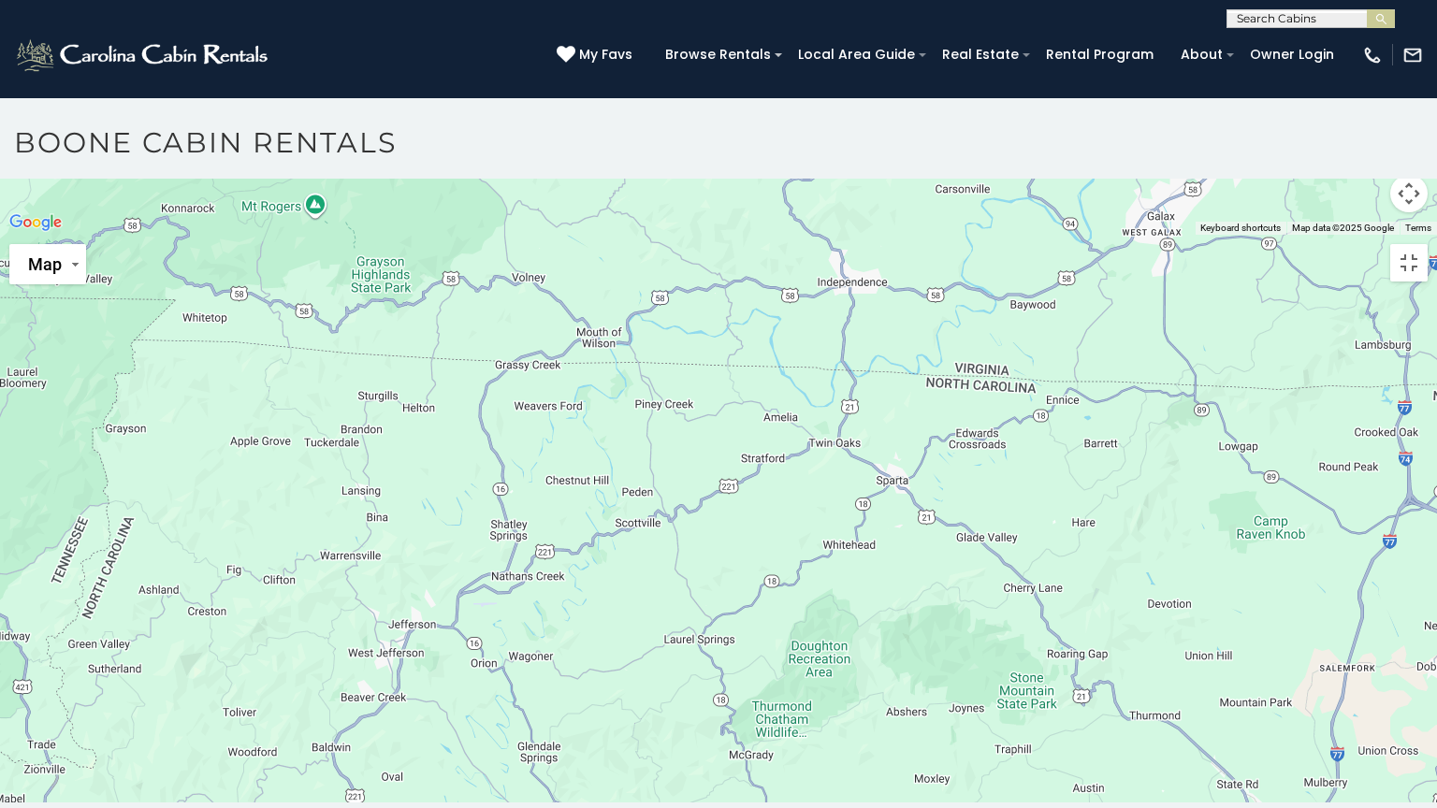
click at [896, 235] on div at bounding box center [718, 235] width 1437 height 0
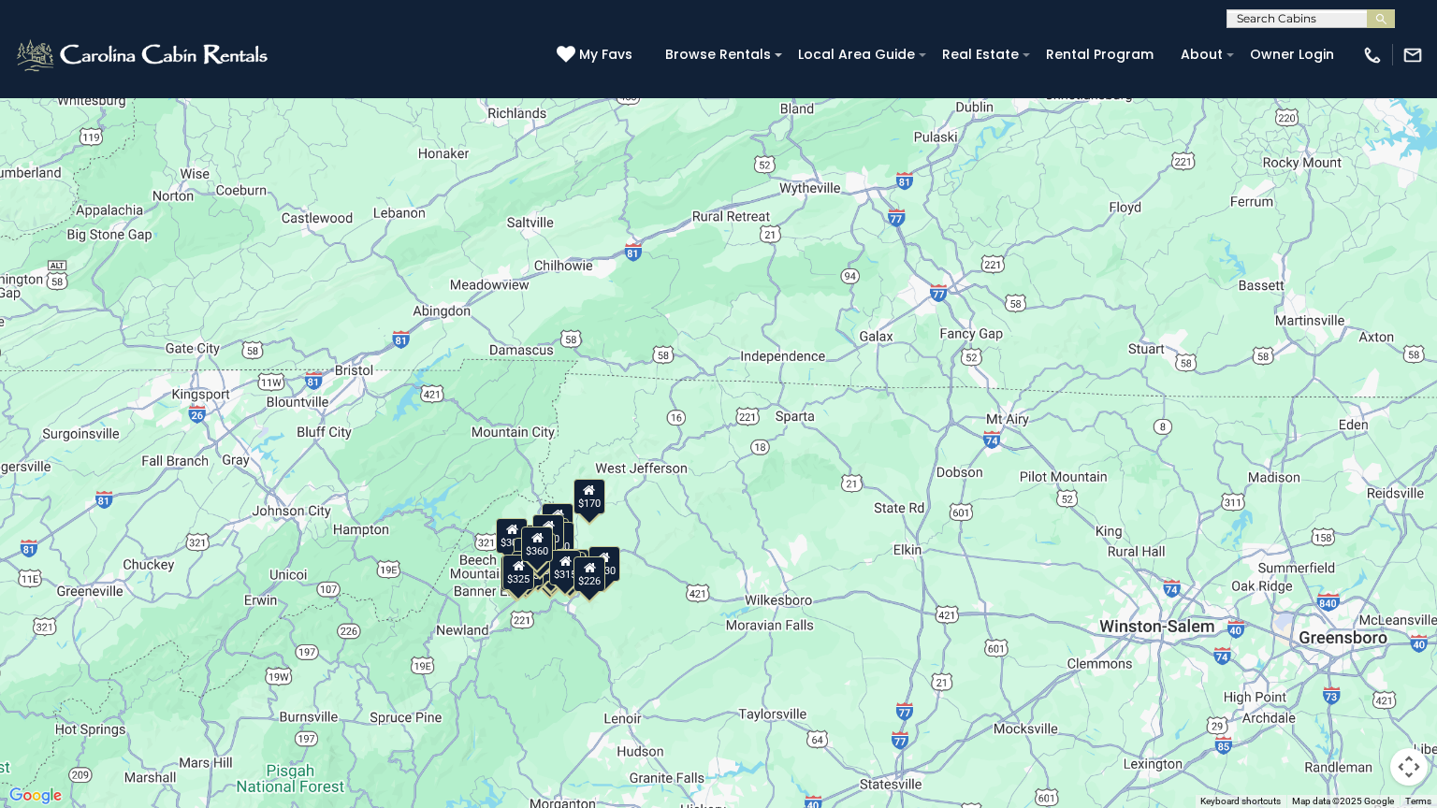
click at [896, 385] on div "$349 $480 $525 $315 $675 $635 $930 $400 $451 $400 $485 $460 $395 $255 $565 $225…" at bounding box center [718, 404] width 1437 height 808
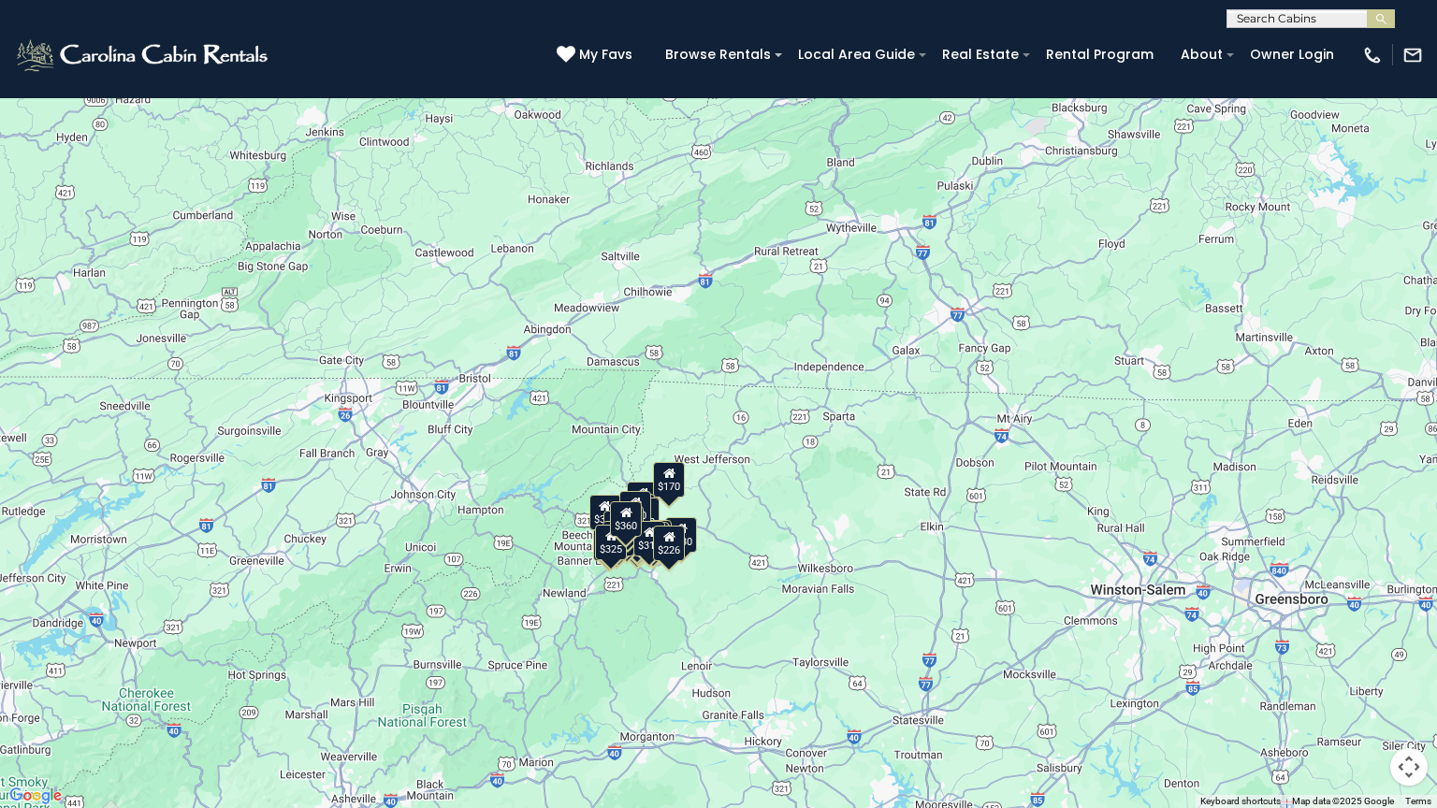
drag, startPoint x: 644, startPoint y: 129, endPoint x: 701, endPoint y: 135, distance: 57.4
click at [701, 135] on div "$349 $480 $525 $315 $675 $635 $930 $400 $451 $400 $485 $460 $395 $255 $565 $225…" at bounding box center [718, 404] width 1437 height 808
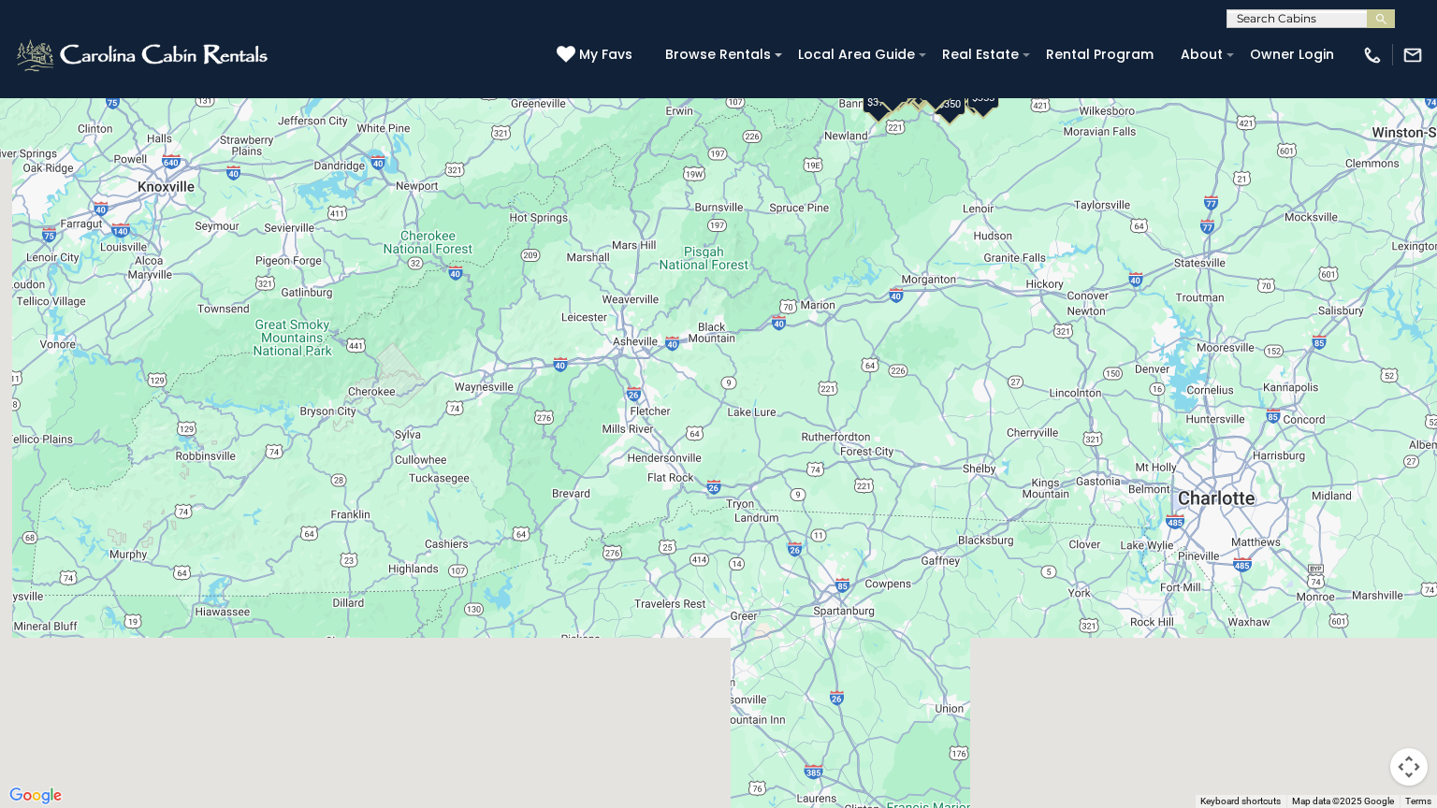
drag, startPoint x: 470, startPoint y: 472, endPoint x: 718, endPoint y: 95, distance: 451.3
click at [718, 95] on div "$349 $480 $525 $315 $355 $675 $635 $930 $400 $451 $330 $400 $485 $460 $395 $255…" at bounding box center [718, 404] width 1437 height 808
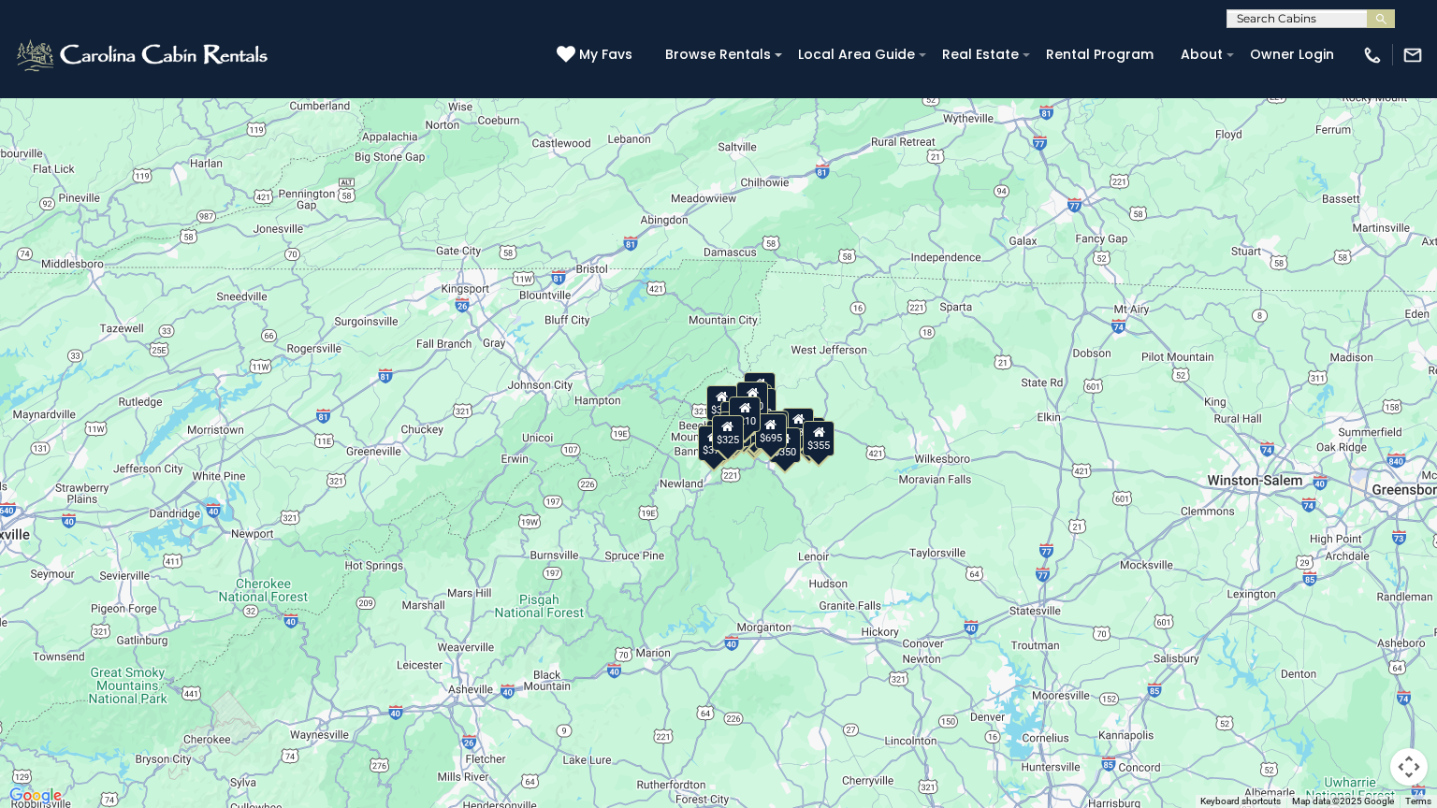
drag, startPoint x: 764, startPoint y: 298, endPoint x: 595, endPoint y: 654, distance: 394.7
click at [595, 654] on div "$349 $480 $525 $315 $355 $675 $635 $930 $400 $451 $330 $400 $485 $460 $395 $255…" at bounding box center [718, 404] width 1437 height 808
click at [601, 448] on div "$349 $480 $525 $315 $355 $675 $635 $930 $400 $451 $330 $400 $485 $460 $395 $255…" at bounding box center [718, 404] width 1437 height 808
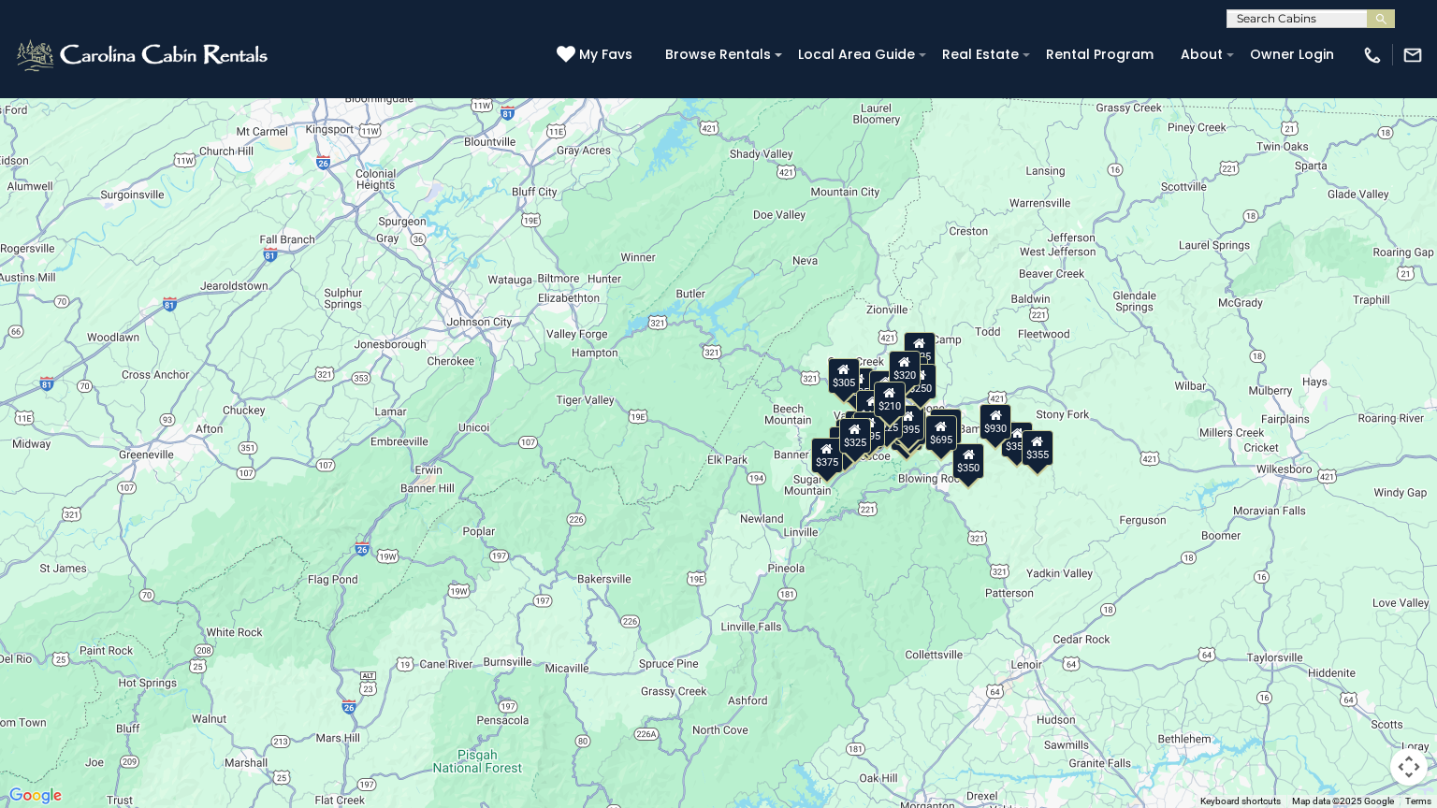
click at [709, 379] on div "$349 $480 $525 $315 $355 $675 $635 $930 $400 $451 $330 $400 $485 $460 $395 $255…" at bounding box center [718, 404] width 1437 height 808
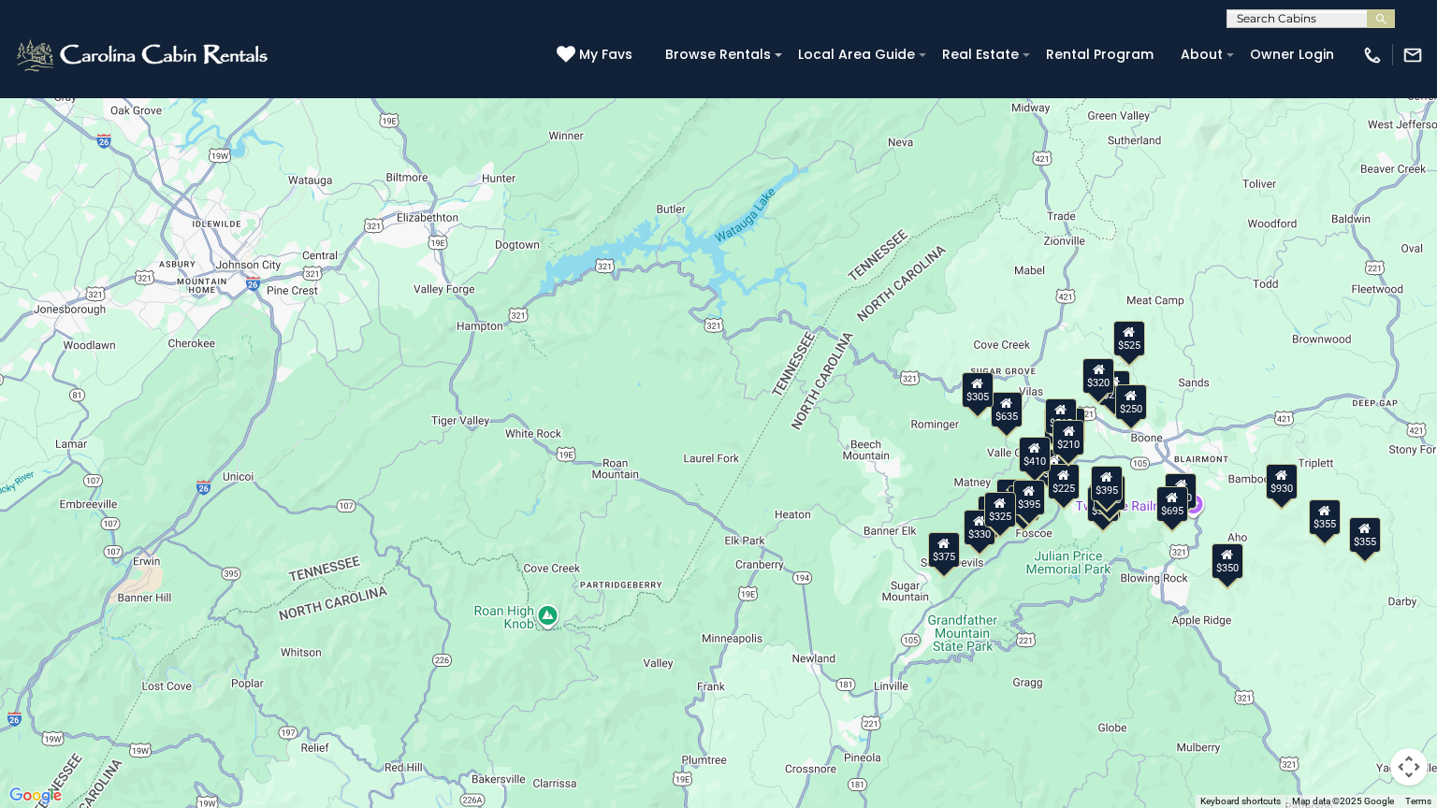
click at [1405, 28] on button "Toggle fullscreen view" at bounding box center [1408, 27] width 37 height 37
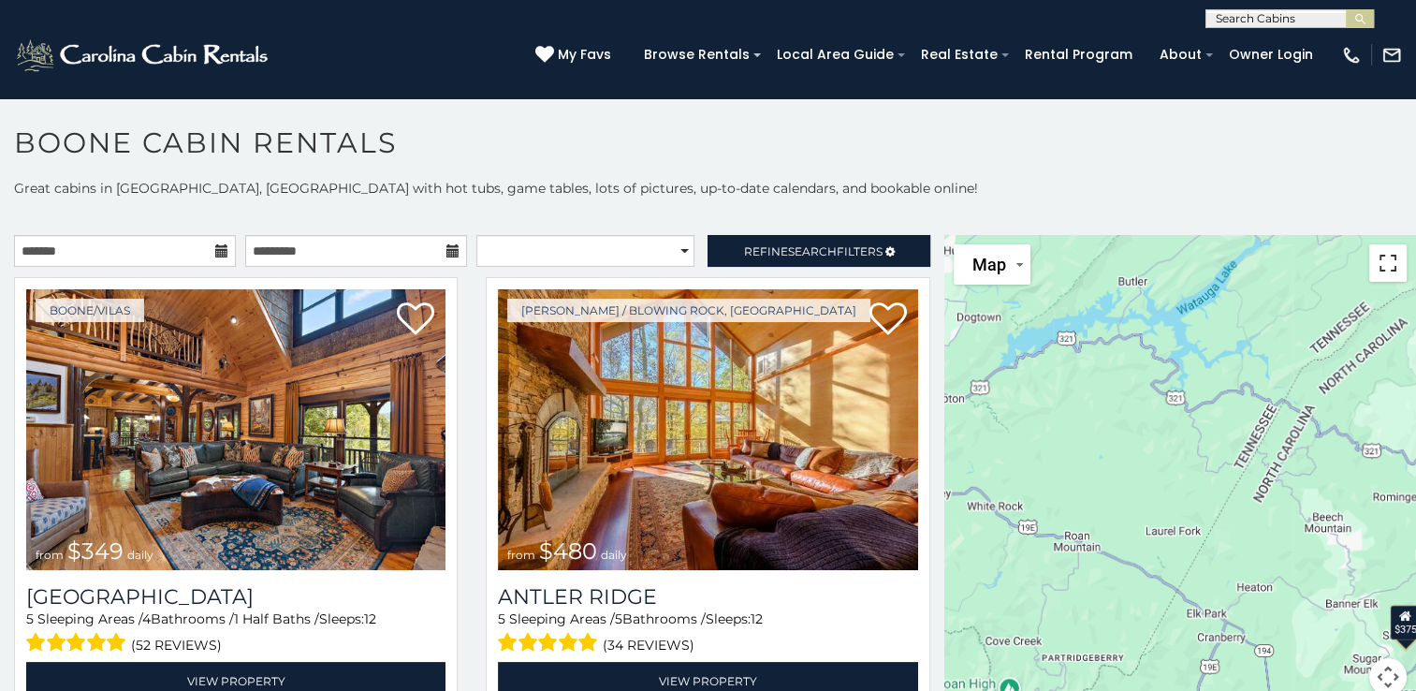
scroll to position [422, 0]
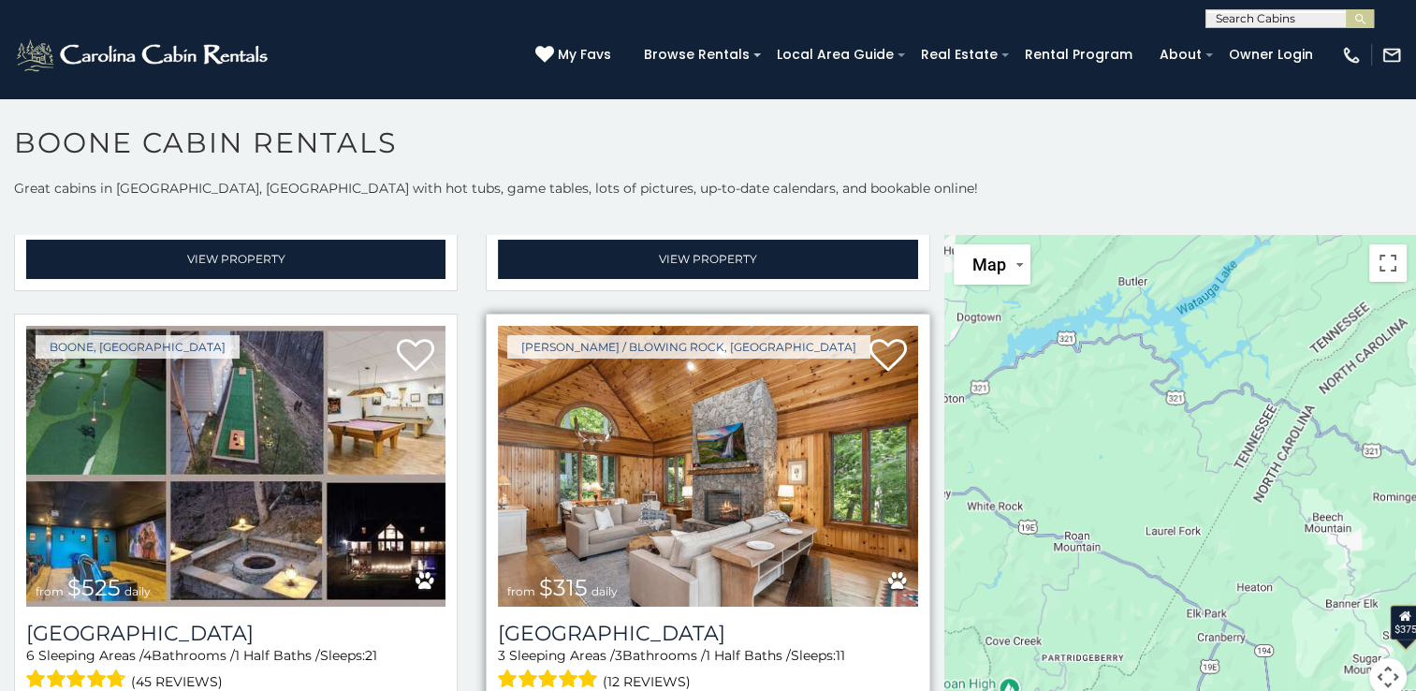
click at [709, 479] on img at bounding box center [707, 466] width 419 height 281
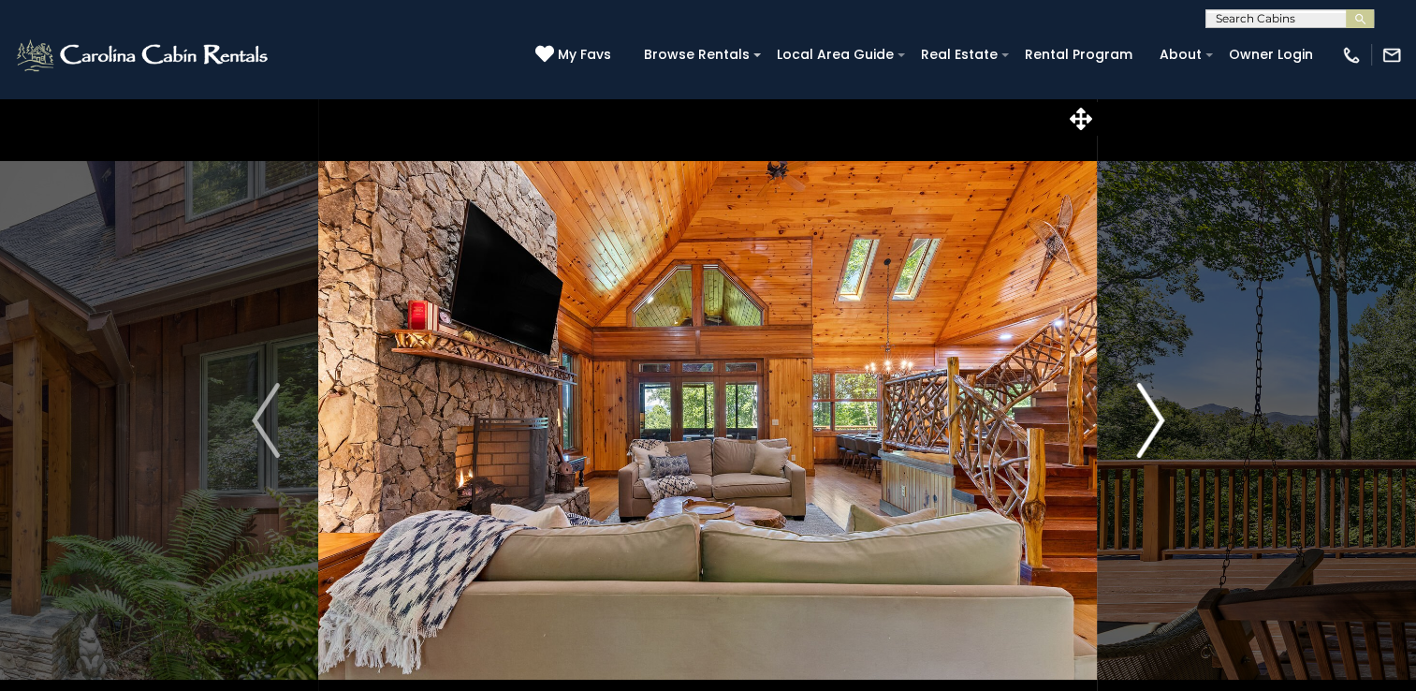
click at [1156, 423] on img "Next" at bounding box center [1150, 420] width 28 height 75
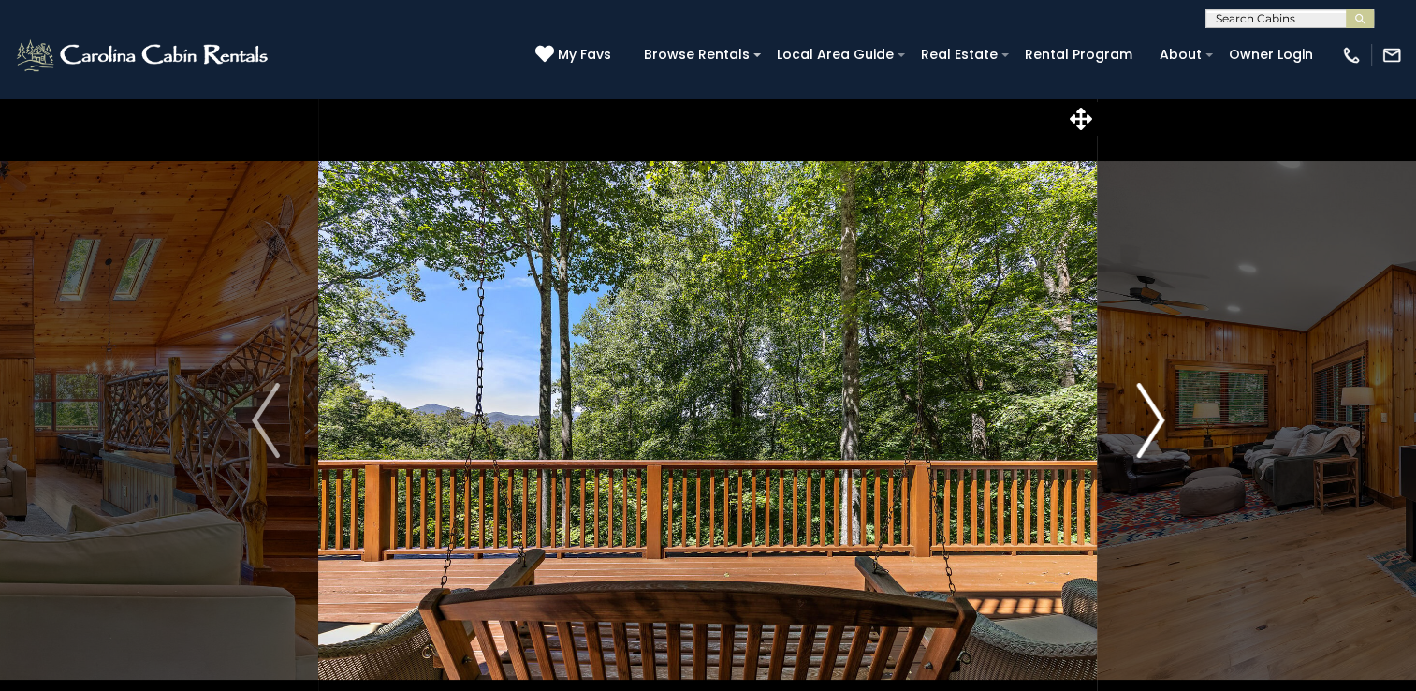
click at [1156, 423] on img "Next" at bounding box center [1150, 420] width 28 height 75
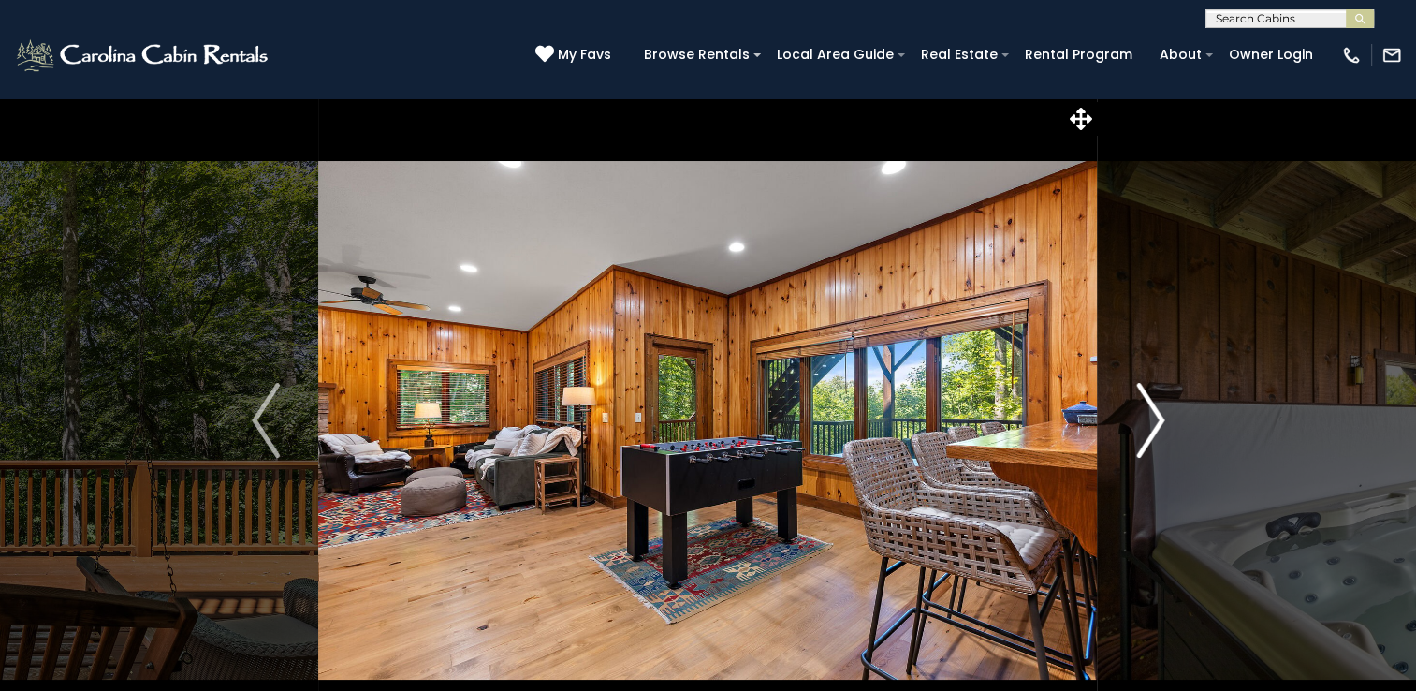
click at [1156, 423] on img "Next" at bounding box center [1150, 420] width 28 height 75
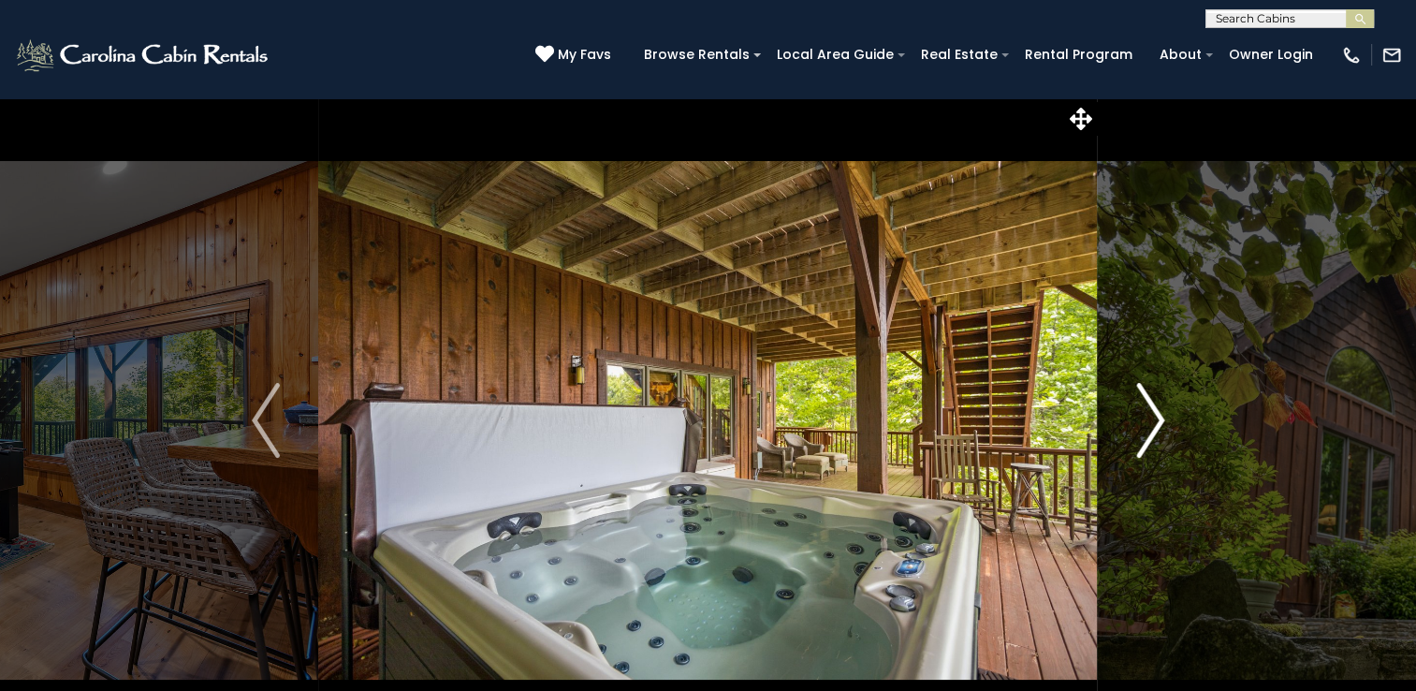
click at [1156, 422] on img "Next" at bounding box center [1150, 420] width 28 height 75
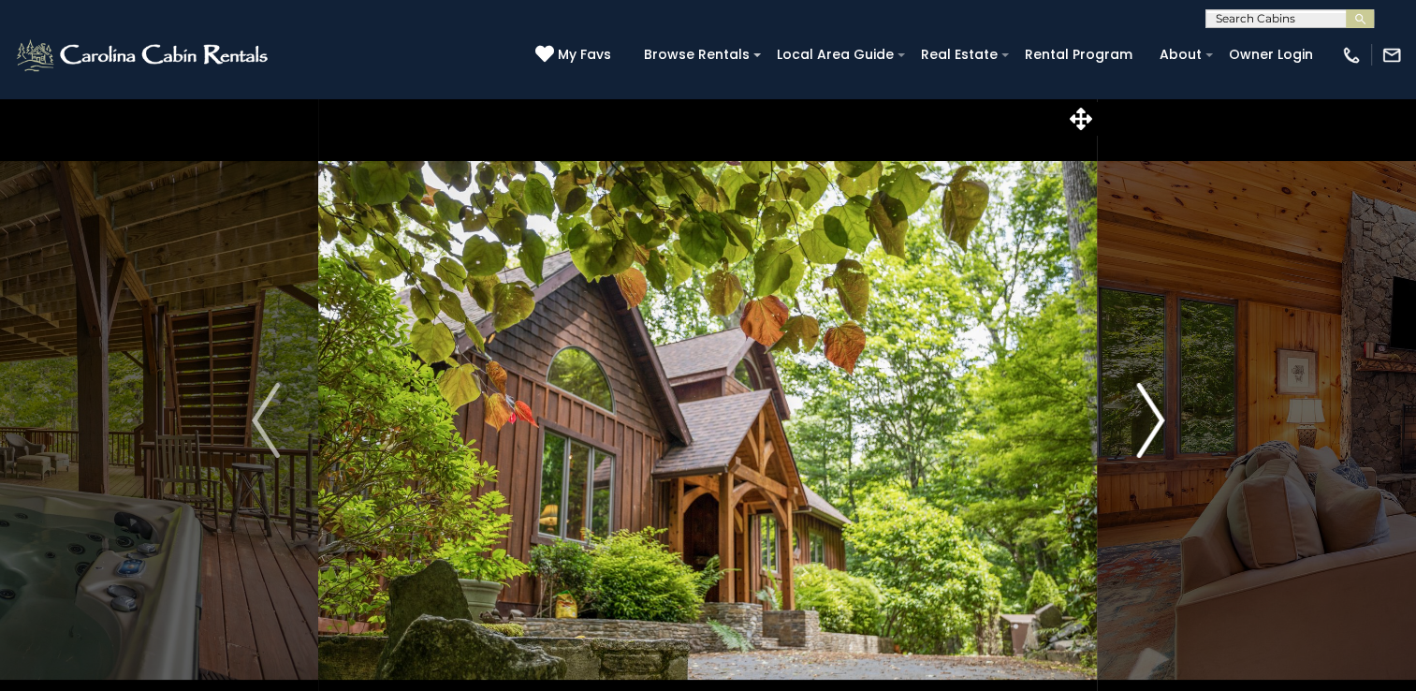
click at [1156, 422] on img "Next" at bounding box center [1150, 420] width 28 height 75
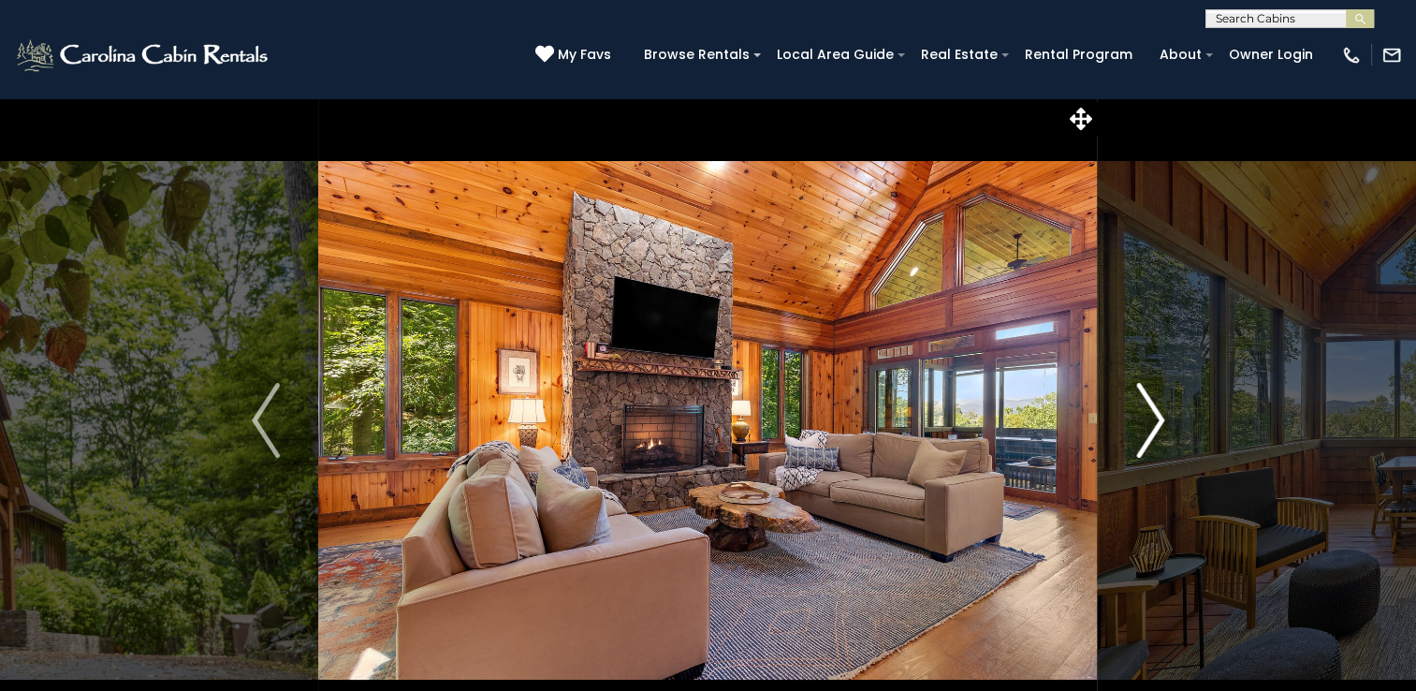
click at [1156, 421] on img "Next" at bounding box center [1150, 420] width 28 height 75
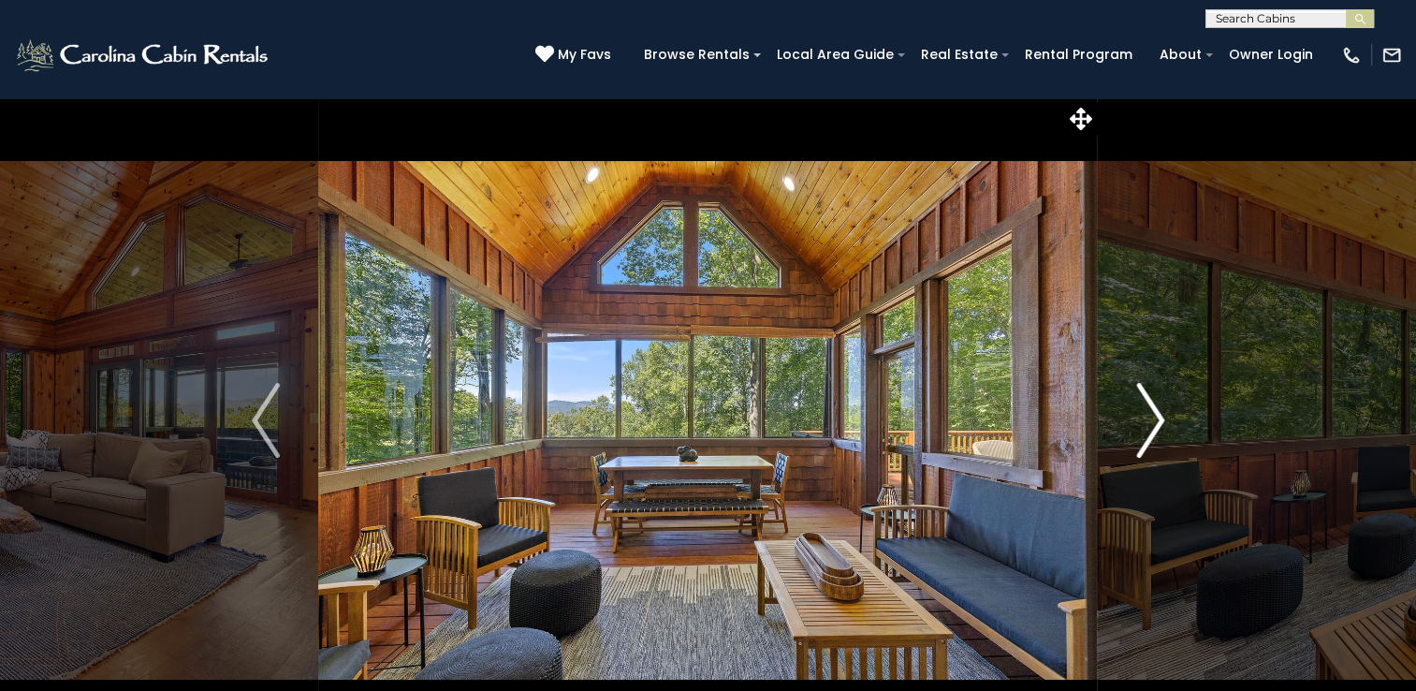
click at [1156, 421] on img "Next" at bounding box center [1150, 420] width 28 height 75
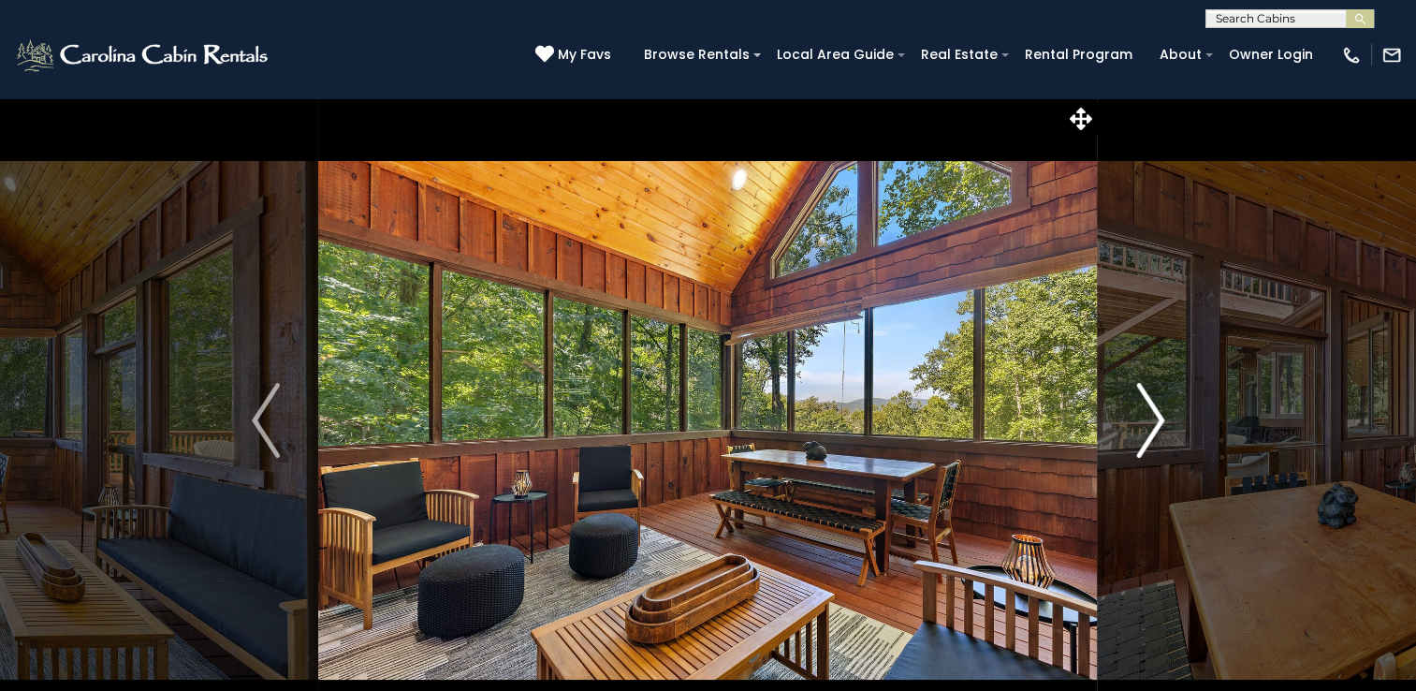
click at [1156, 421] on img "Next" at bounding box center [1150, 420] width 28 height 75
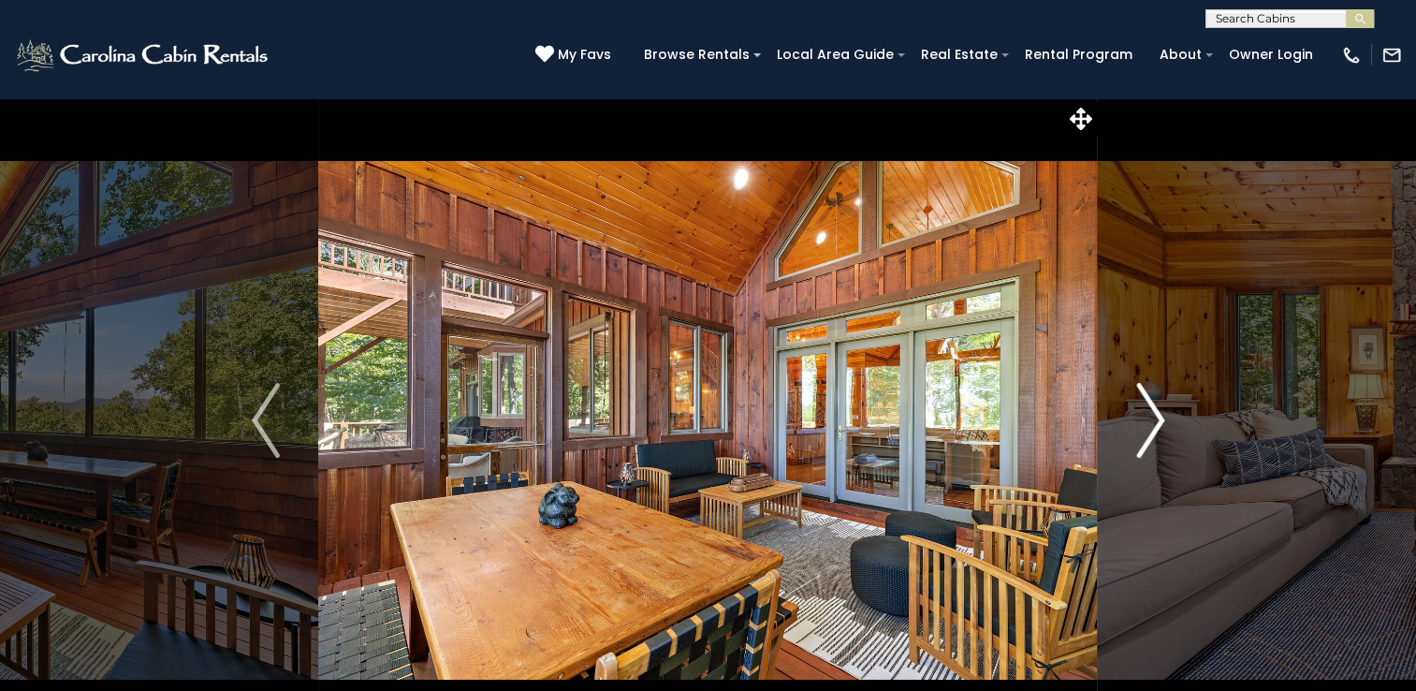
click at [1156, 421] on img "Next" at bounding box center [1150, 420] width 28 height 75
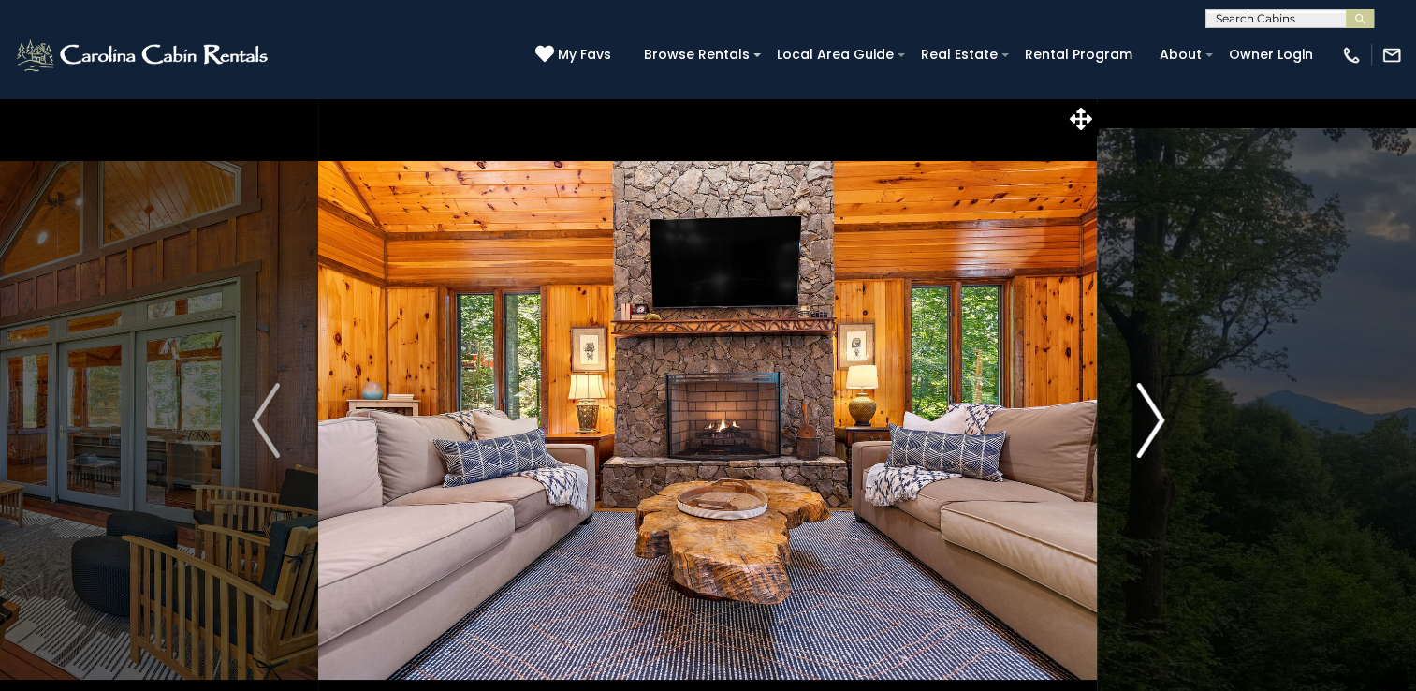
click at [1156, 421] on img "Next" at bounding box center [1150, 420] width 28 height 75
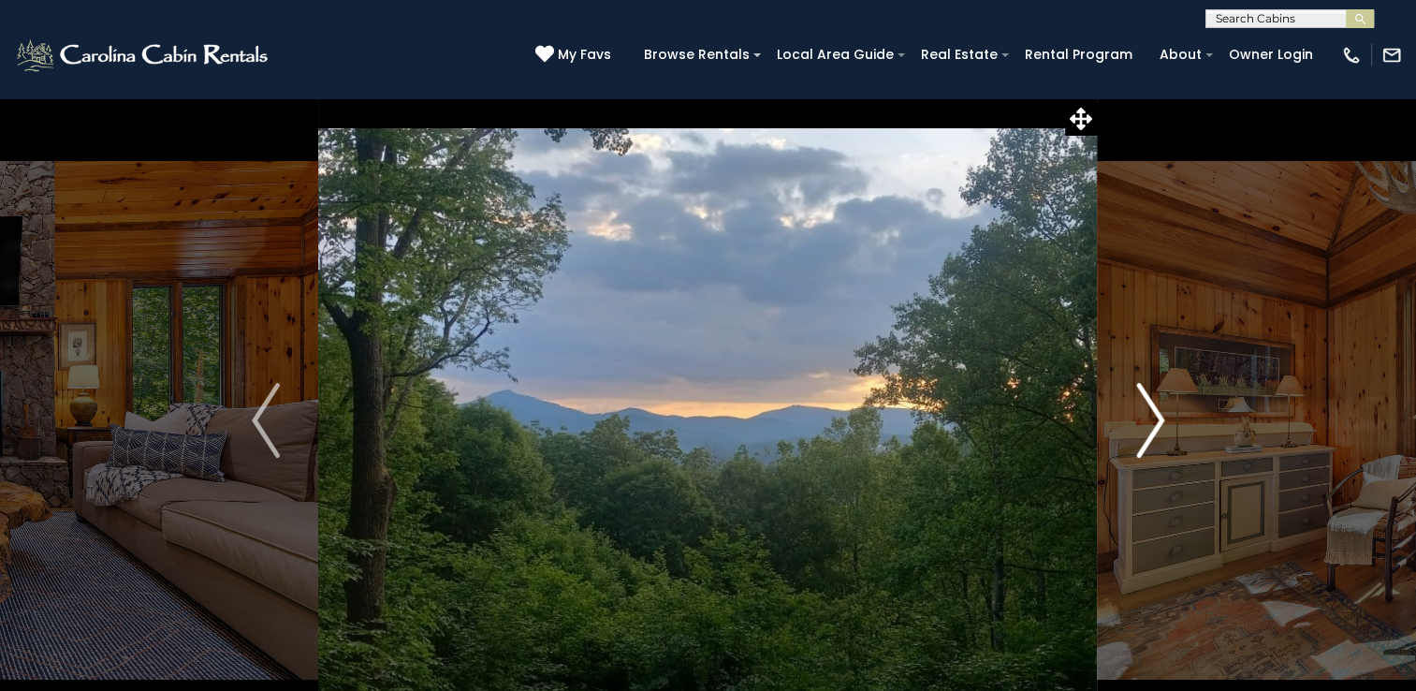
click at [1156, 421] on img "Next" at bounding box center [1150, 420] width 28 height 75
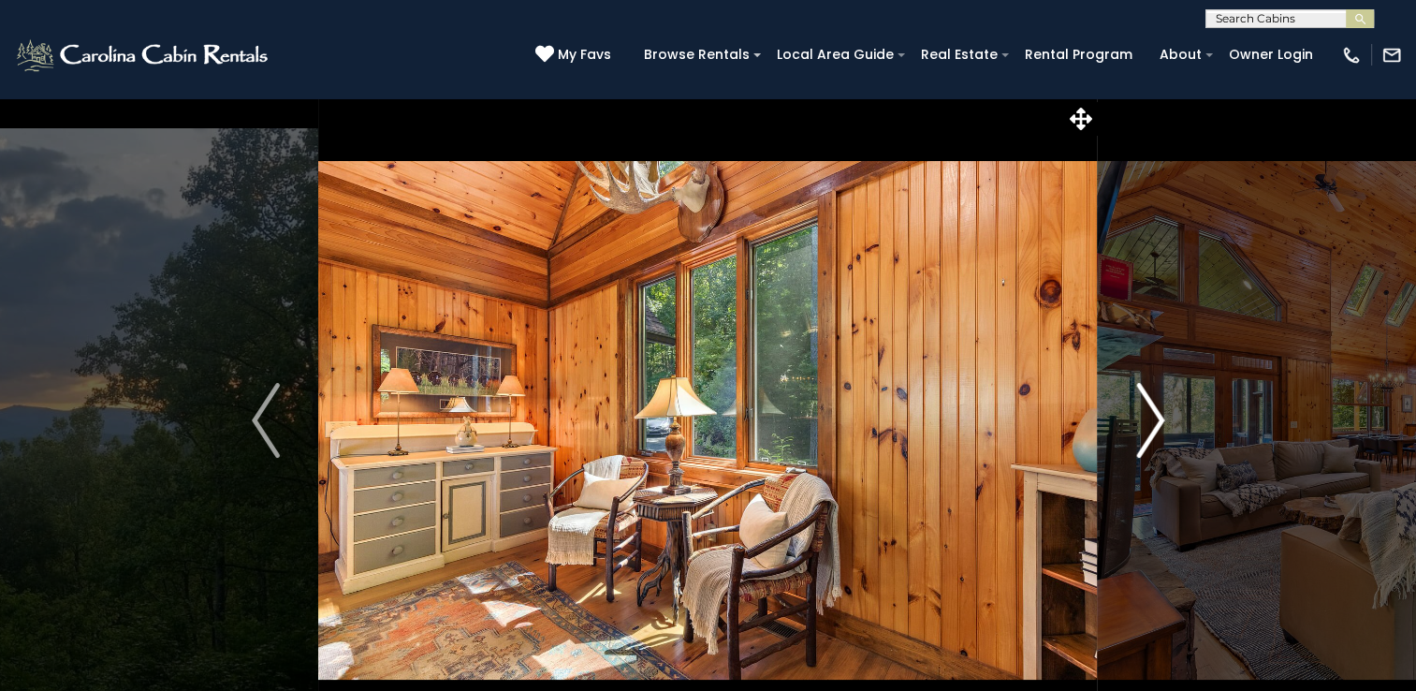
click at [1156, 421] on img "Next" at bounding box center [1150, 420] width 28 height 75
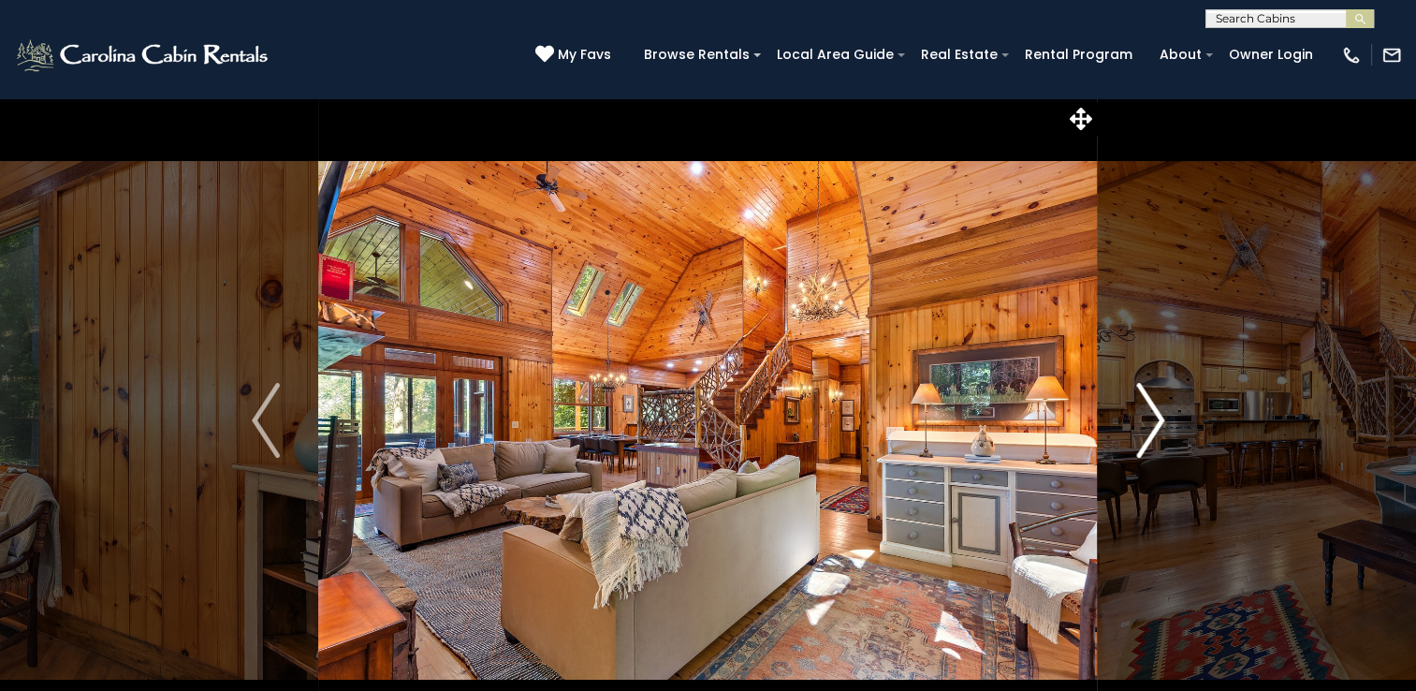
click at [1156, 421] on img "Next" at bounding box center [1150, 420] width 28 height 75
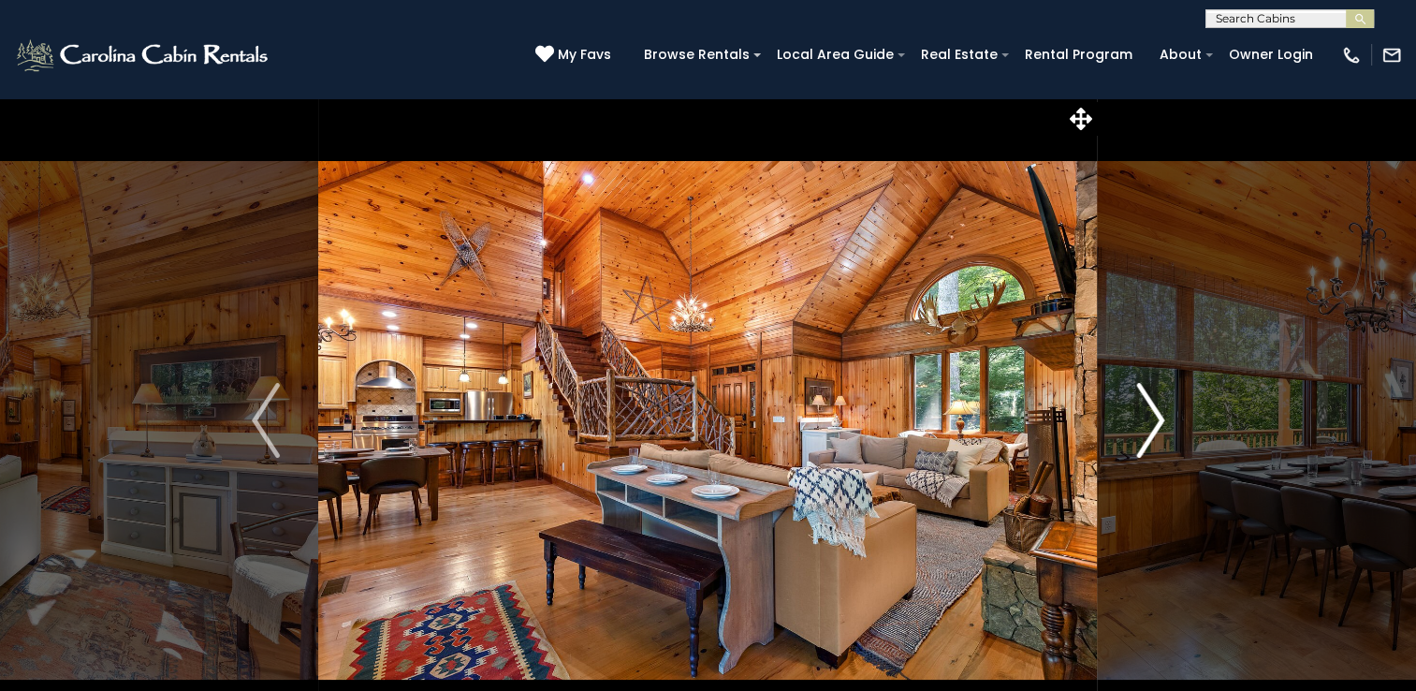
click at [1156, 421] on img "Next" at bounding box center [1150, 420] width 28 height 75
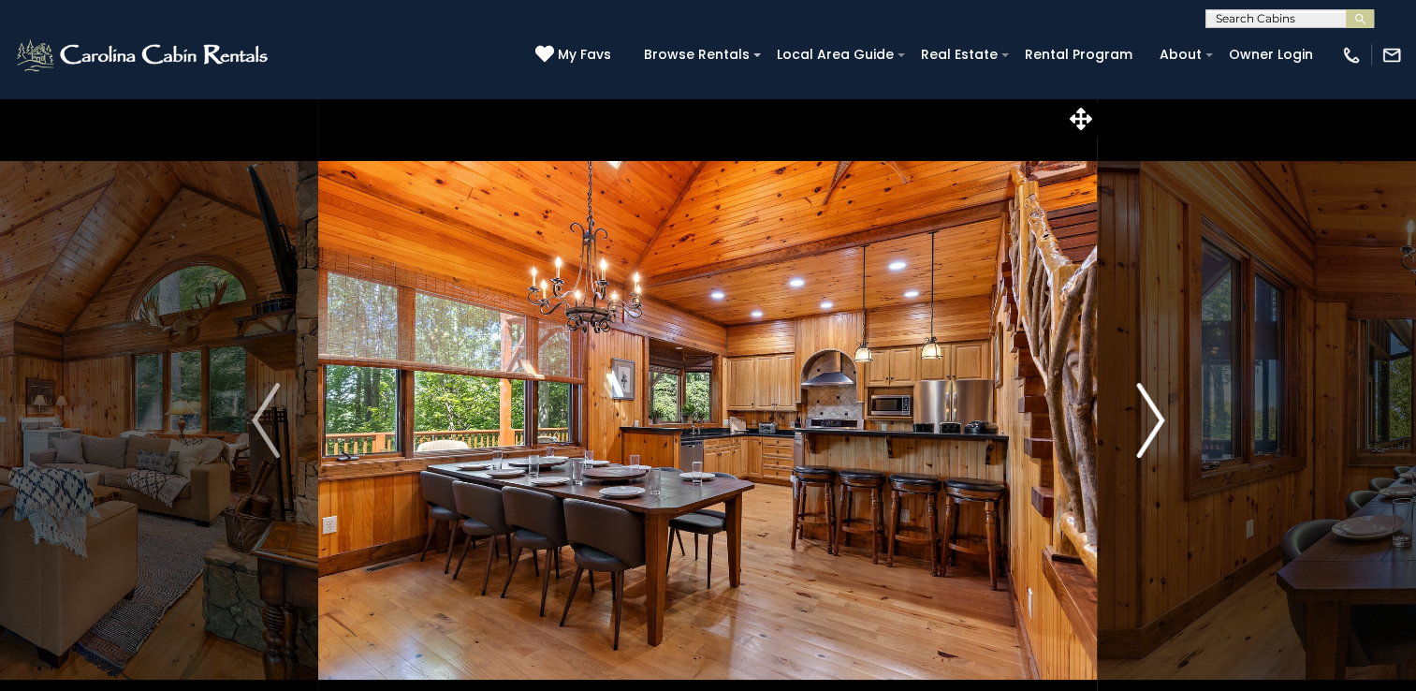
click at [1156, 421] on img "Next" at bounding box center [1150, 420] width 28 height 75
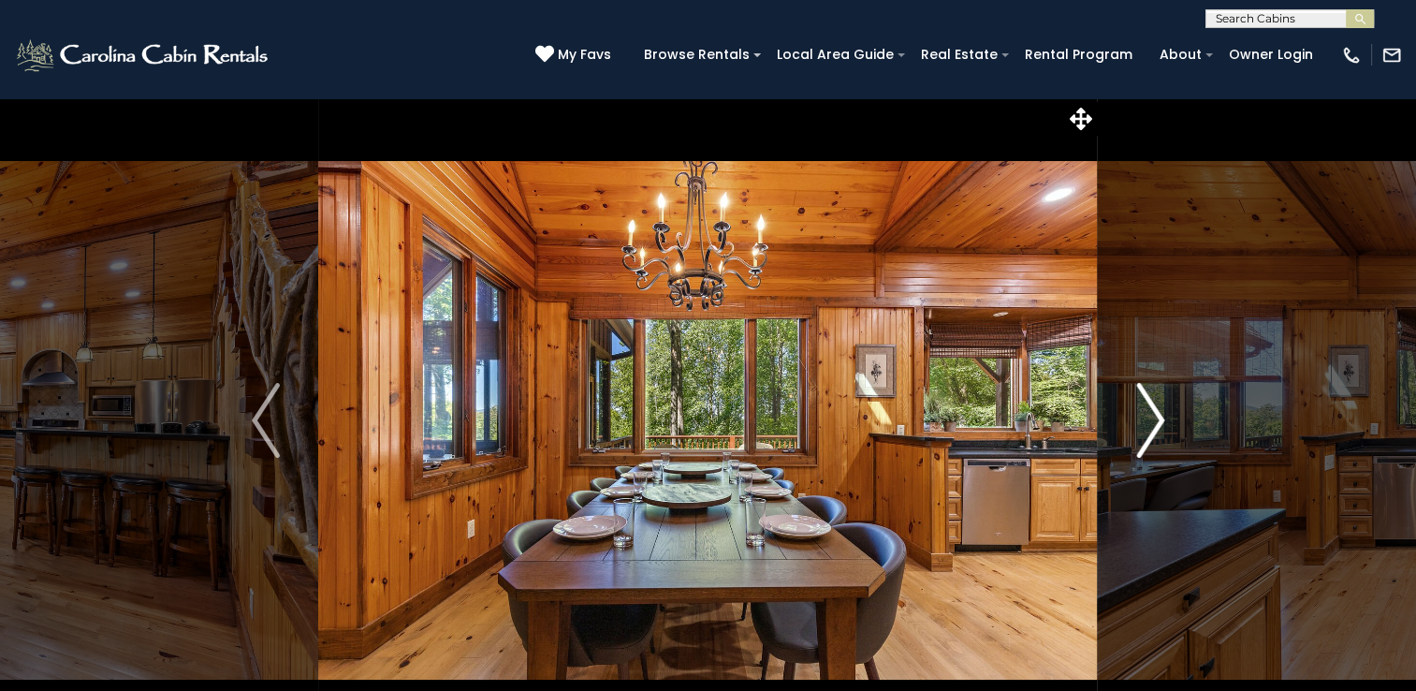
click at [1156, 421] on img "Next" at bounding box center [1150, 420] width 28 height 75
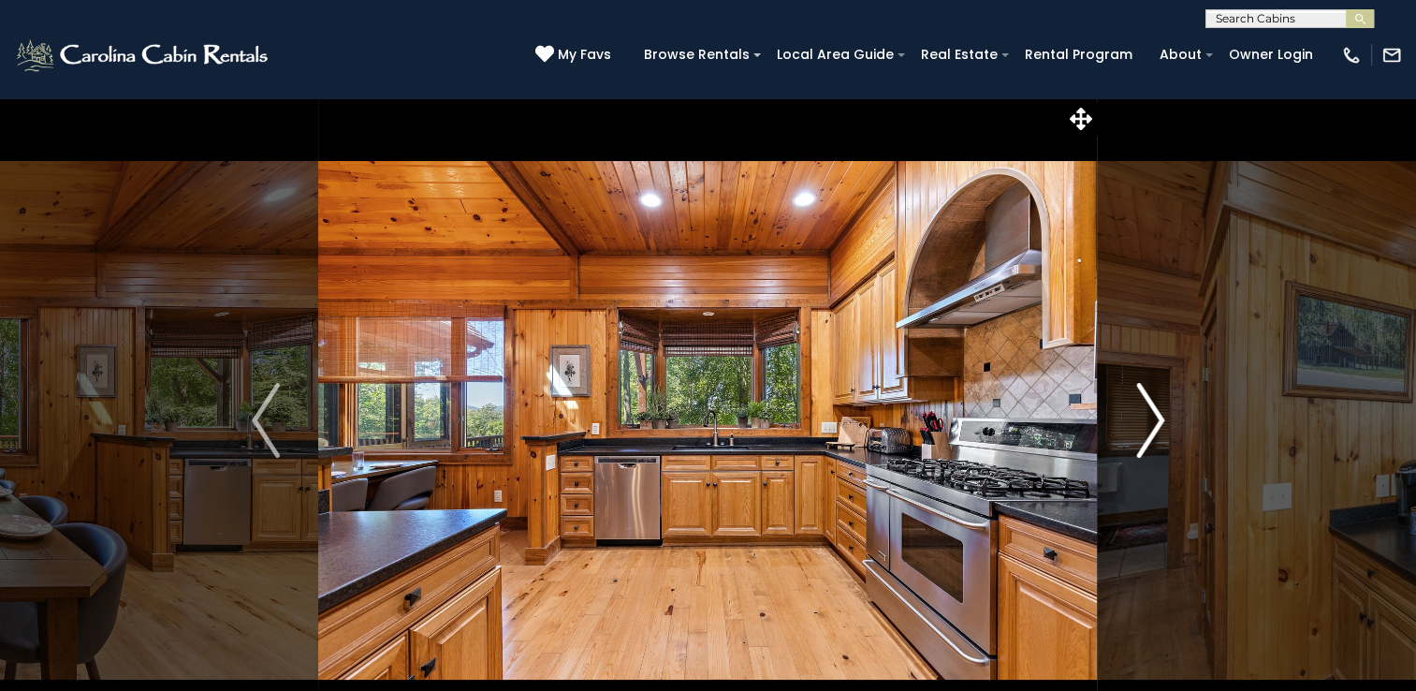
click at [1156, 421] on img "Next" at bounding box center [1150, 420] width 28 height 75
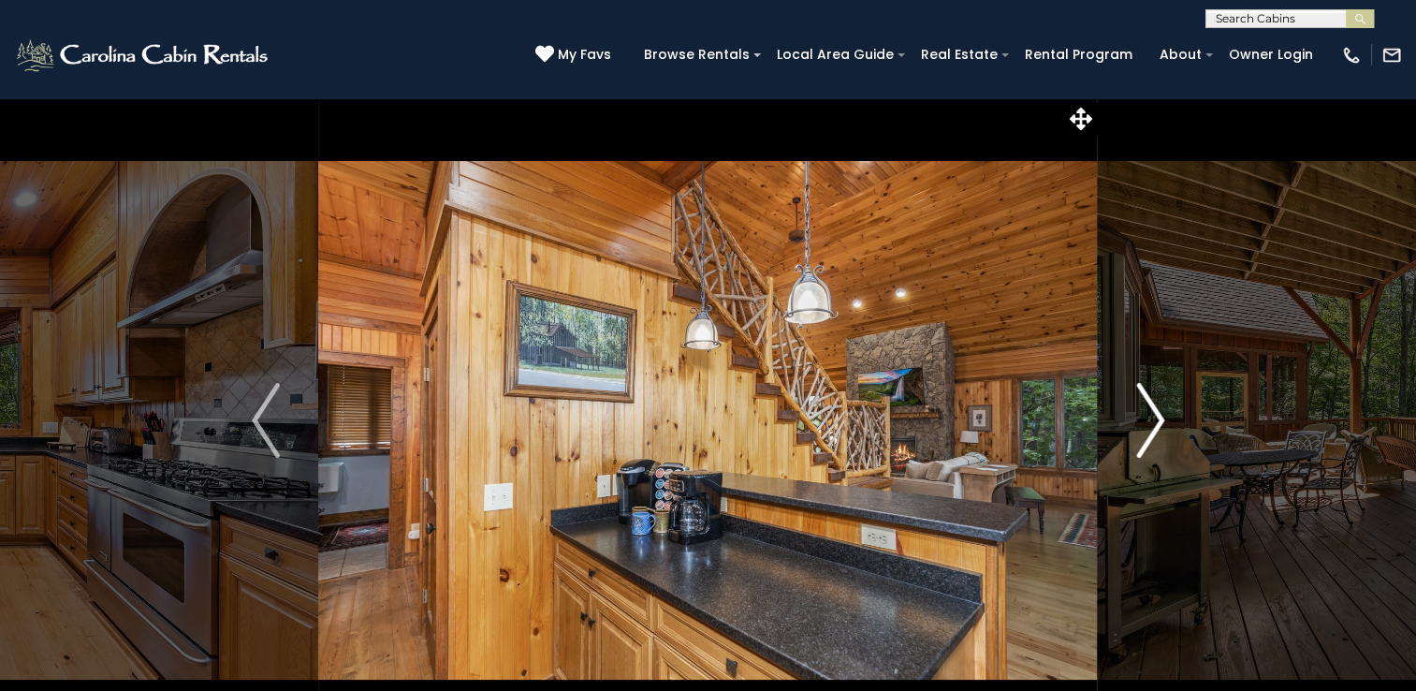
click at [1156, 421] on img "Next" at bounding box center [1150, 420] width 28 height 75
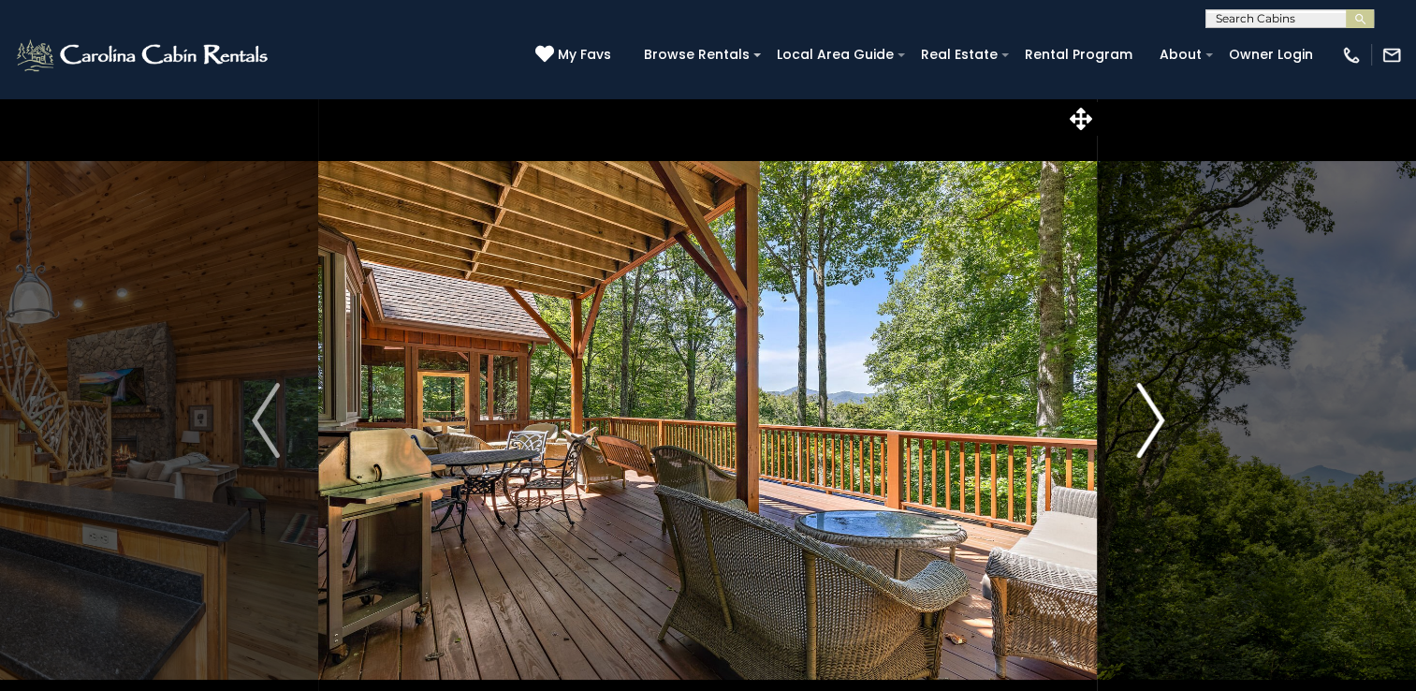
click at [1156, 421] on img "Next" at bounding box center [1150, 420] width 28 height 75
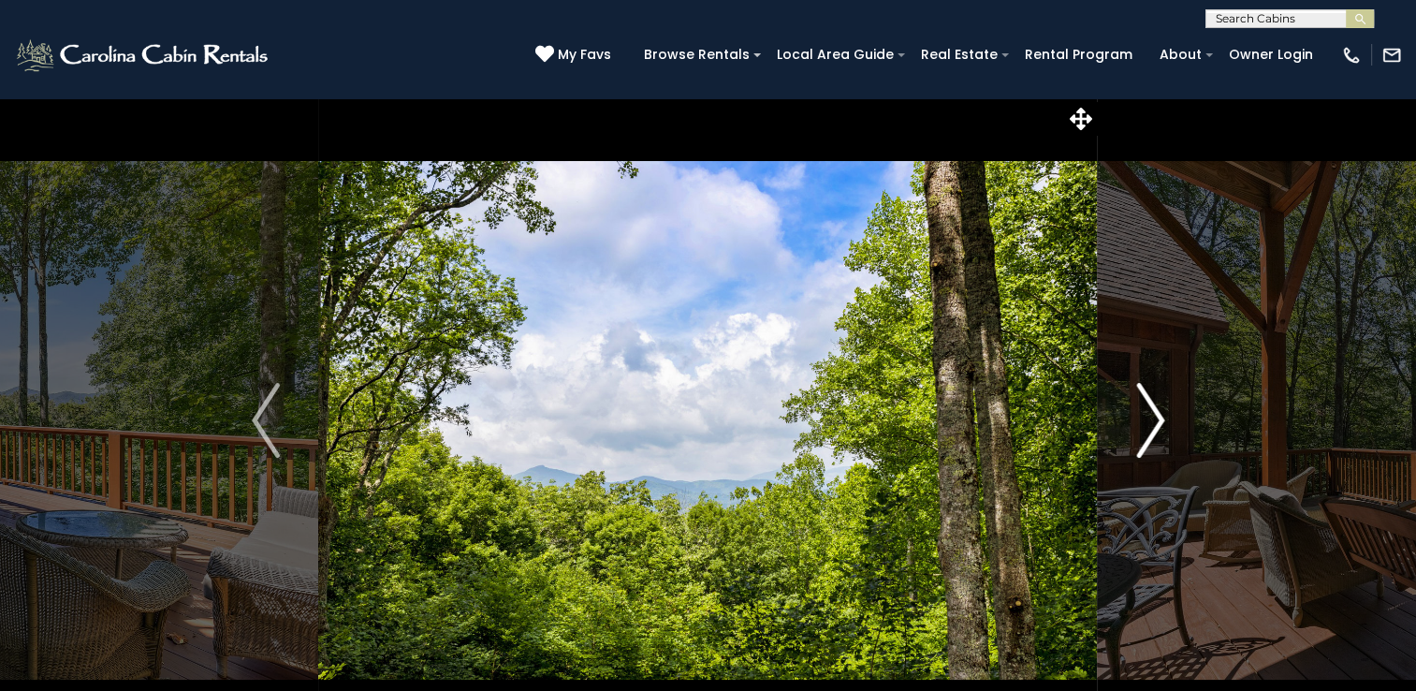
click at [1156, 421] on img "Next" at bounding box center [1150, 420] width 28 height 75
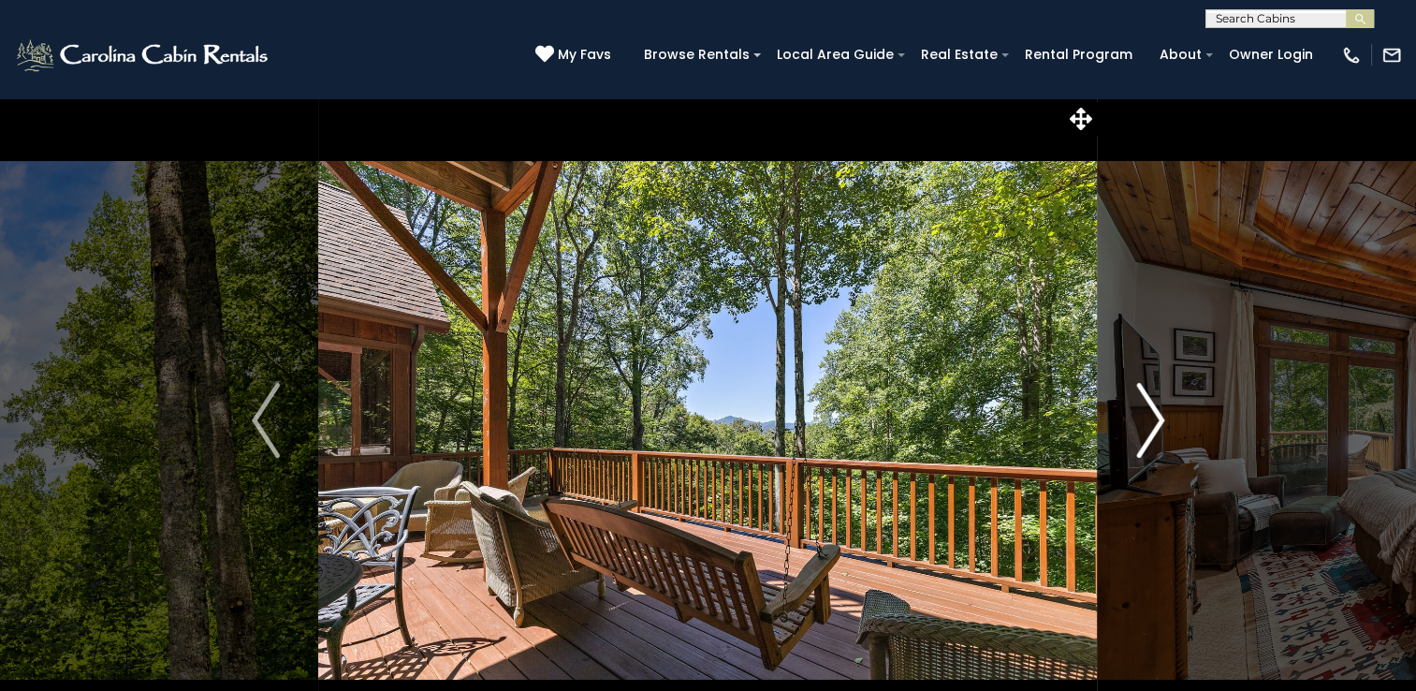
click at [1156, 421] on img "Next" at bounding box center [1150, 420] width 28 height 75
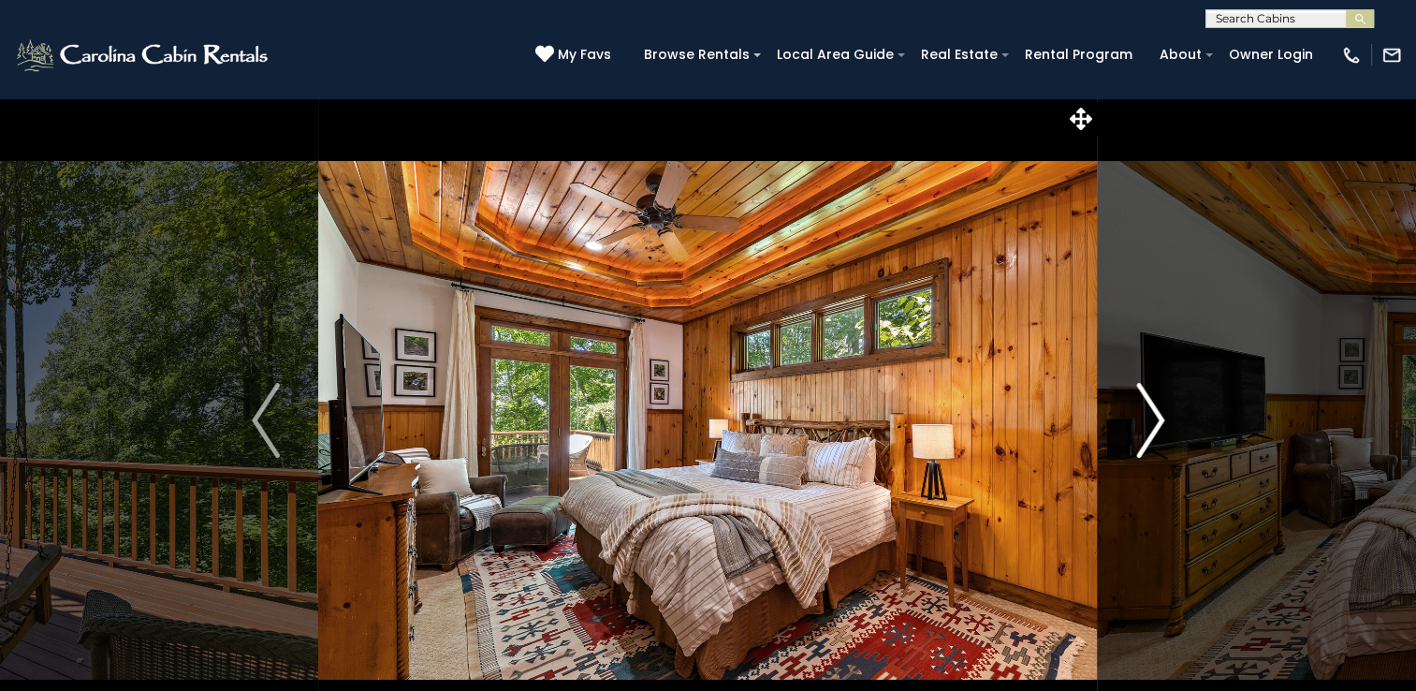
click at [1156, 421] on img "Next" at bounding box center [1150, 420] width 28 height 75
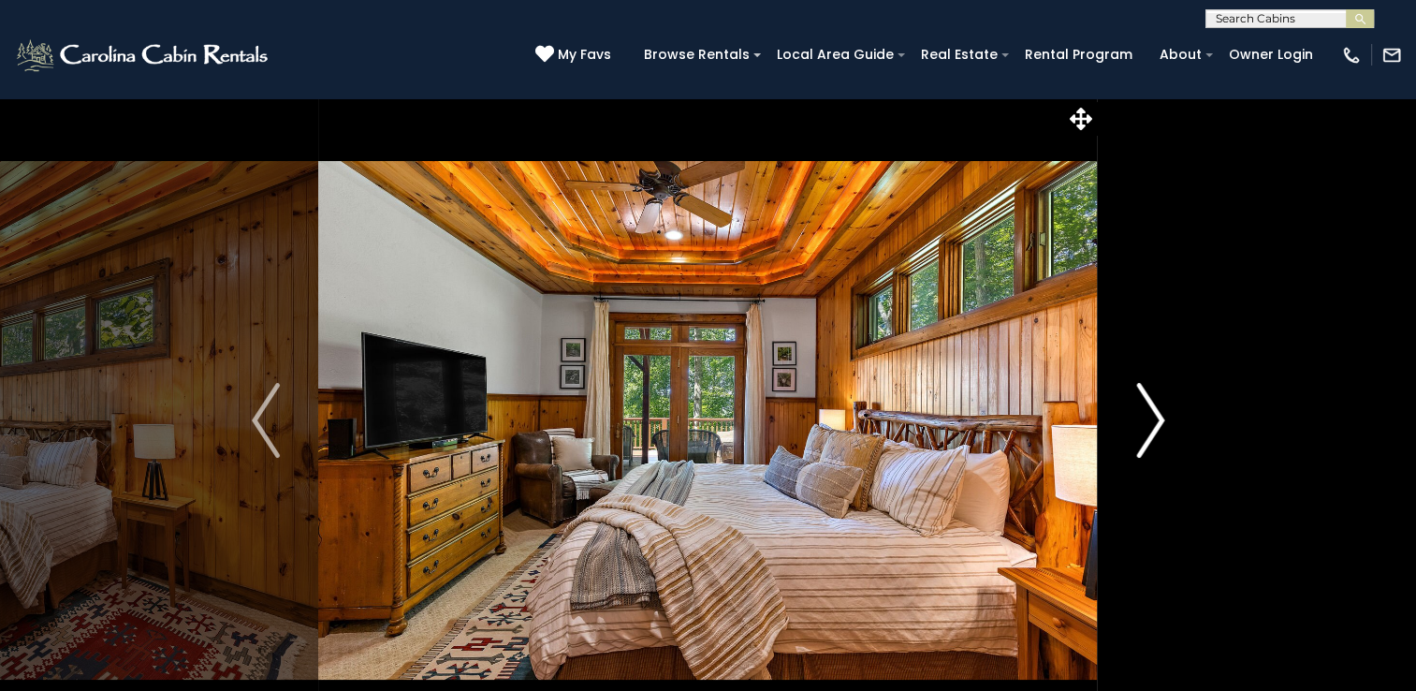
click at [1156, 421] on img "Next" at bounding box center [1150, 420] width 28 height 75
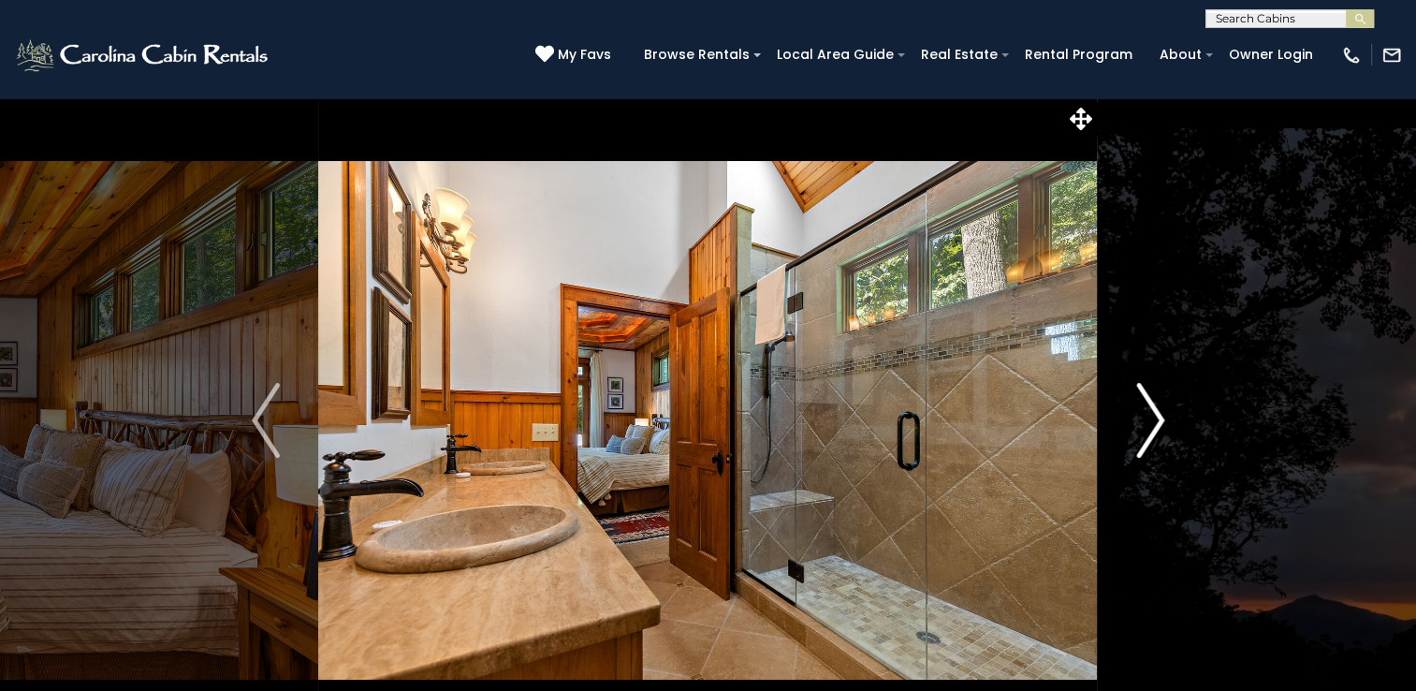
click at [1156, 421] on img "Next" at bounding box center [1150, 420] width 28 height 75
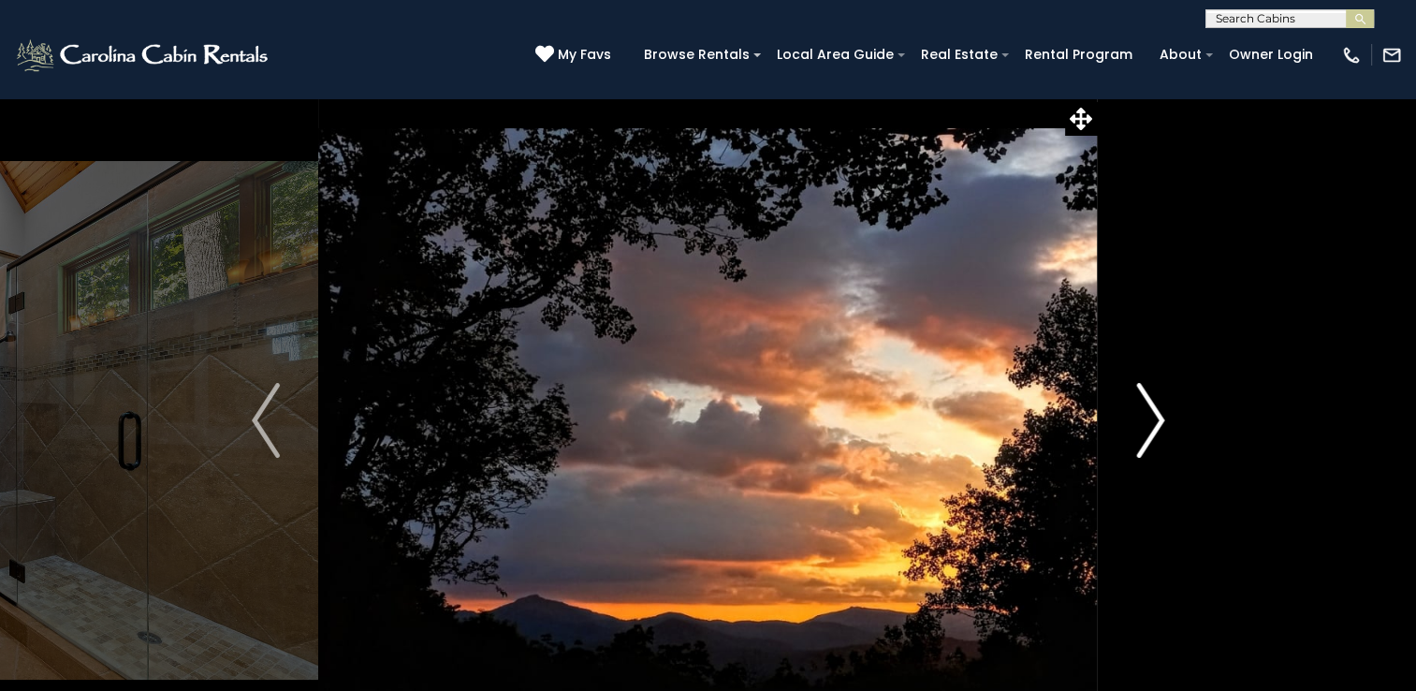
click at [1156, 421] on img "Next" at bounding box center [1150, 420] width 28 height 75
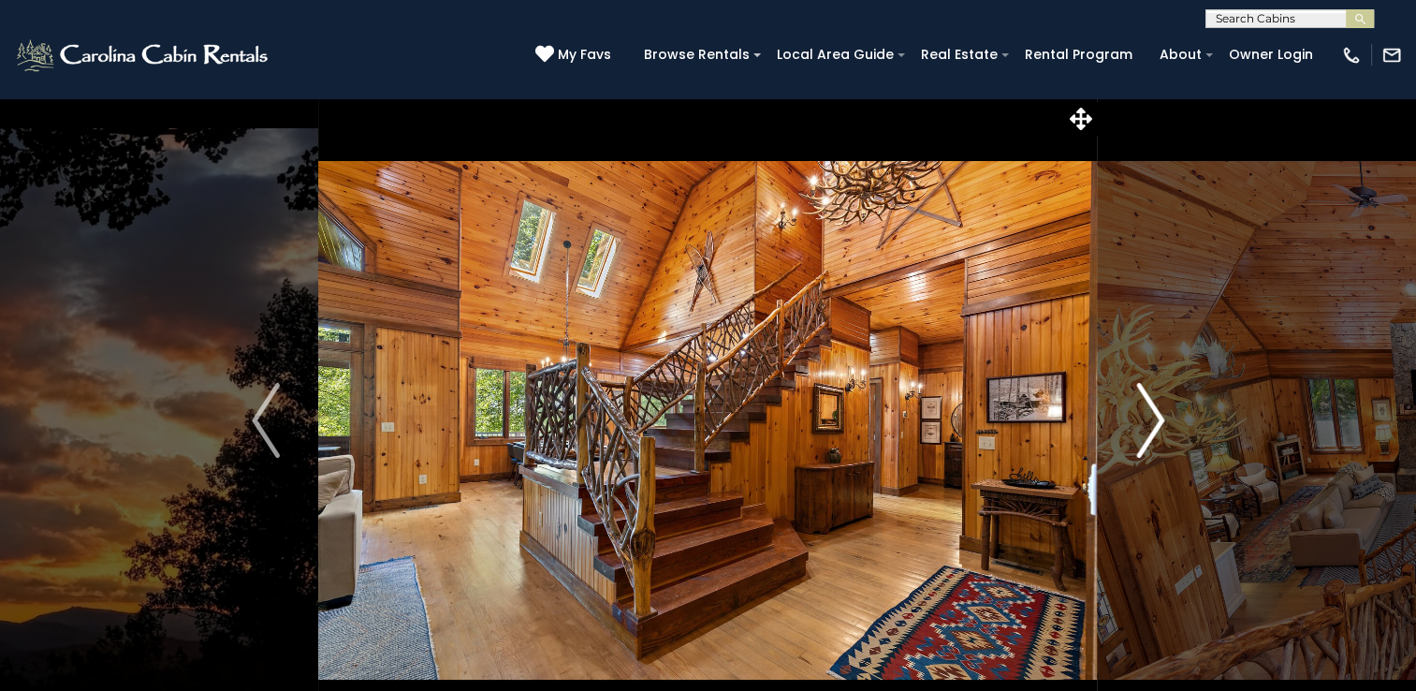
click at [1156, 419] on img "Next" at bounding box center [1150, 420] width 28 height 75
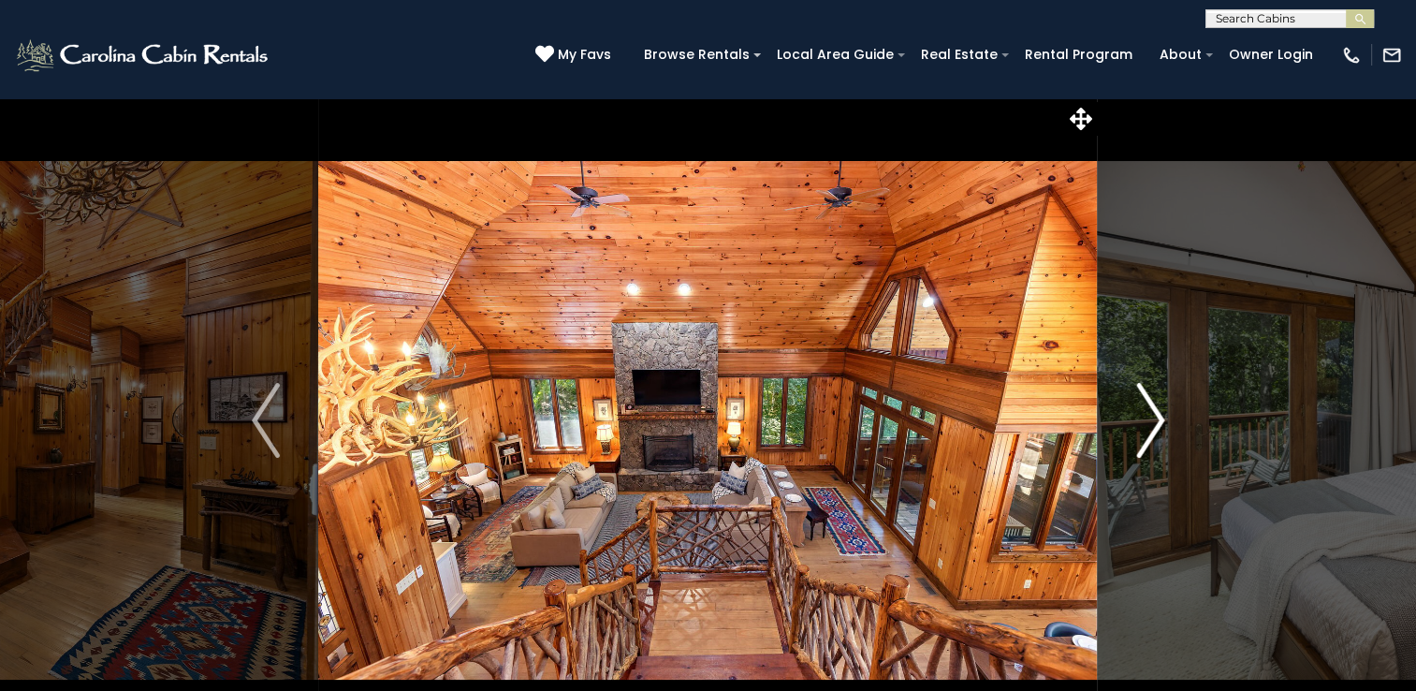
click at [1156, 419] on img "Next" at bounding box center [1150, 420] width 28 height 75
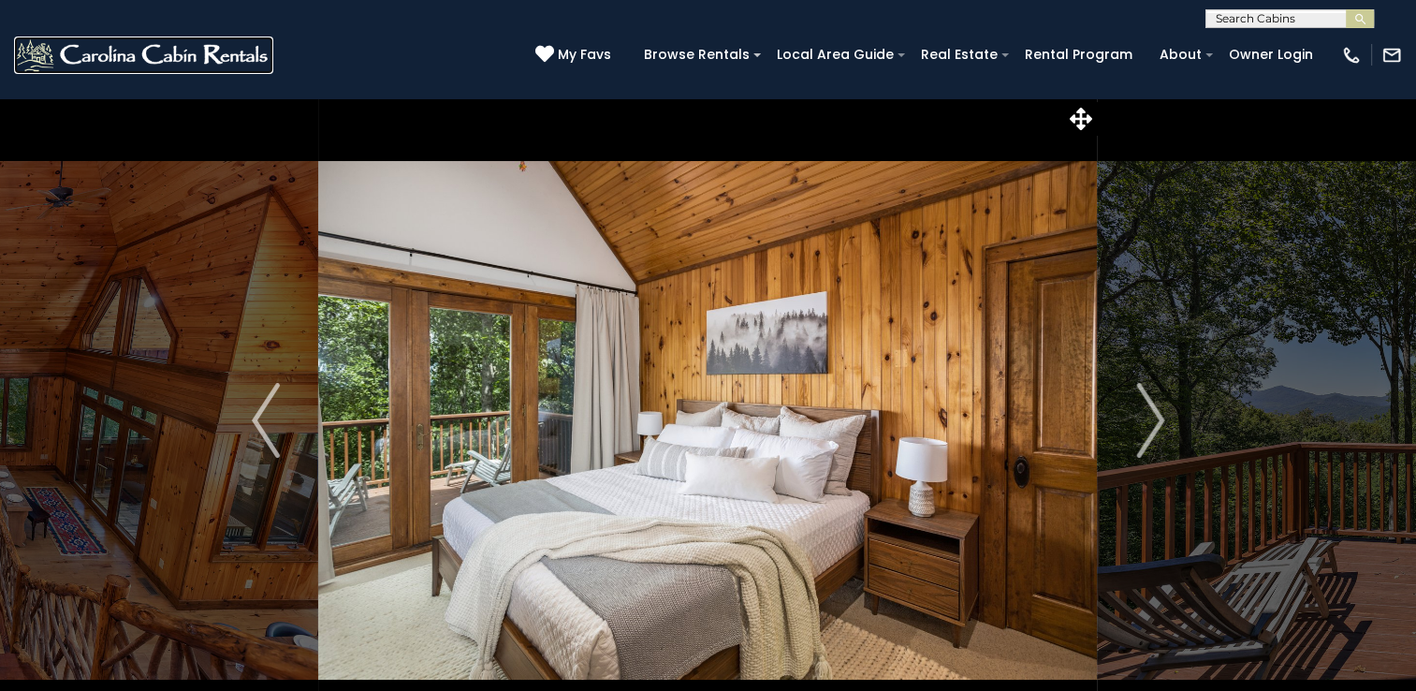
click at [167, 58] on img at bounding box center [143, 54] width 259 height 37
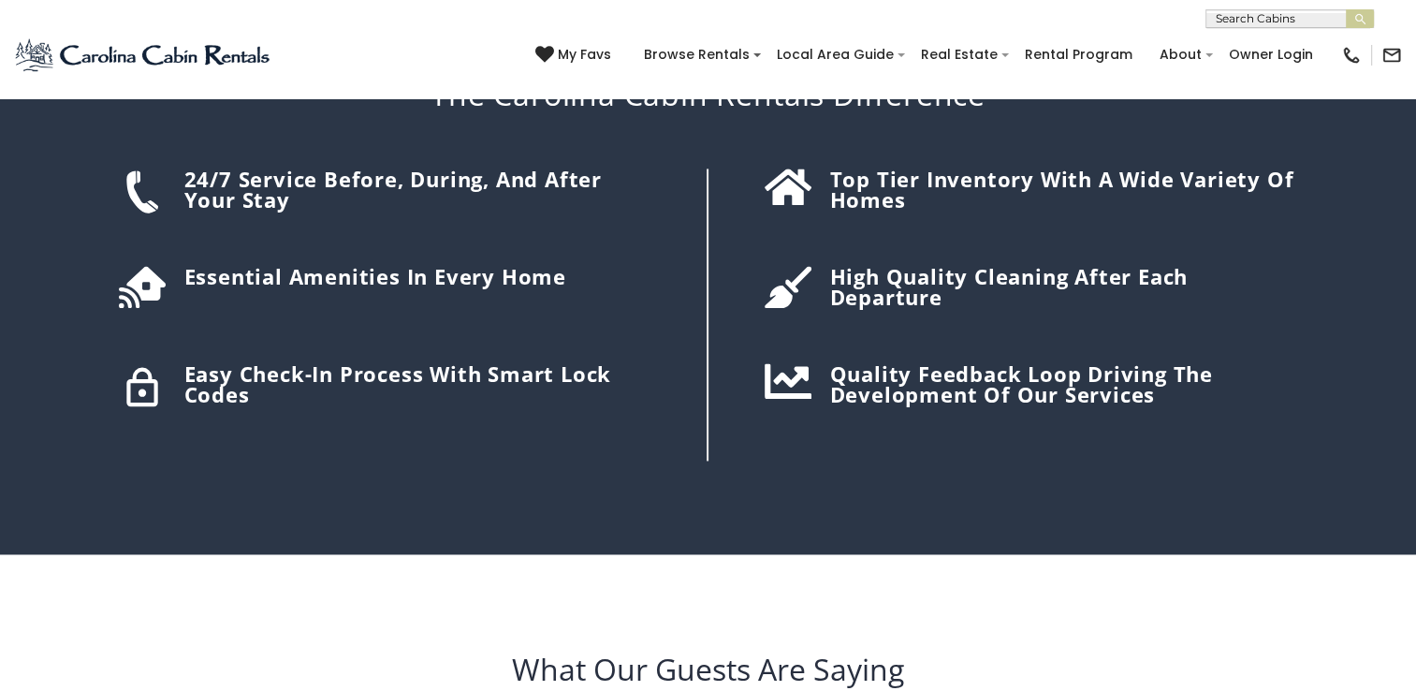
scroll to position [2669, 0]
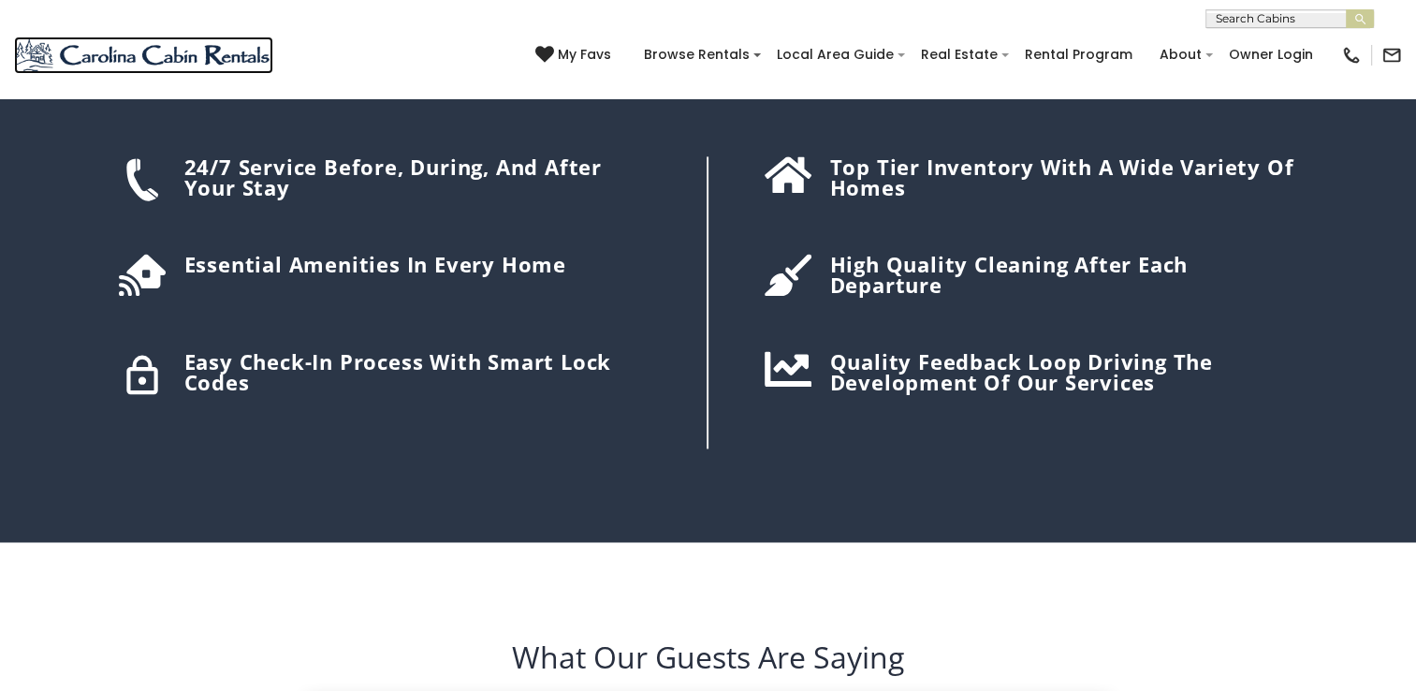
click at [39, 57] on img at bounding box center [143, 54] width 259 height 37
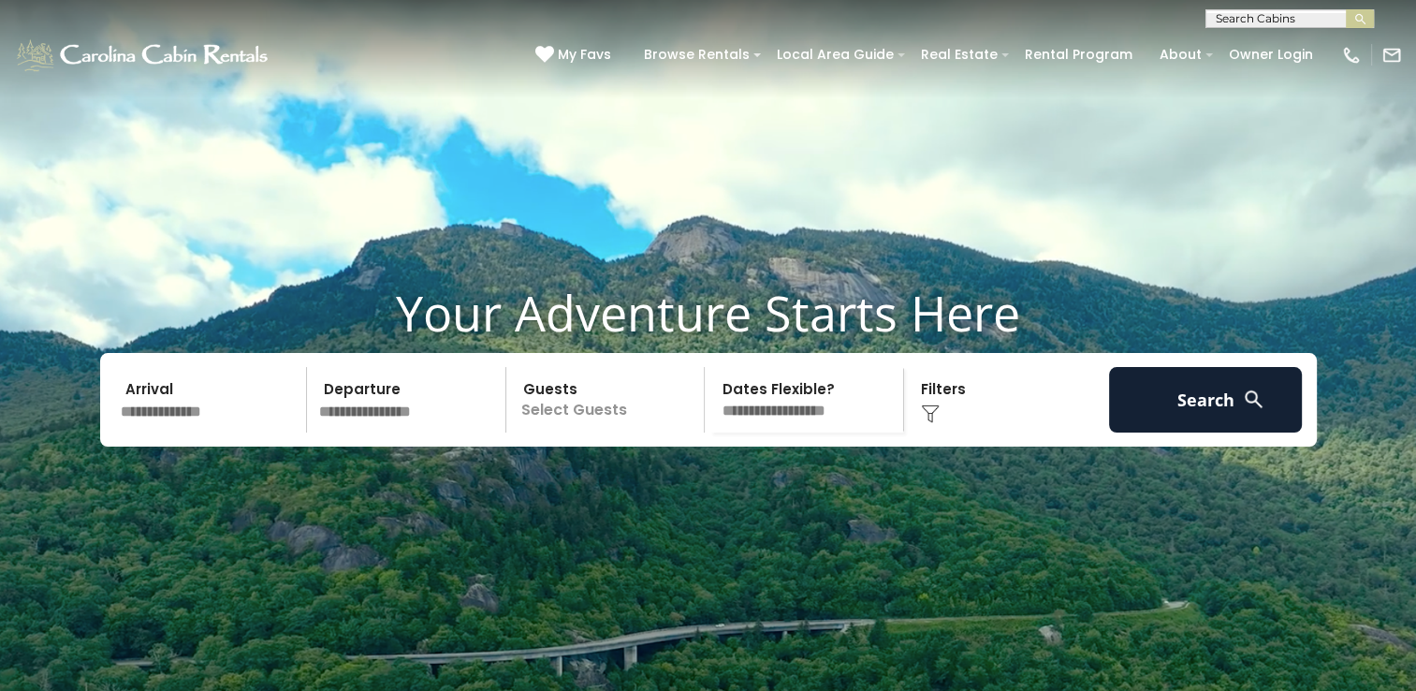
click at [1312, 167] on video at bounding box center [708, 354] width 1416 height 708
drag, startPoint x: 1258, startPoint y: 2, endPoint x: 1233, endPoint y: 183, distance: 183.1
